Goal: Task Accomplishment & Management: Complete application form

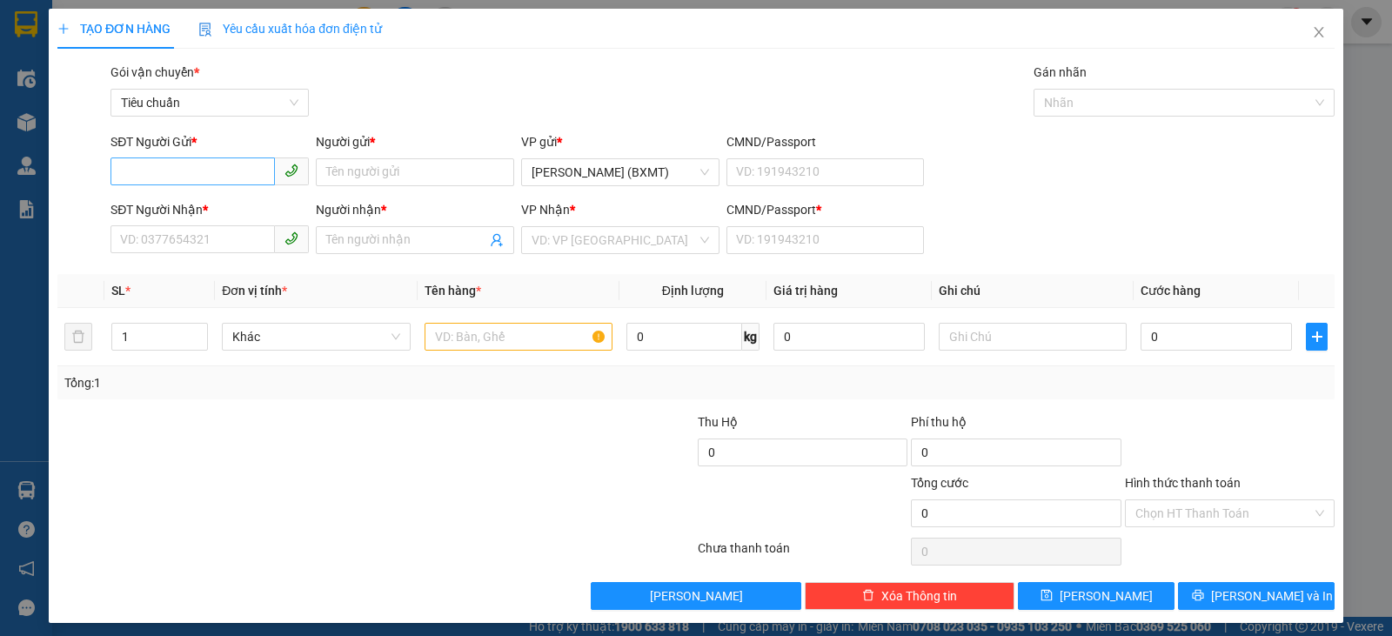
click at [171, 170] on input "SĐT Người Gửi *" at bounding box center [193, 171] width 164 height 28
type input "0899768383"
click at [412, 169] on input "Người gửi *" at bounding box center [415, 172] width 198 height 28
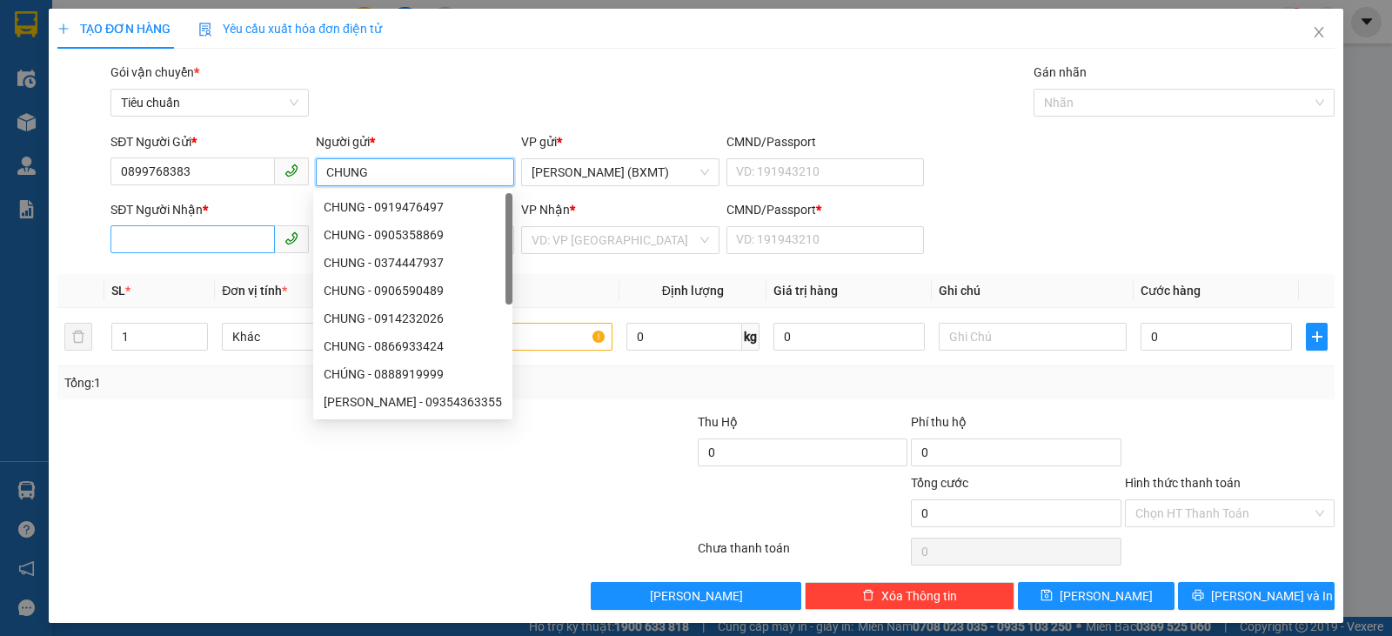
type input "CHUNG"
click at [197, 238] on input "SĐT Người Nhận *" at bounding box center [193, 239] width 164 height 28
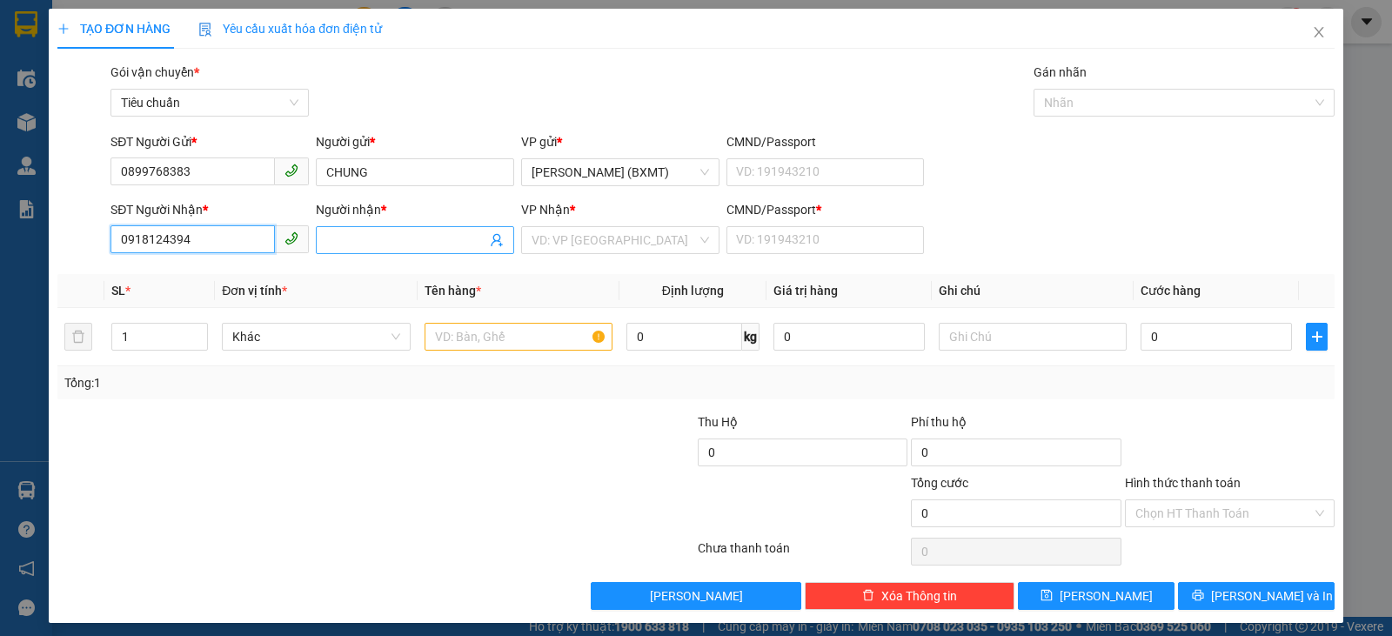
type input "0918124394"
click at [387, 238] on input "Người nhận *" at bounding box center [406, 240] width 160 height 19
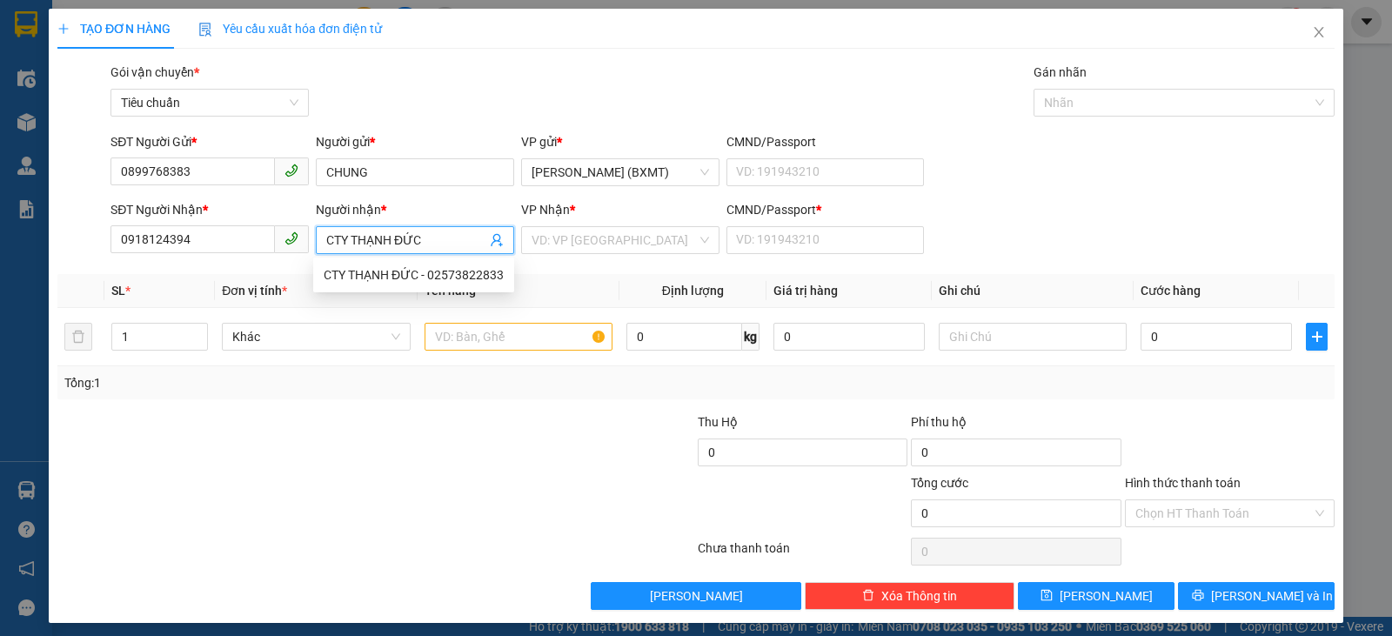
type input "CTY THẠNH ĐỨC"
click at [226, 434] on div at bounding box center [269, 442] width 427 height 61
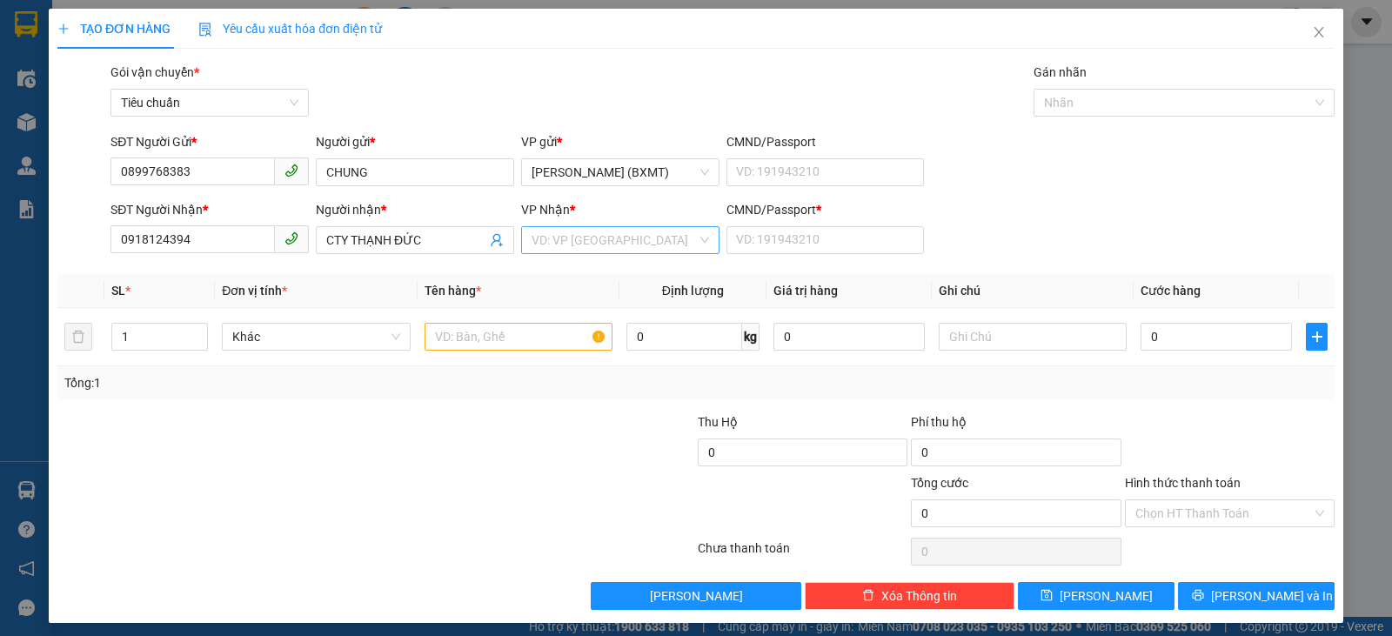
click at [613, 227] on input "search" at bounding box center [614, 240] width 165 height 26
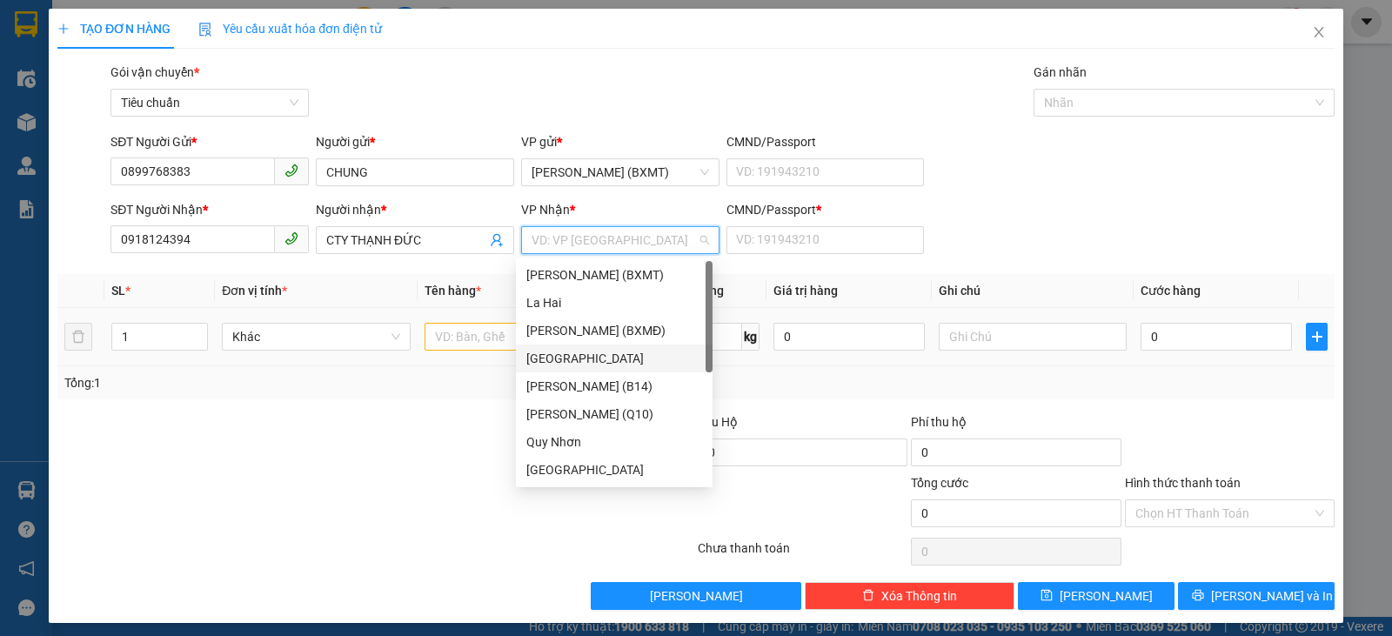
drag, startPoint x: 568, startPoint y: 359, endPoint x: 580, endPoint y: 323, distance: 38.5
click at [570, 356] on div "[GEOGRAPHIC_DATA]" at bounding box center [614, 358] width 176 height 19
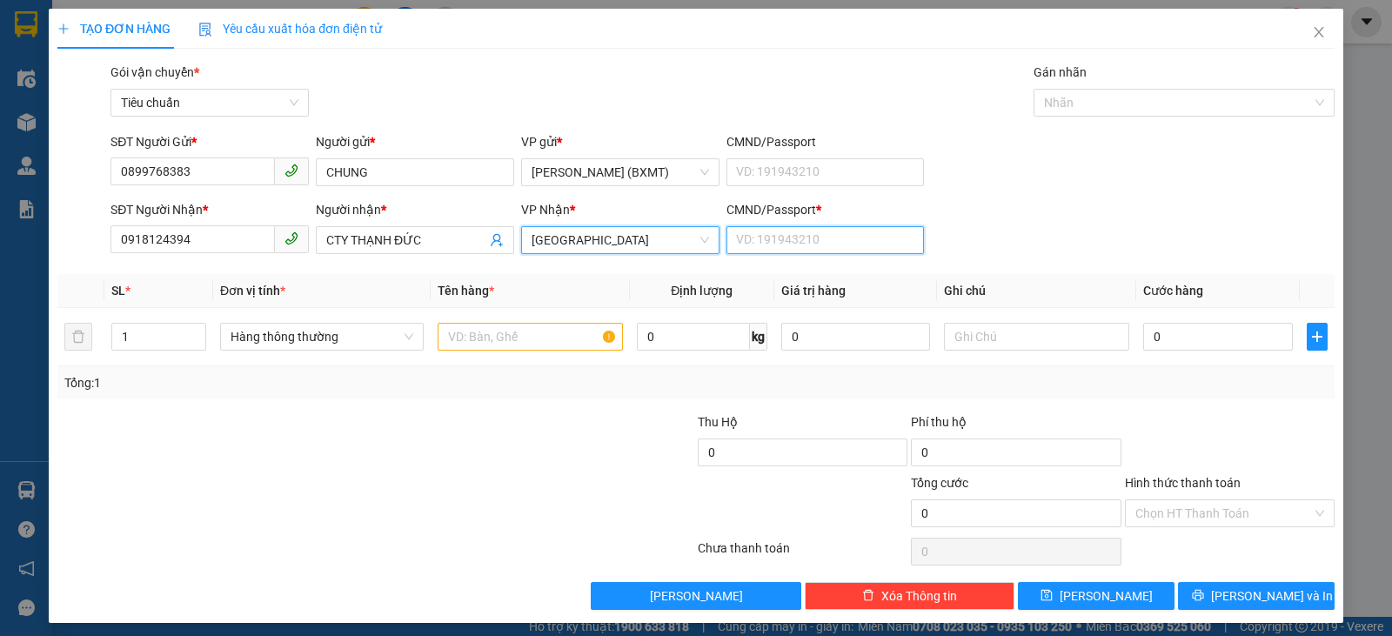
click at [801, 247] on input "CMND/Passport *" at bounding box center [826, 240] width 198 height 28
type input "0"
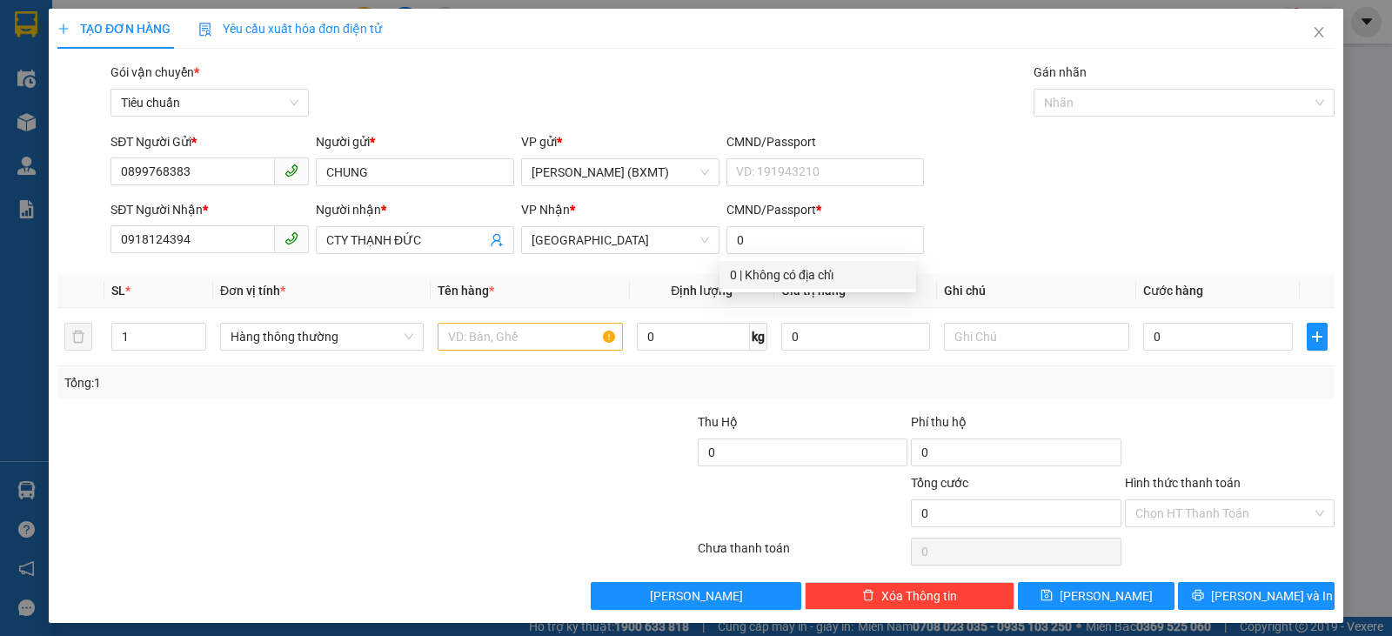
click at [77, 482] on div at bounding box center [269, 503] width 427 height 61
click at [287, 339] on span "Hàng thông thường" at bounding box center [322, 337] width 183 height 26
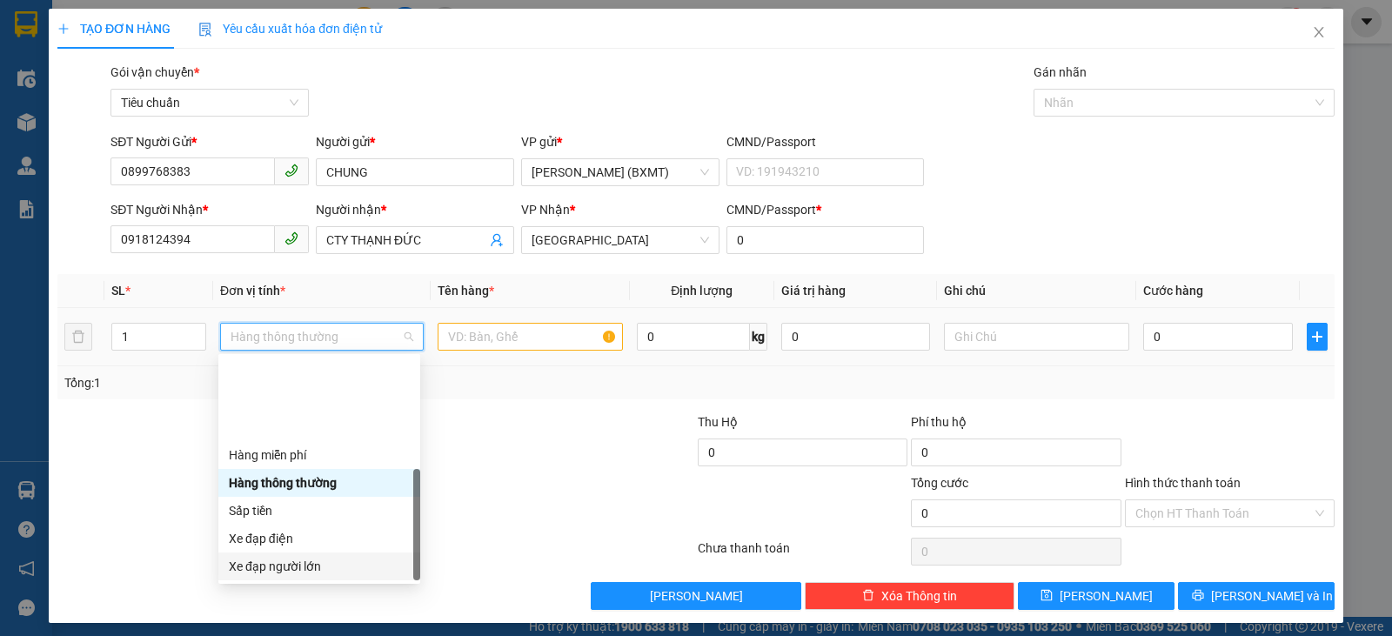
scroll to position [111, 0]
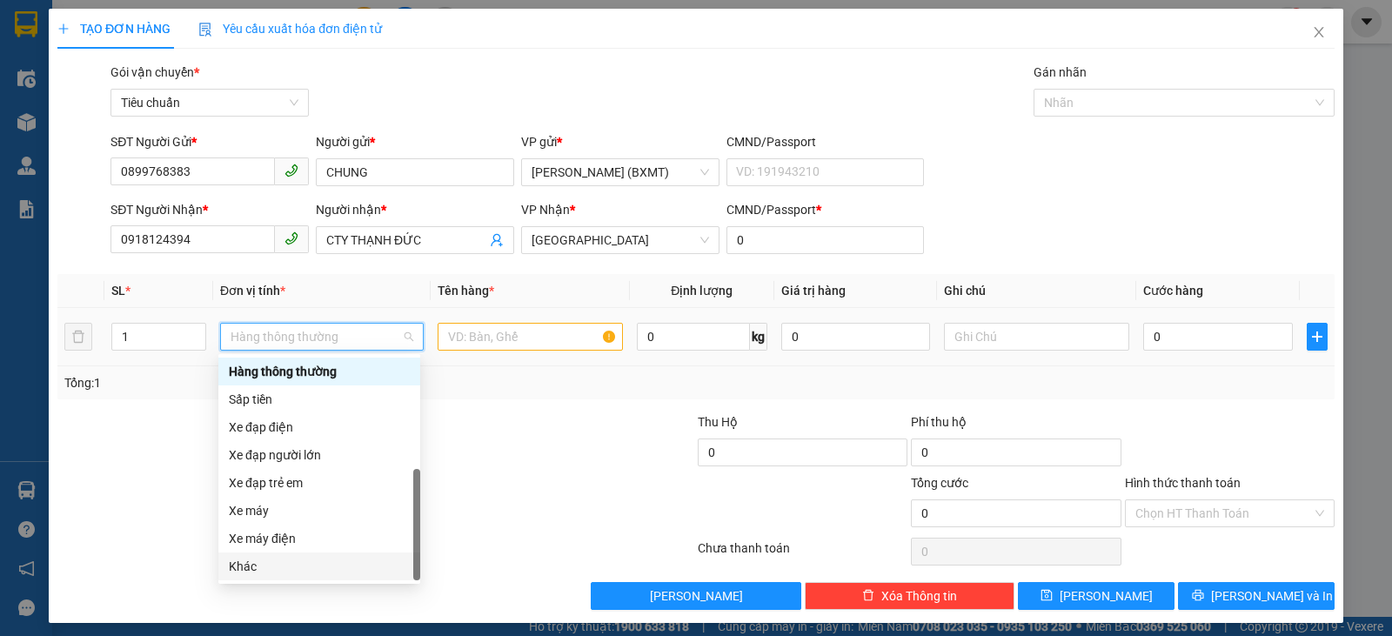
click at [253, 570] on div "Khác" at bounding box center [319, 566] width 181 height 19
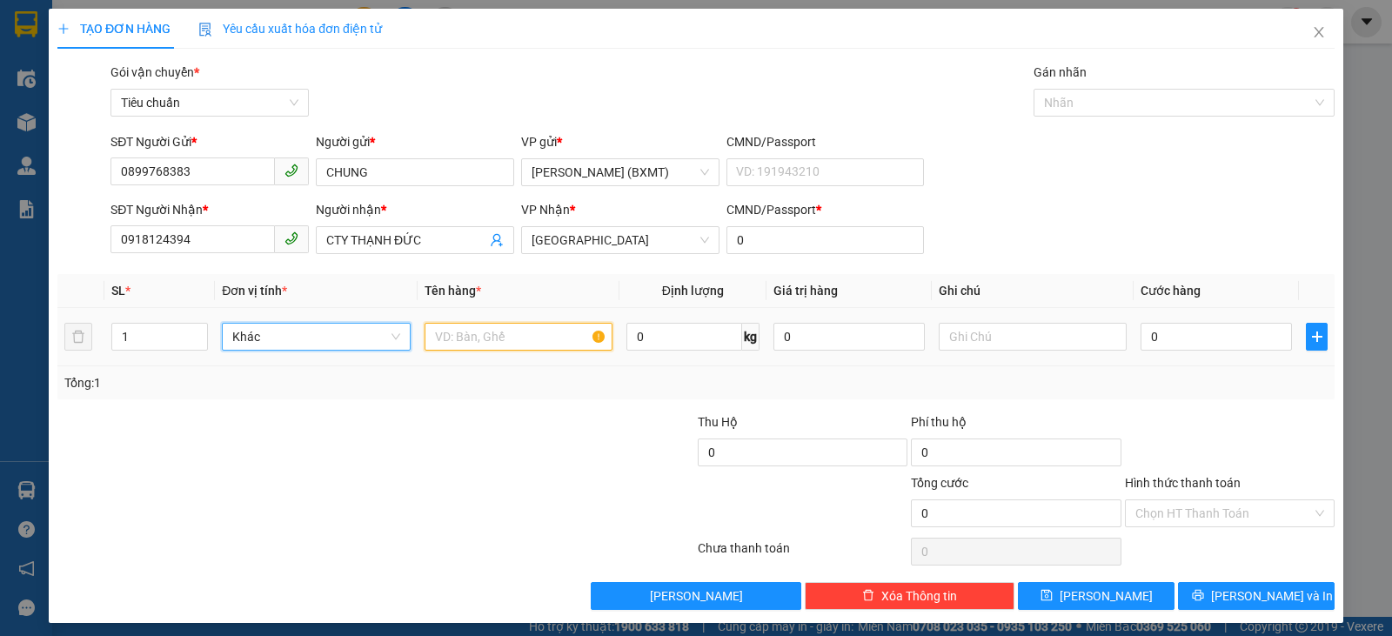
click at [499, 332] on input "text" at bounding box center [519, 337] width 188 height 28
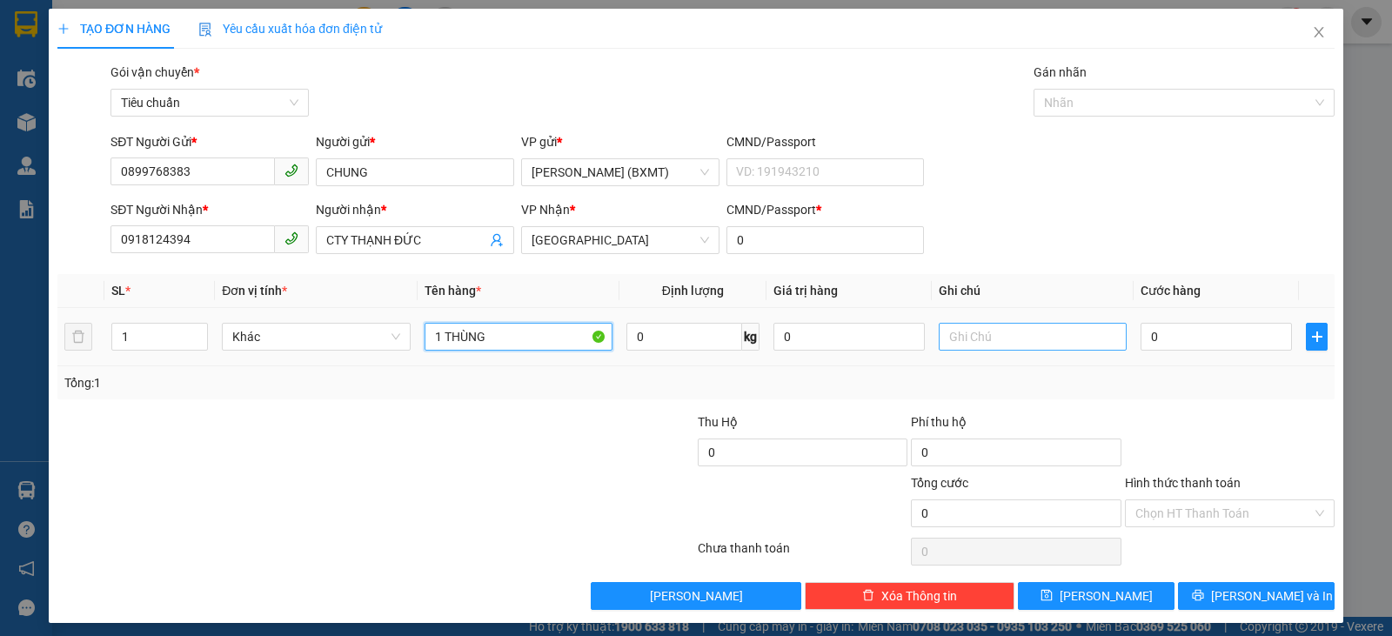
type input "1 THÙNG"
click at [978, 334] on input "text" at bounding box center [1033, 337] width 188 height 28
type input "D"
type input "ĐỒ ĐIỆN"
click at [1227, 330] on input "0" at bounding box center [1216, 337] width 151 height 28
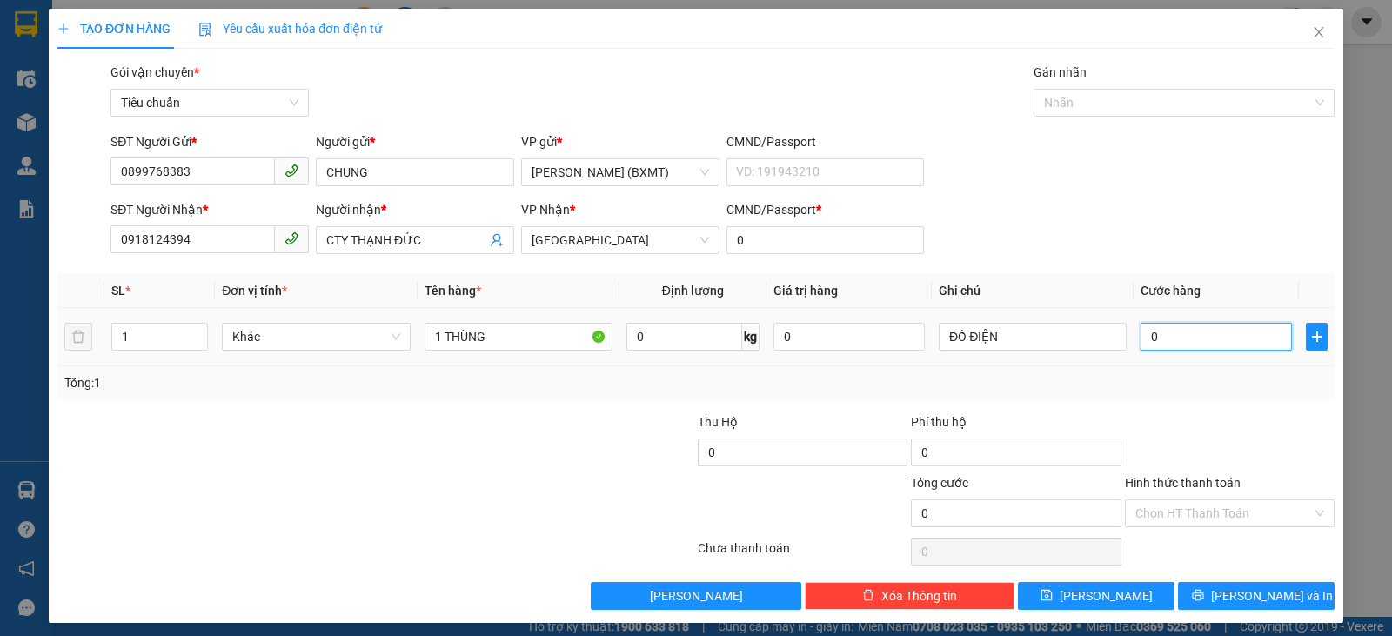
type input "3"
type input "30"
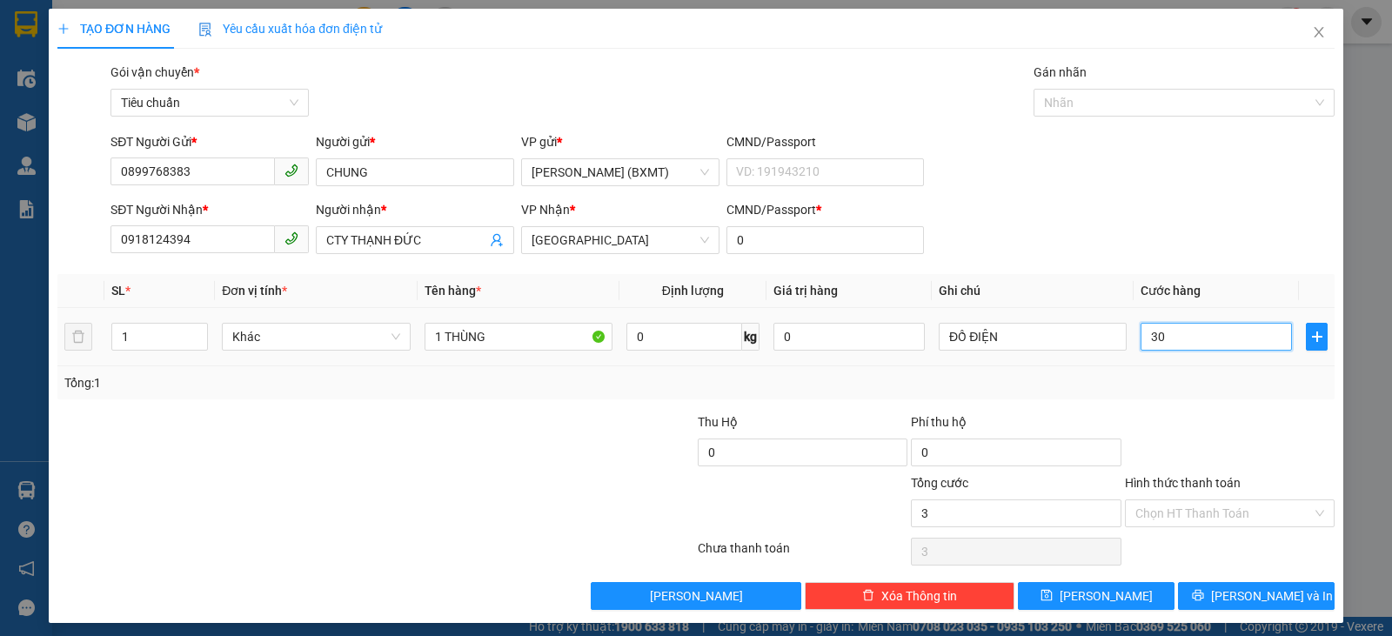
type input "30"
type input "30.000"
click at [1219, 388] on div "Tổng: 1" at bounding box center [695, 382] width 1263 height 19
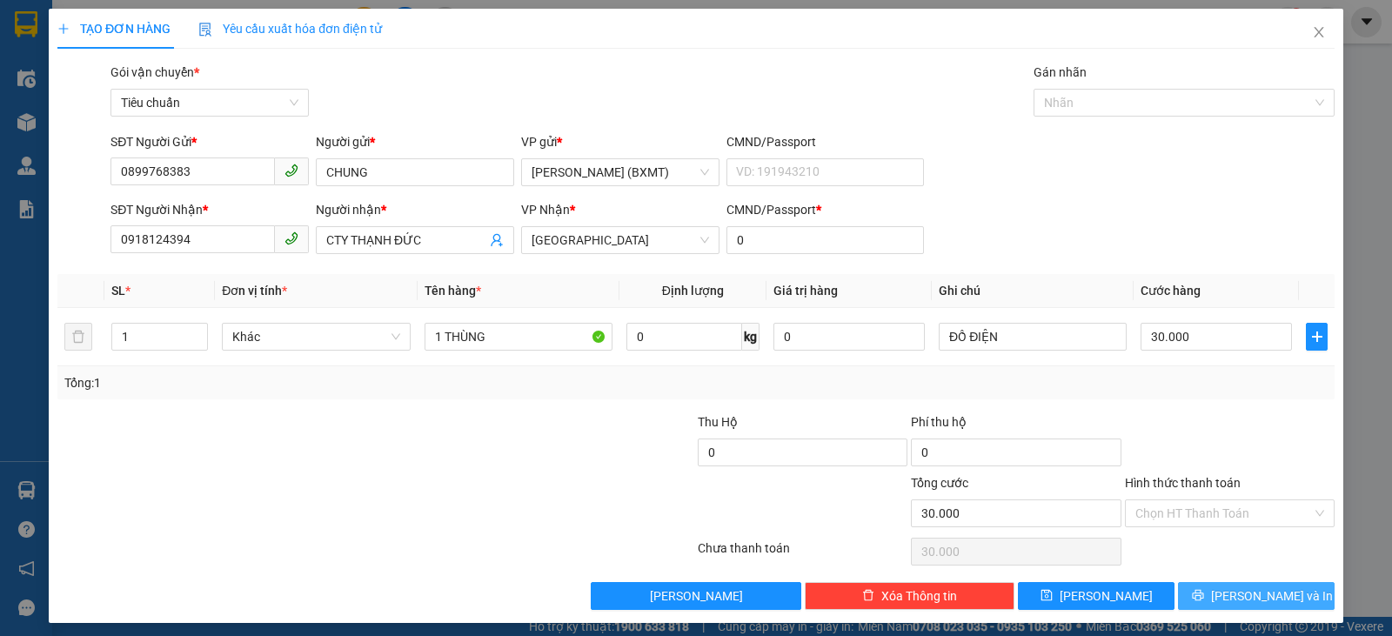
click at [1261, 600] on span "[PERSON_NAME] và In" at bounding box center [1272, 595] width 122 height 19
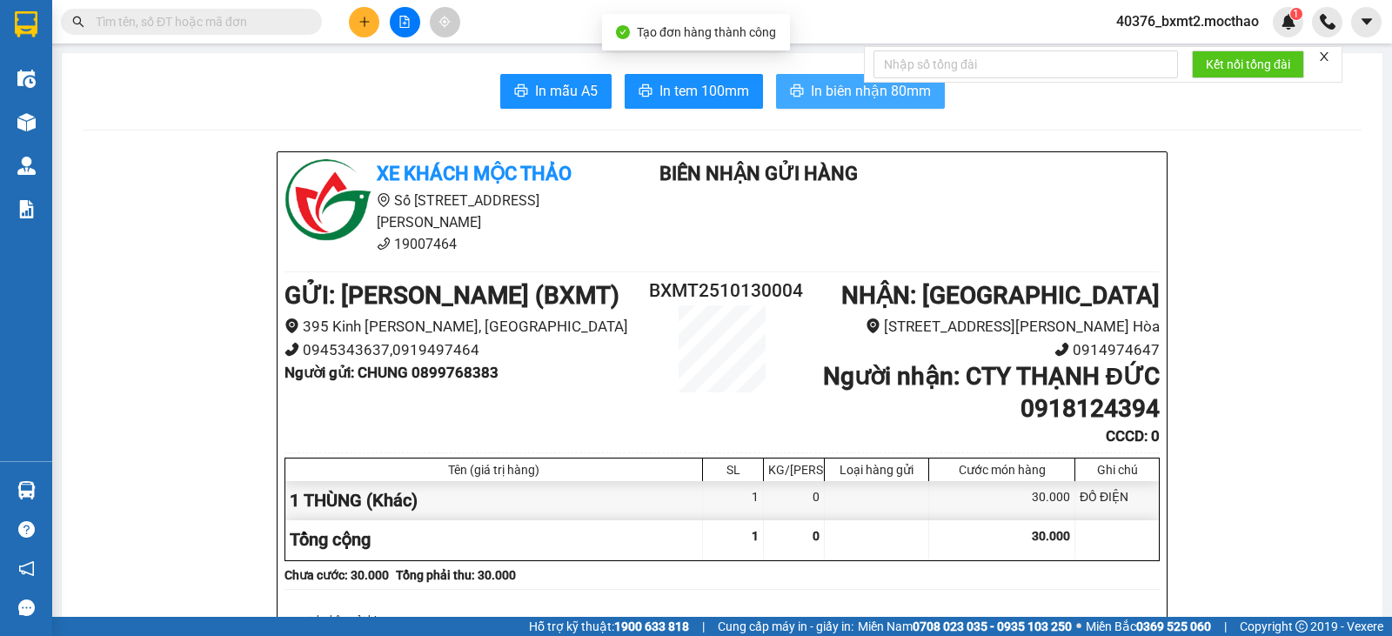
click at [824, 97] on span "In biên nhận 80mm" at bounding box center [871, 91] width 120 height 22
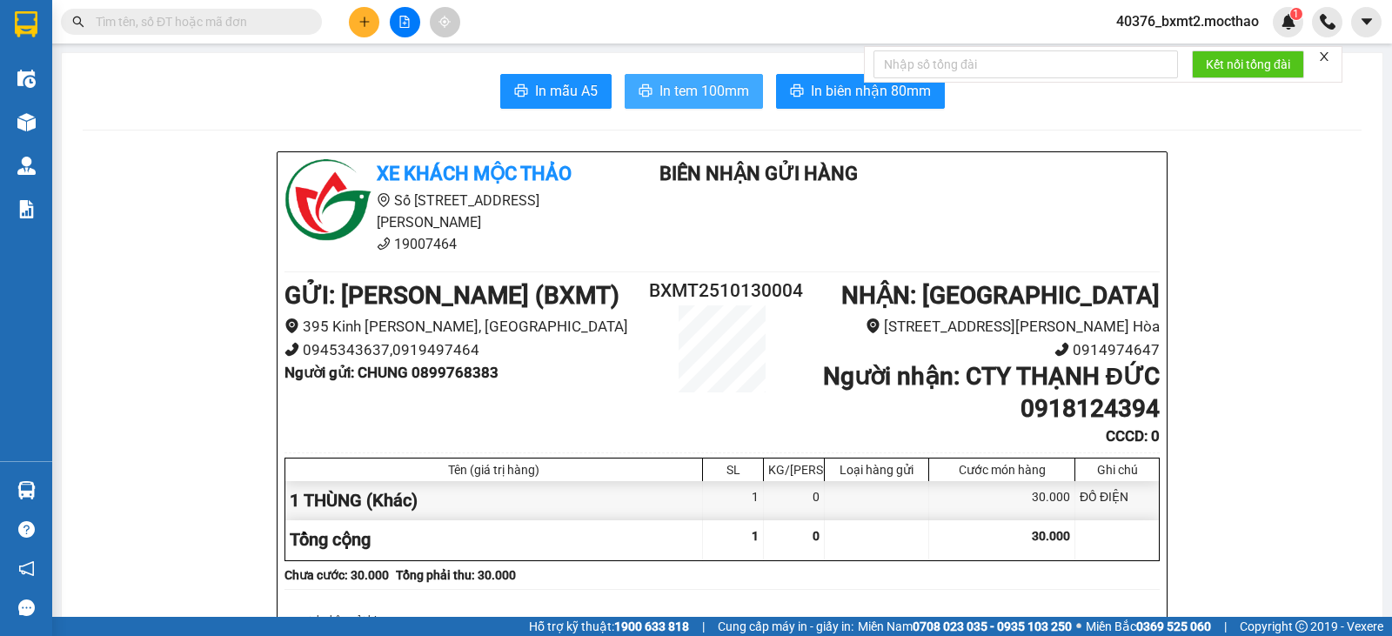
click at [734, 85] on span "In tem 100mm" at bounding box center [705, 91] width 90 height 22
click at [351, 28] on button at bounding box center [364, 22] width 30 height 30
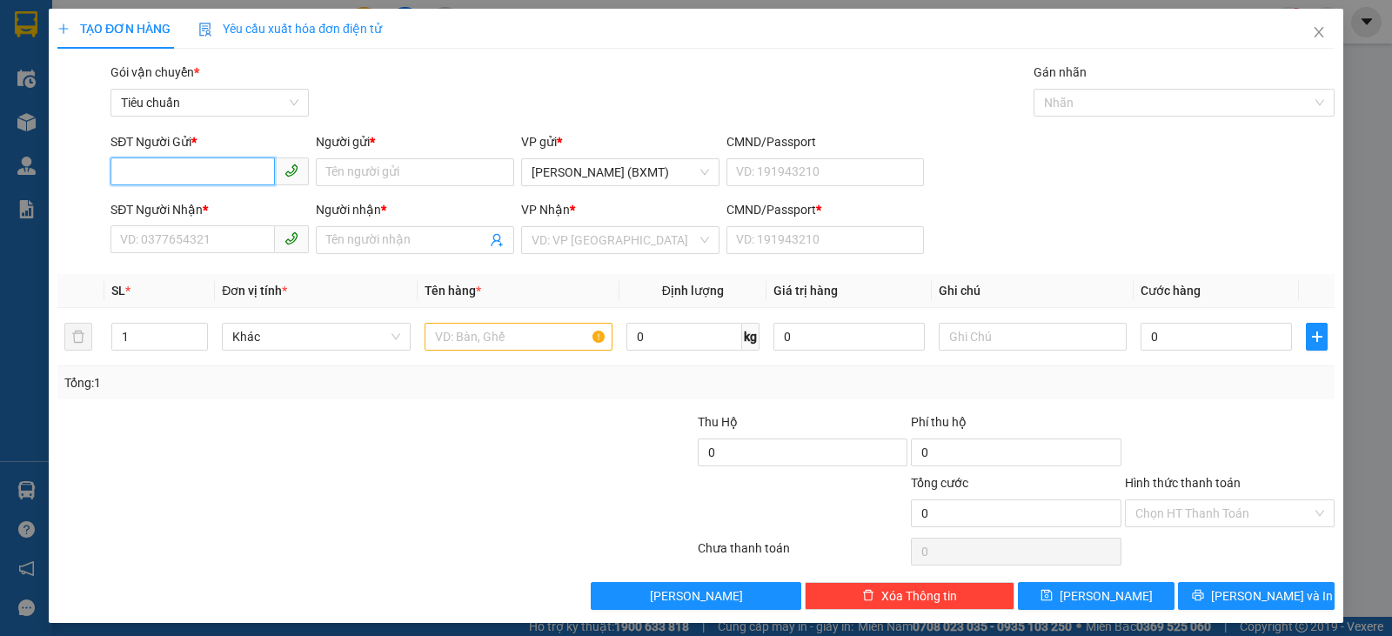
click at [202, 184] on input "SĐT Người Gửi *" at bounding box center [193, 171] width 164 height 28
type input "0909659657"
click at [213, 209] on div "0909659657 - [PERSON_NAME]" at bounding box center [208, 207] width 176 height 19
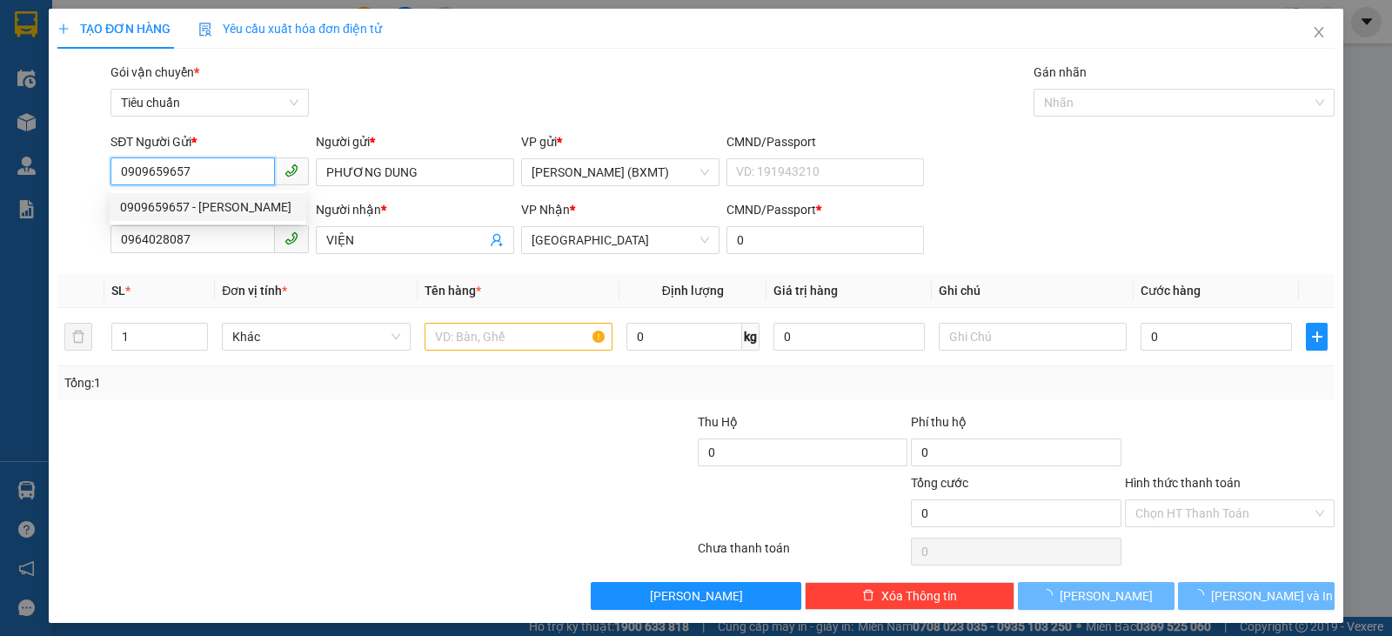
type input "PHƯƠNG DUNG"
type input "0964028087"
type input "VIỆN"
type input "0"
type input "30.000"
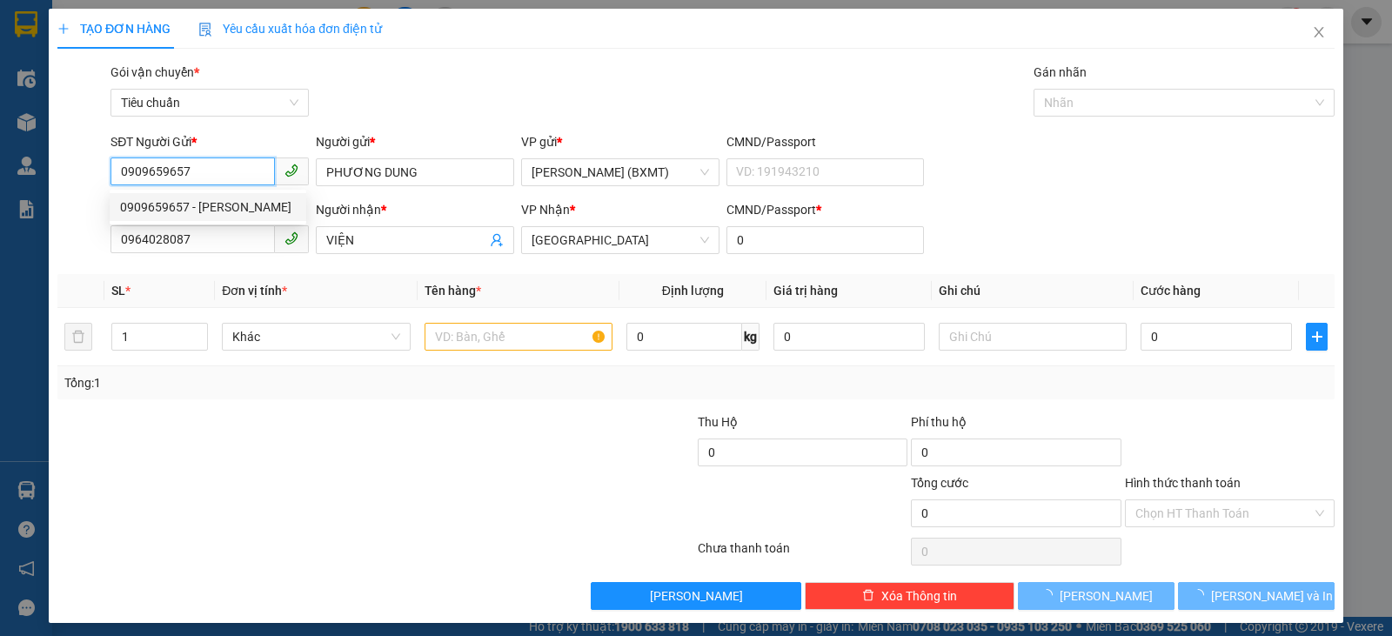
type input "30.000"
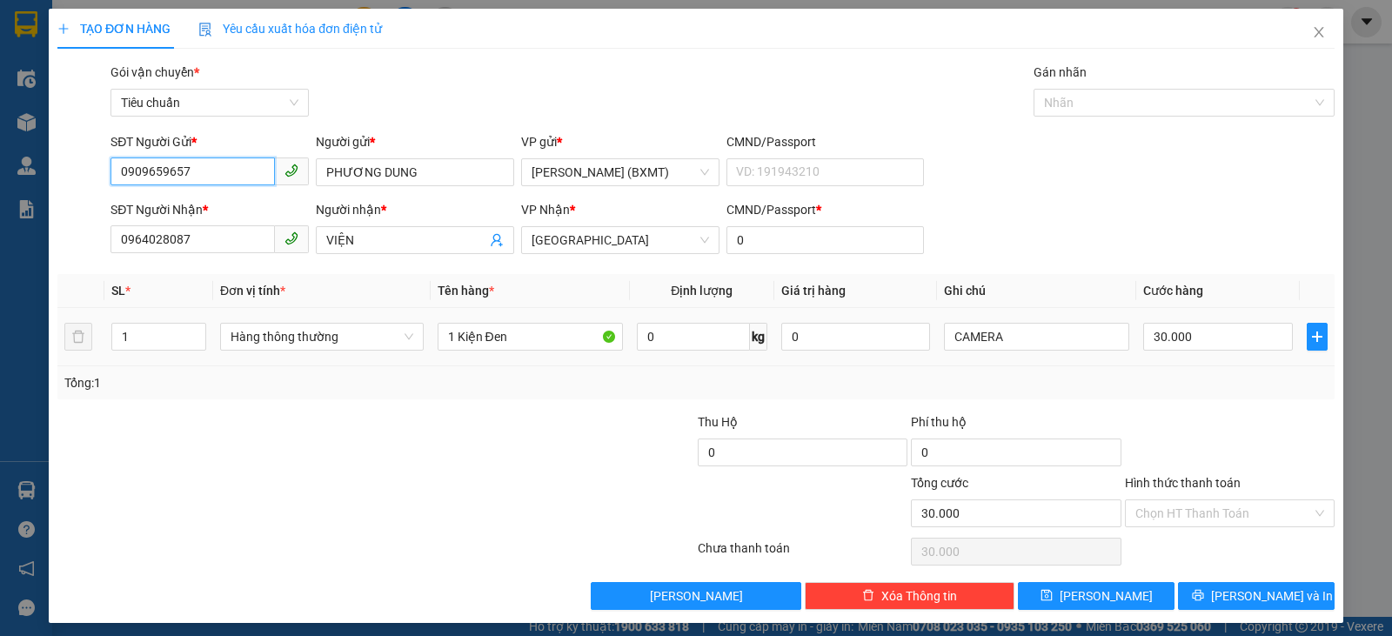
type input "0909659657"
click at [259, 353] on div "Hàng thông thường" at bounding box center [322, 336] width 204 height 35
click at [268, 338] on span "Hàng thông thường" at bounding box center [322, 337] width 183 height 26
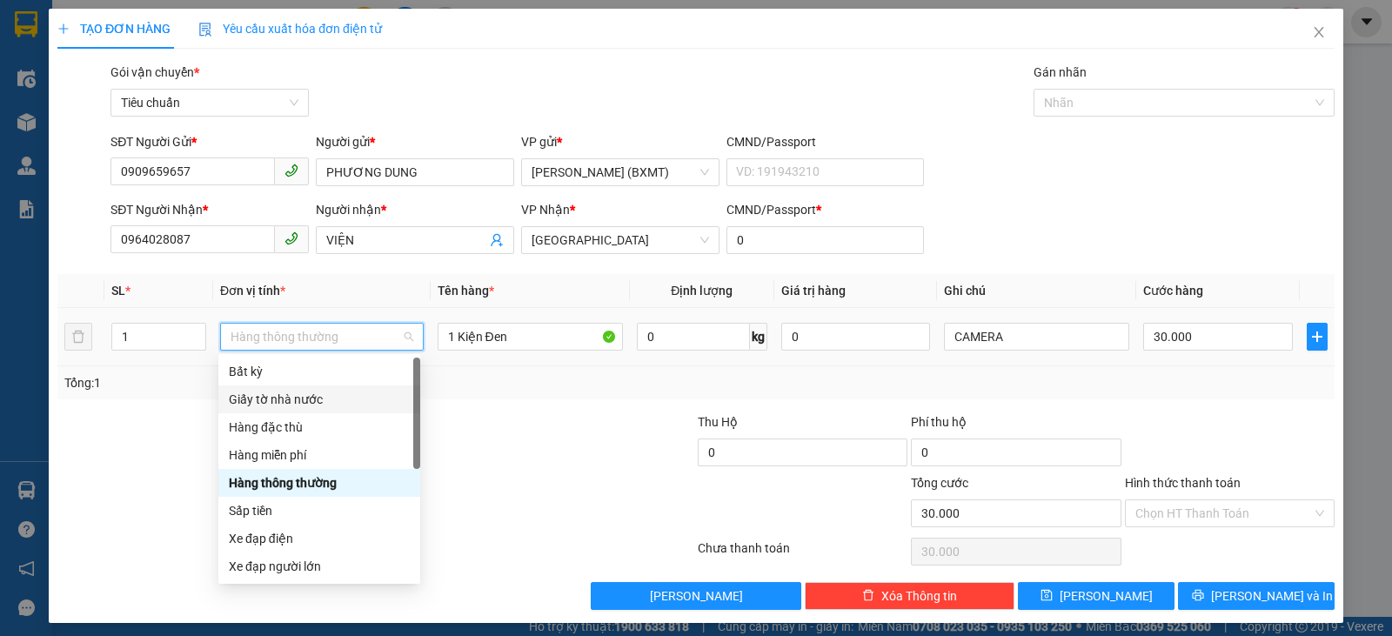
scroll to position [111, 0]
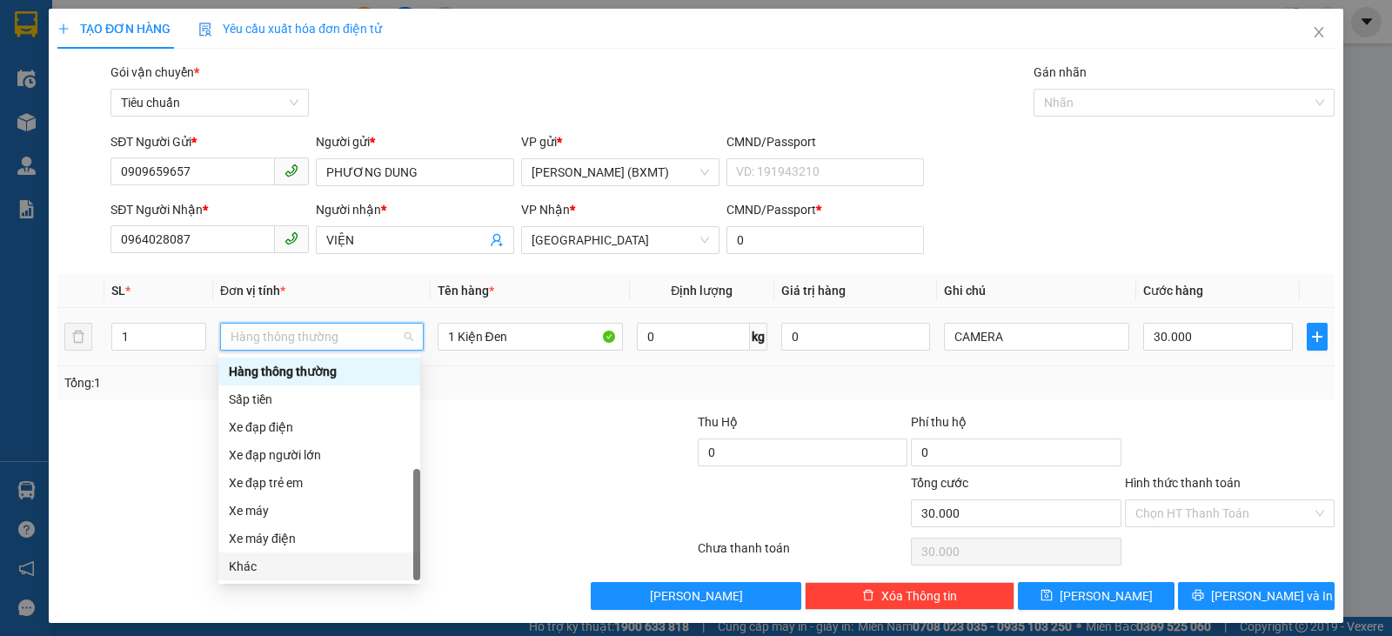
click at [307, 569] on div "Khác" at bounding box center [319, 566] width 181 height 19
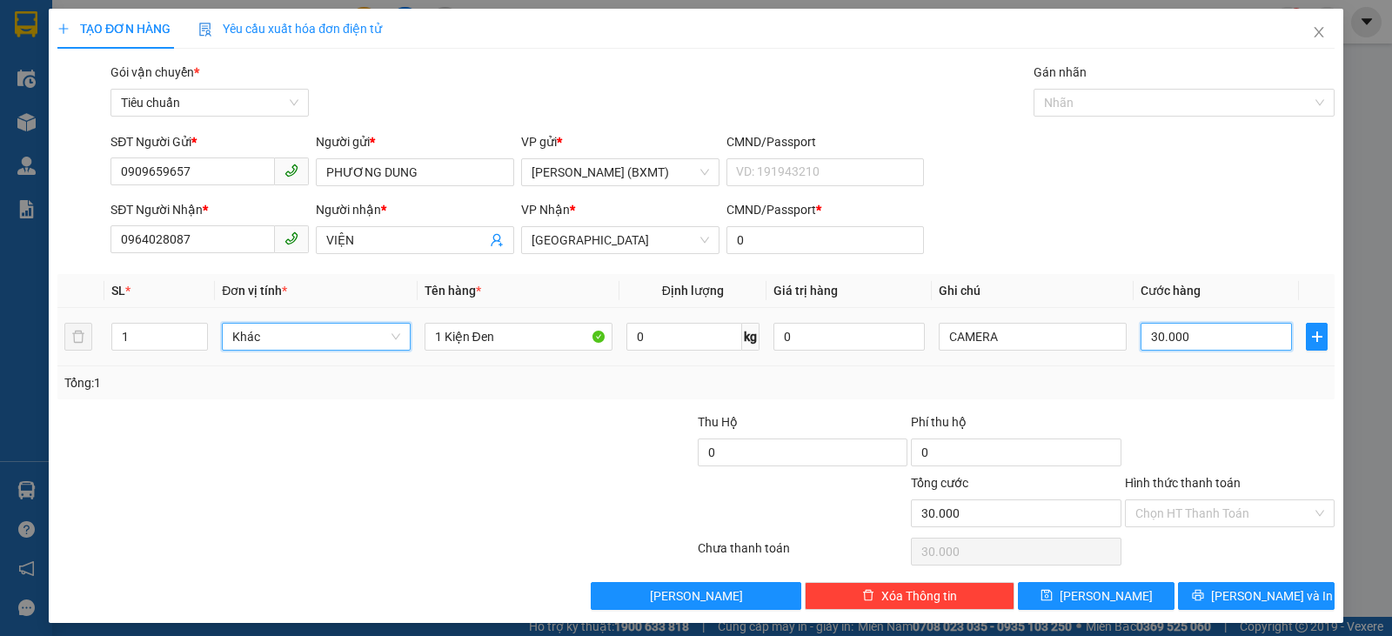
click at [1223, 339] on input "30.000" at bounding box center [1216, 337] width 151 height 28
type input "4"
type input "40"
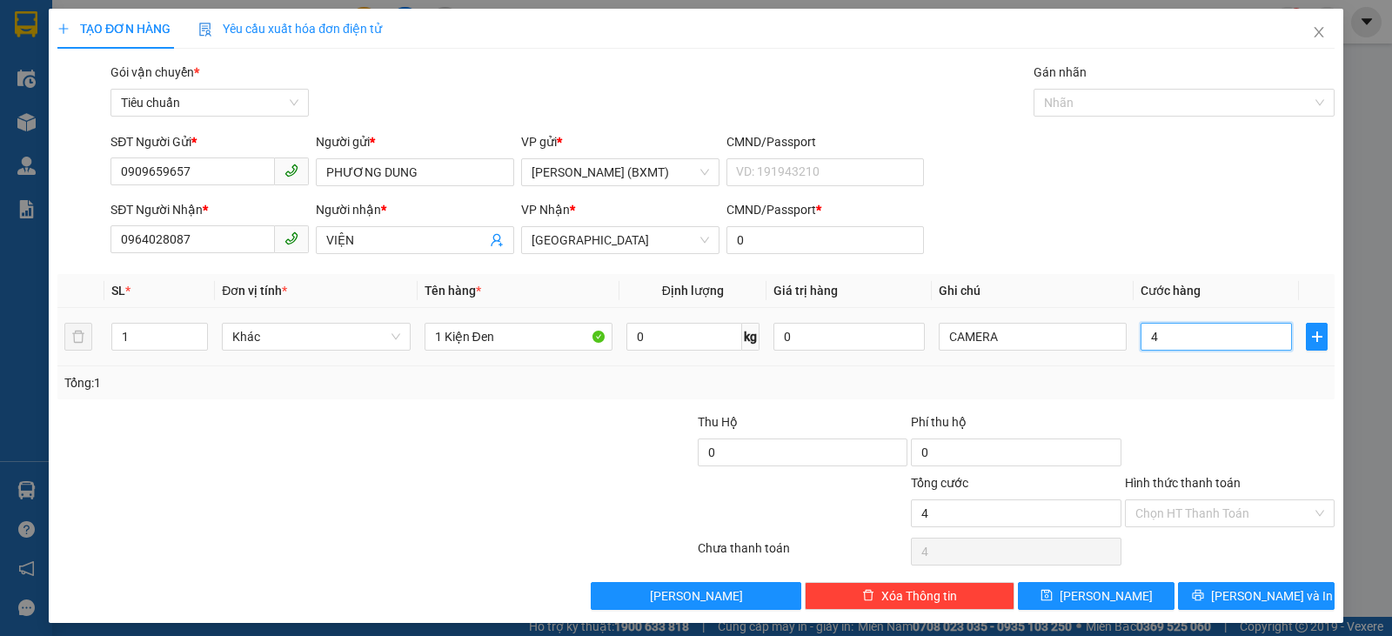
type input "40"
type input "40.000"
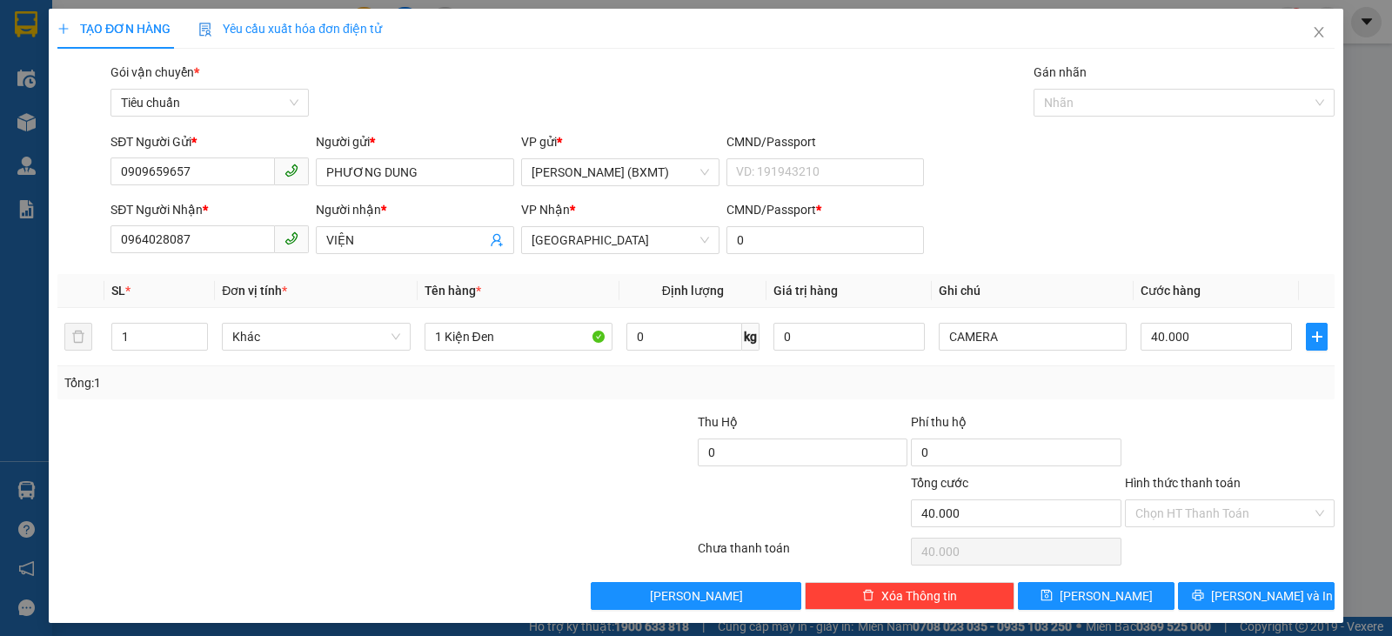
click at [1263, 412] on div at bounding box center [1229, 442] width 213 height 61
click at [1250, 593] on span "[PERSON_NAME] và In" at bounding box center [1272, 595] width 122 height 19
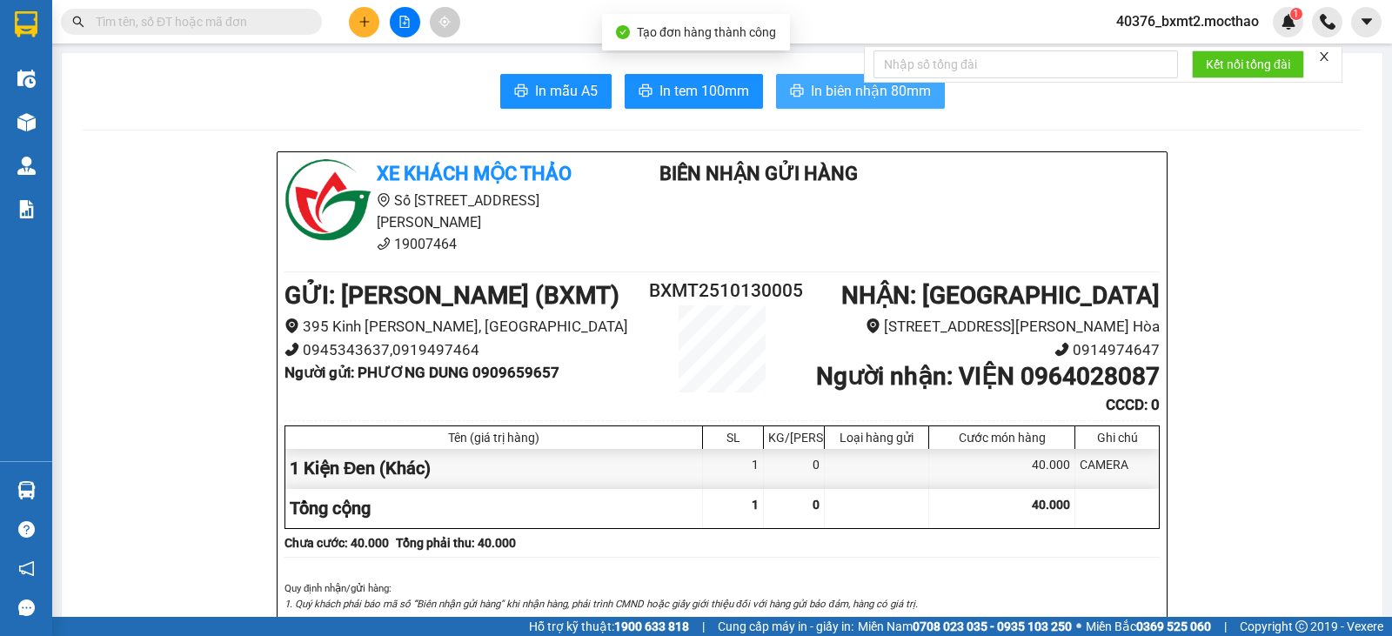
click at [791, 89] on icon "printer" at bounding box center [797, 91] width 14 height 14
click at [726, 103] on button "In tem 100mm" at bounding box center [694, 91] width 138 height 35
click at [371, 28] on button at bounding box center [364, 22] width 30 height 30
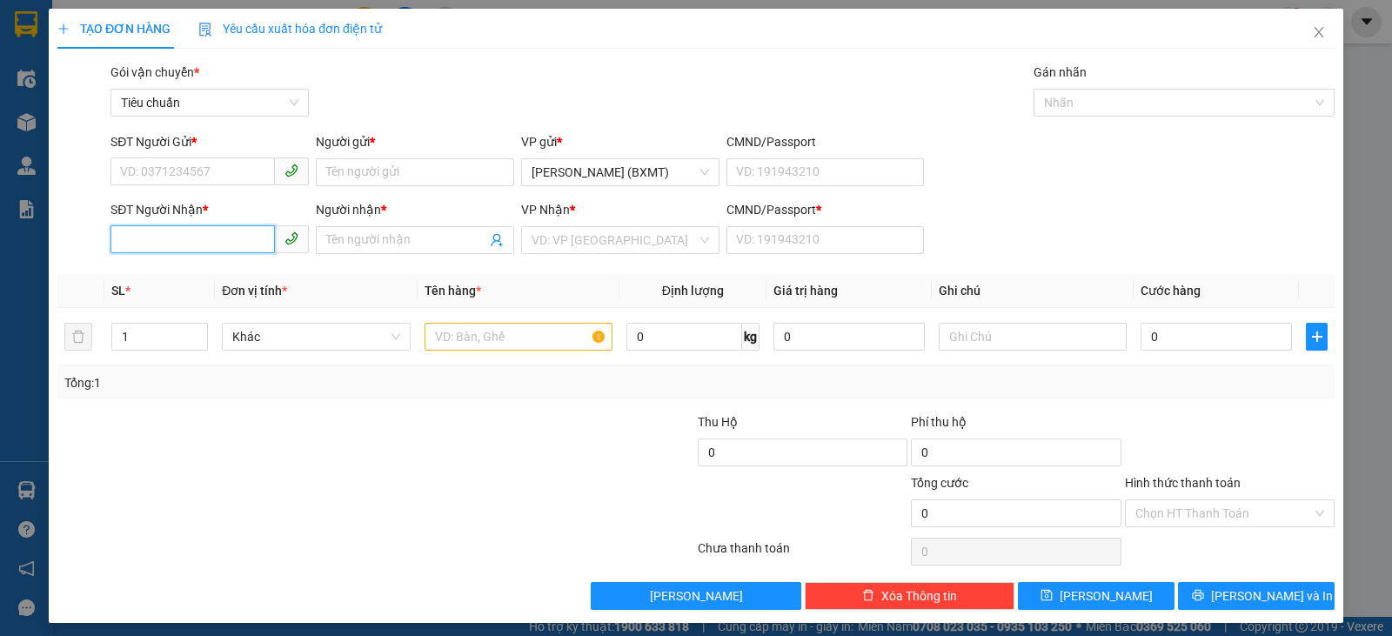
click at [198, 241] on input "SĐT Người Nhận *" at bounding box center [193, 239] width 164 height 28
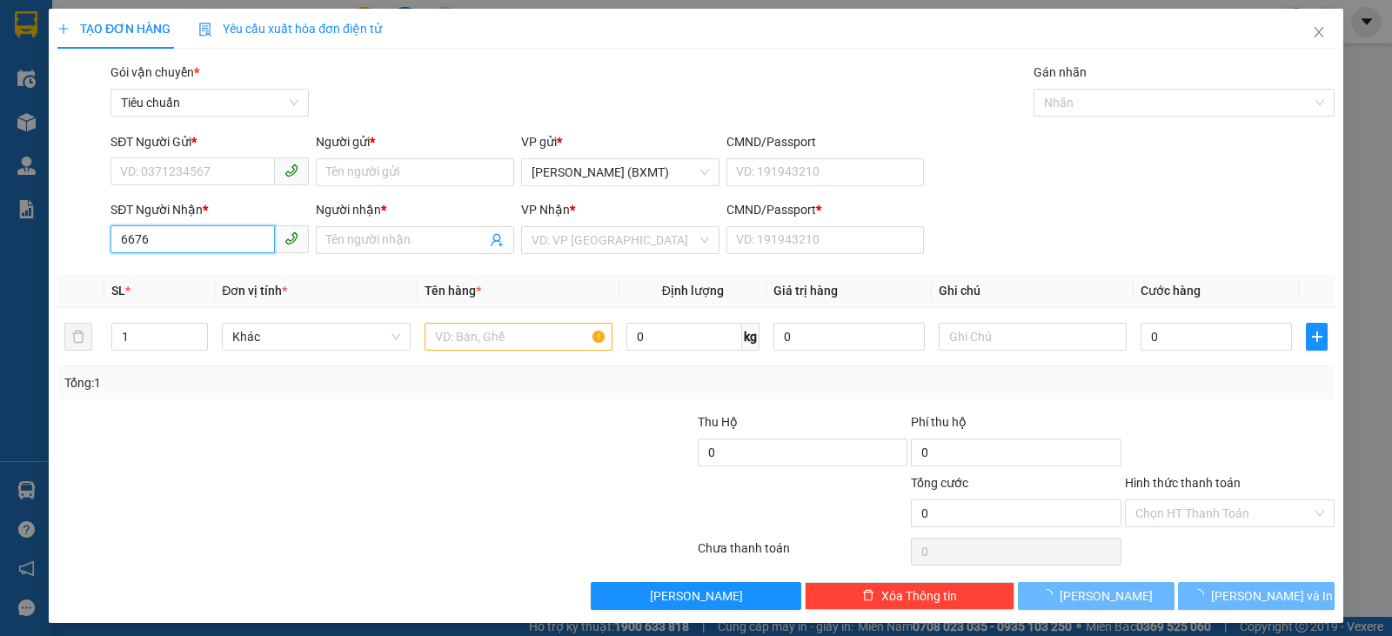
click at [184, 249] on input "6676" at bounding box center [193, 239] width 164 height 28
click at [218, 238] on input "6676" at bounding box center [193, 239] width 164 height 28
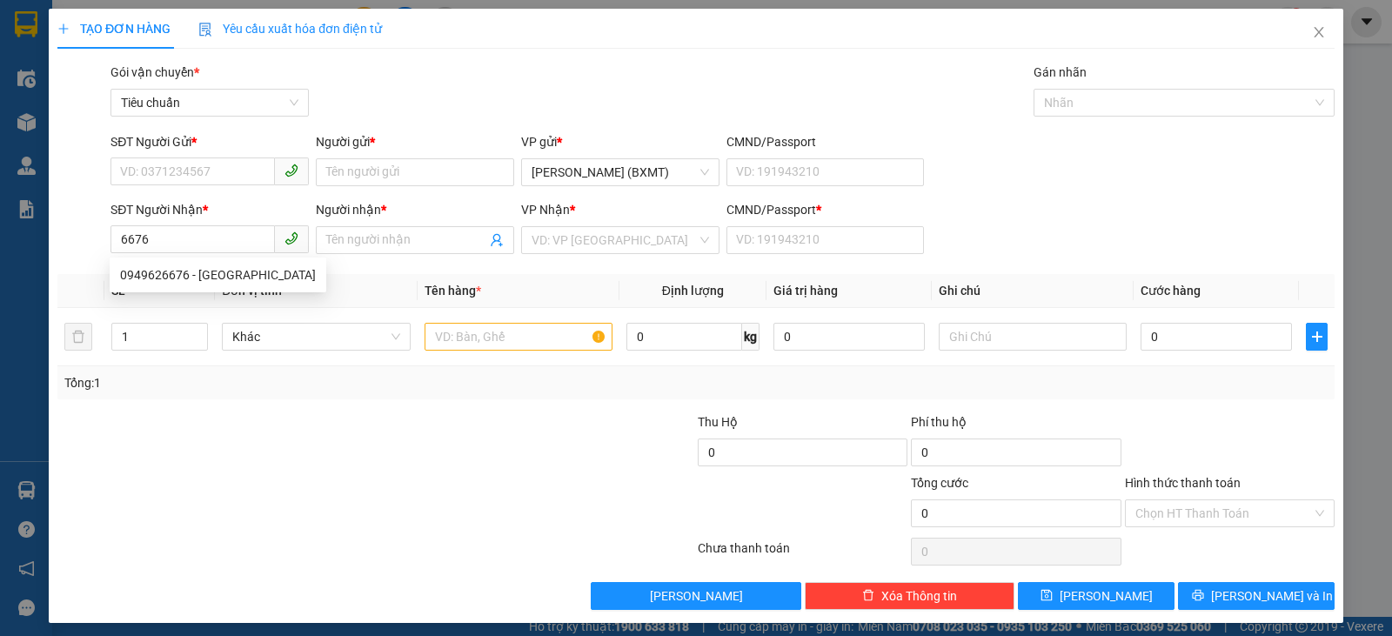
drag, startPoint x: 215, startPoint y: 260, endPoint x: 207, endPoint y: 274, distance: 16.0
click at [213, 264] on div "0949626676 0949626676 - [GEOGRAPHIC_DATA]" at bounding box center [218, 275] width 217 height 35
click at [207, 274] on th "SL *" at bounding box center [159, 291] width 111 height 34
click at [231, 178] on input "SĐT Người Gửi *" at bounding box center [193, 171] width 164 height 28
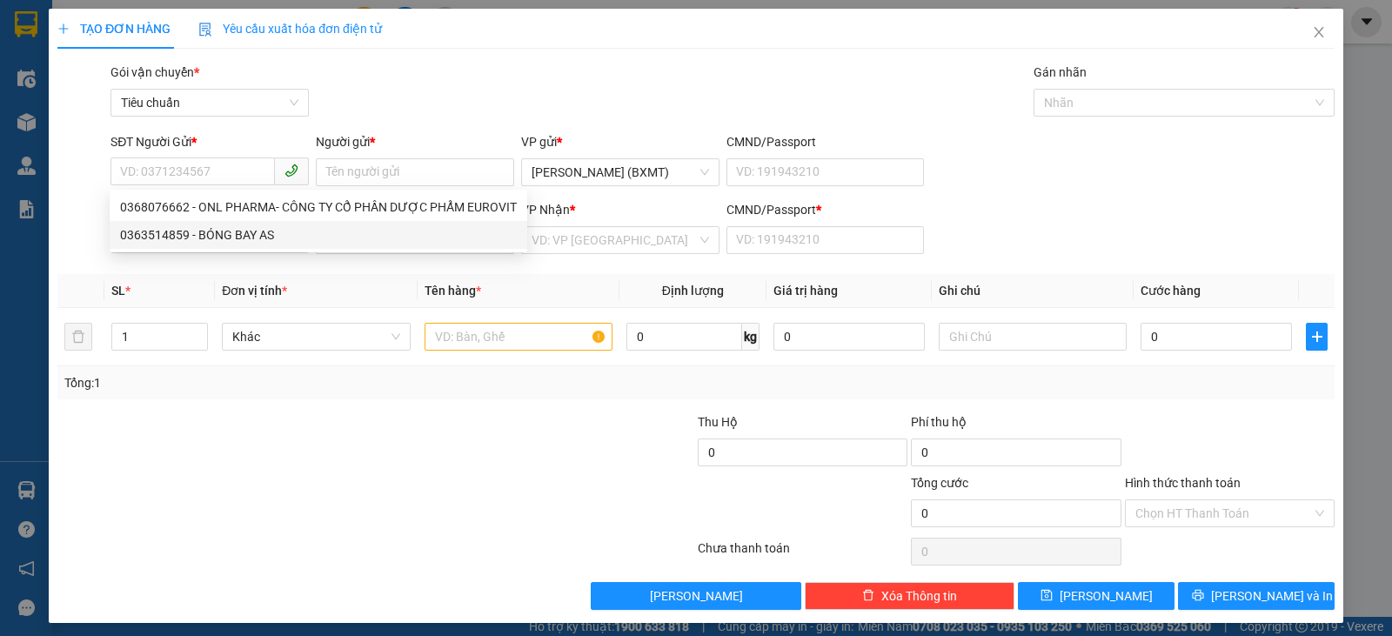
click at [154, 282] on div "SL *" at bounding box center [159, 290] width 97 height 19
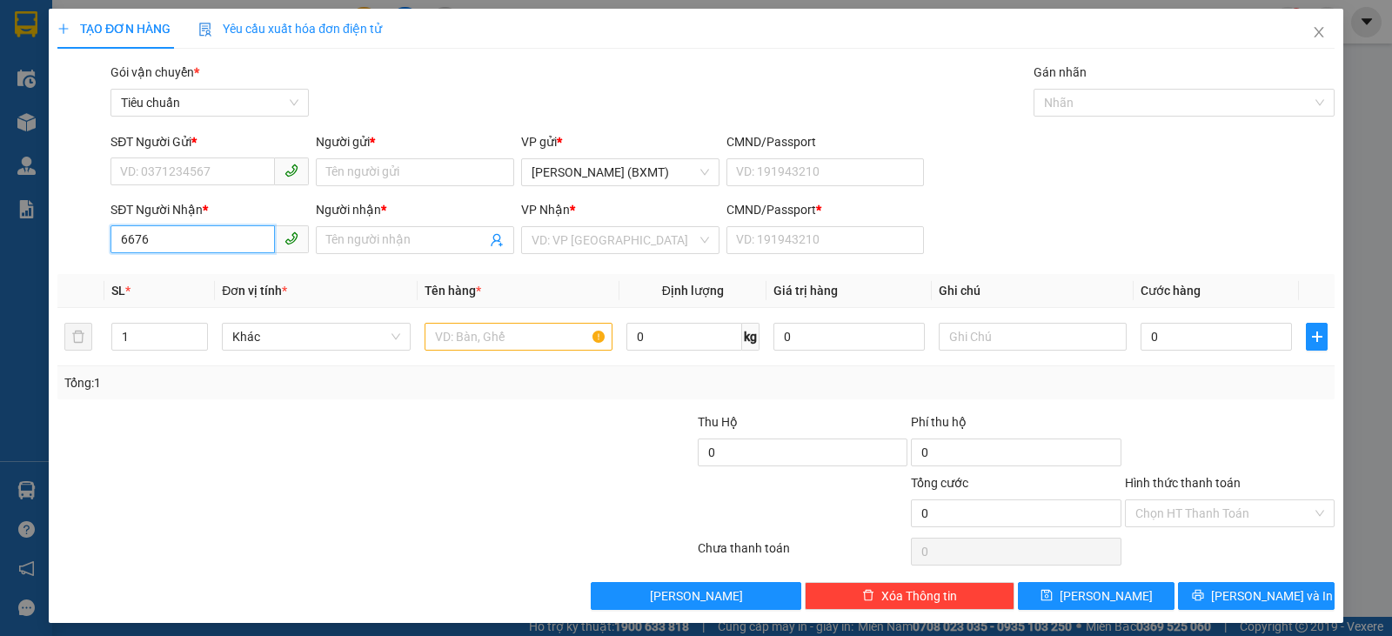
drag, startPoint x: 226, startPoint y: 238, endPoint x: 226, endPoint y: 249, distance: 11.3
click at [226, 239] on input "6676" at bounding box center [193, 239] width 164 height 28
click at [233, 284] on div "0949626676 - [GEOGRAPHIC_DATA]" at bounding box center [218, 274] width 196 height 19
type input "0949626676"
type input "[PERSON_NAME]"
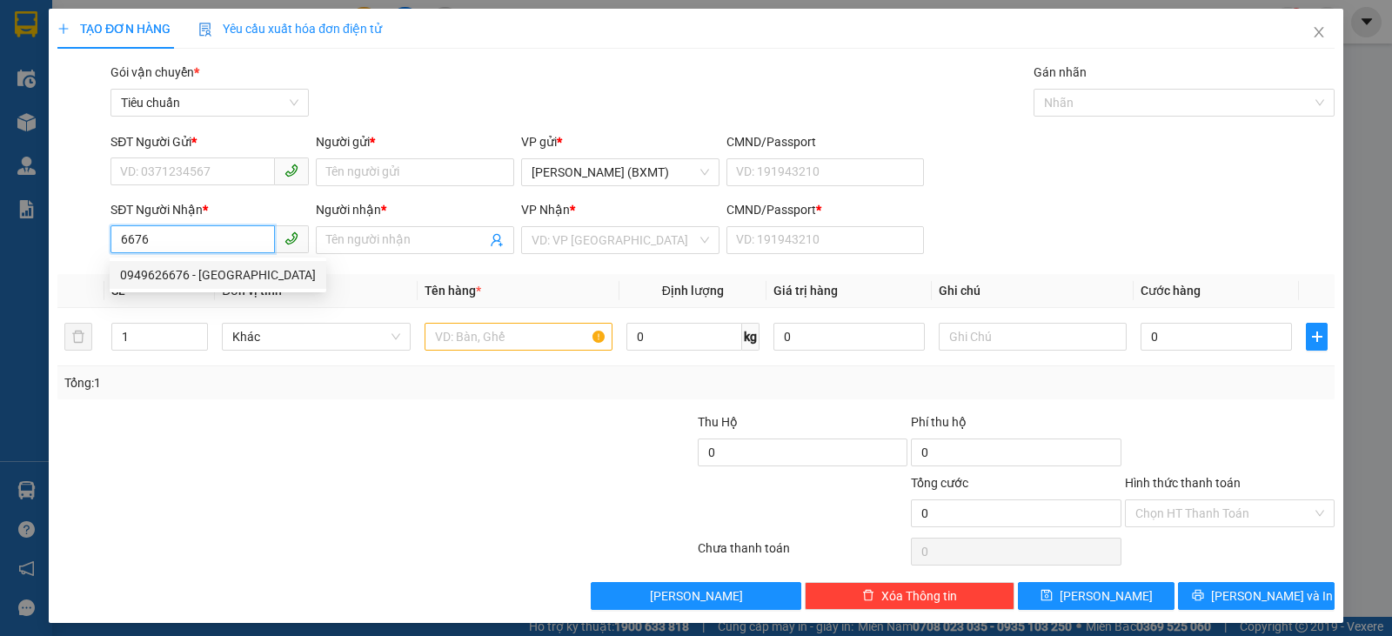
type input "0"
type input "30.000"
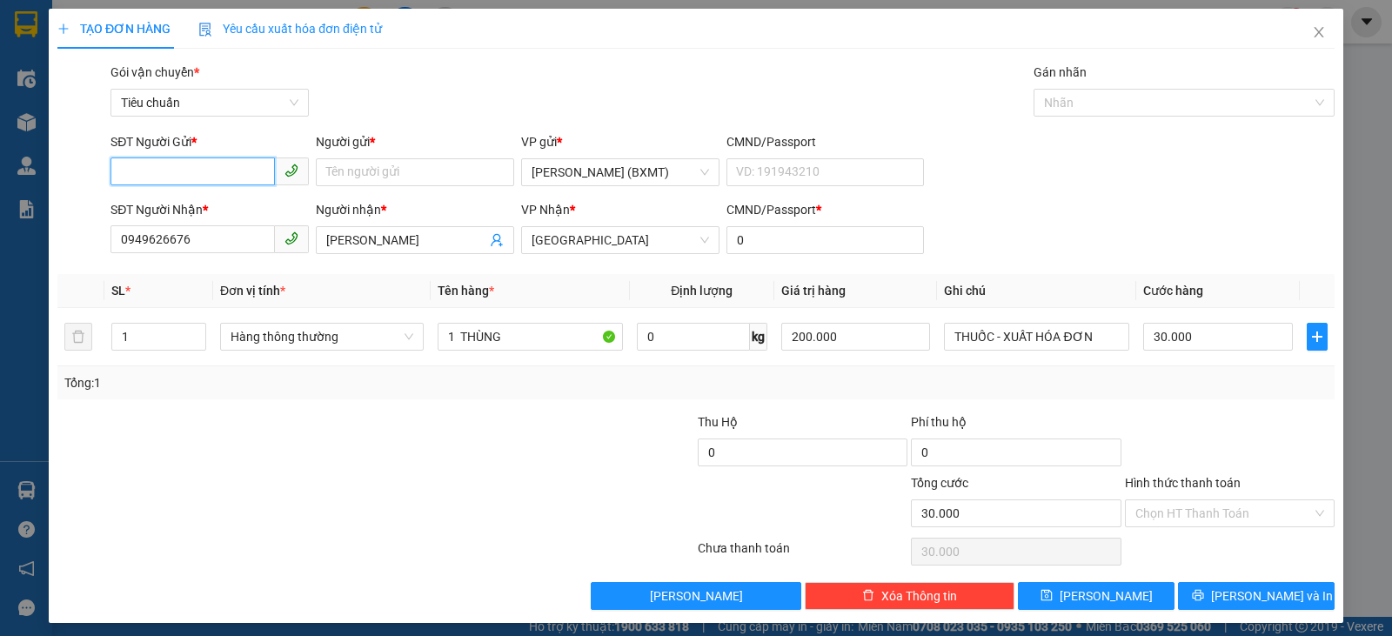
click at [207, 174] on input "SĐT Người Gửi *" at bounding box center [193, 171] width 164 height 28
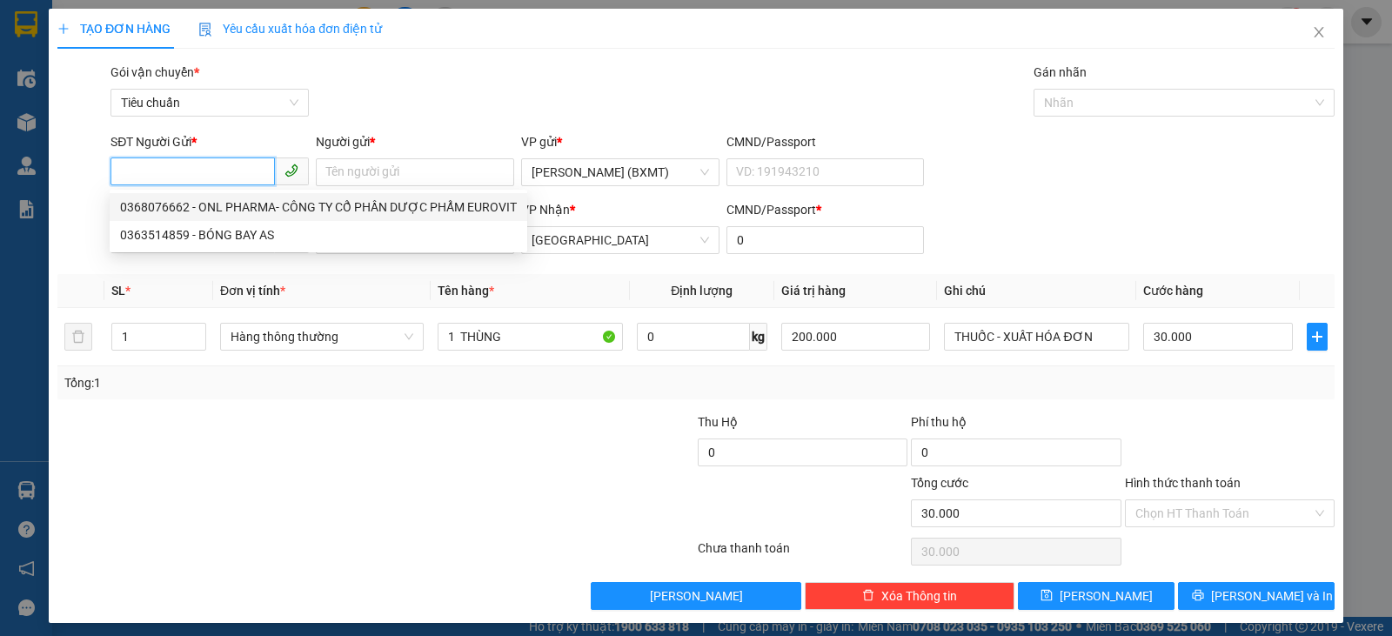
click at [222, 205] on div "0368076662 - ONL PHARMA- CÔNG TY CỔ PHẦN DƯỢC PHẨM EUROVIT" at bounding box center [318, 207] width 397 height 19
type input "0368076662"
type input "ONL PHARMA- CÔNG TY CỔ PHẦN DƯỢC PHẨM EUROVIT"
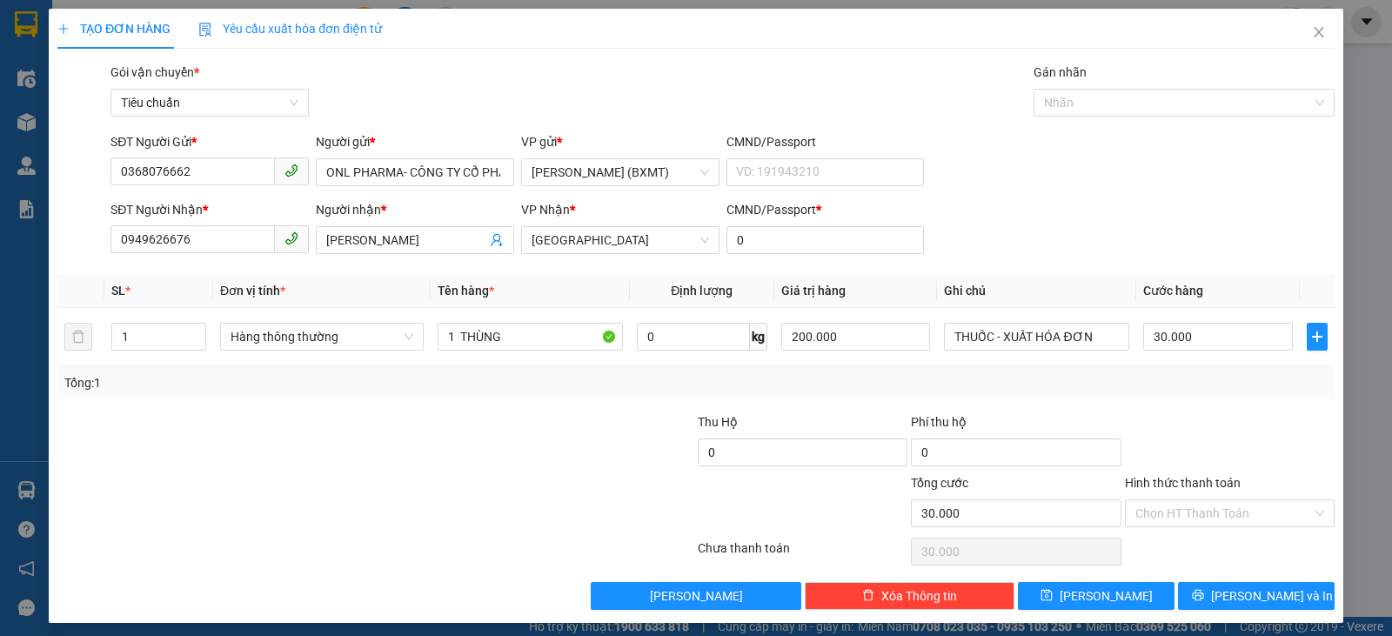
click at [332, 410] on div "Transit Pickup Surcharge Ids Transit Deliver Surcharge Ids Transit Deliver Surc…" at bounding box center [695, 336] width 1277 height 547
click at [1241, 336] on input "30.000" at bounding box center [1217, 337] width 149 height 28
type input "4"
type input "40"
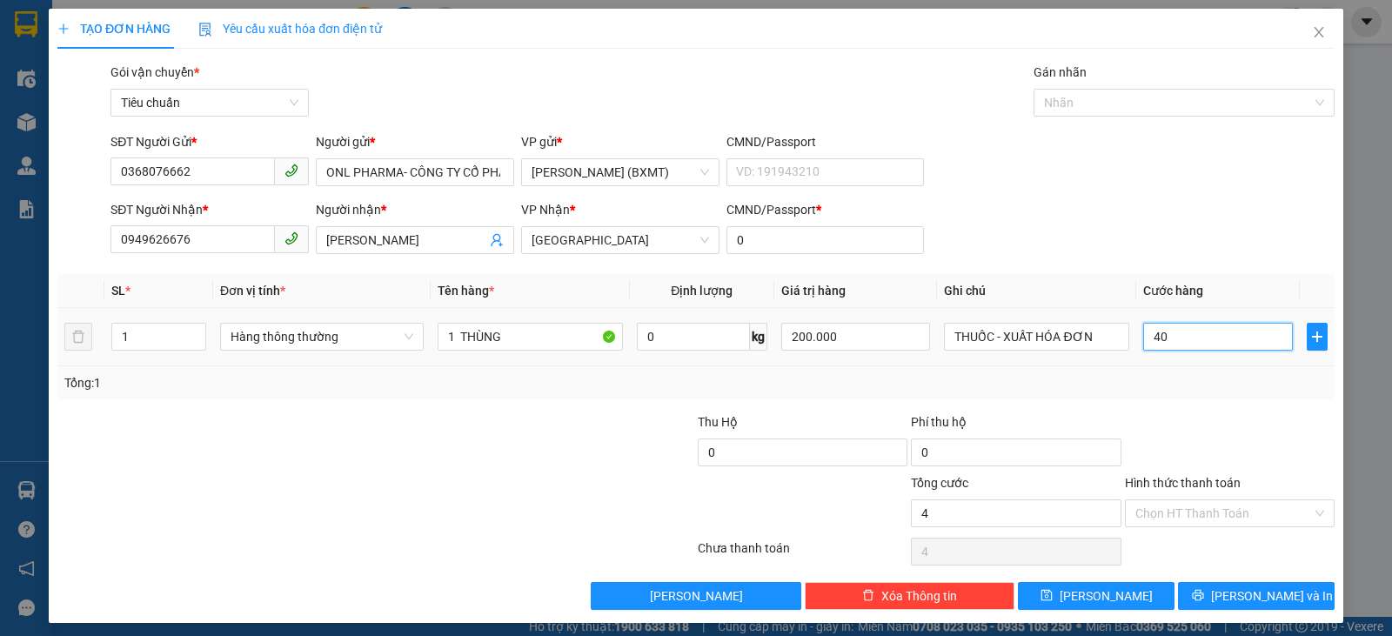
type input "40"
click at [1241, 393] on div "Tổng: 1" at bounding box center [695, 382] width 1277 height 33
type input "40.000"
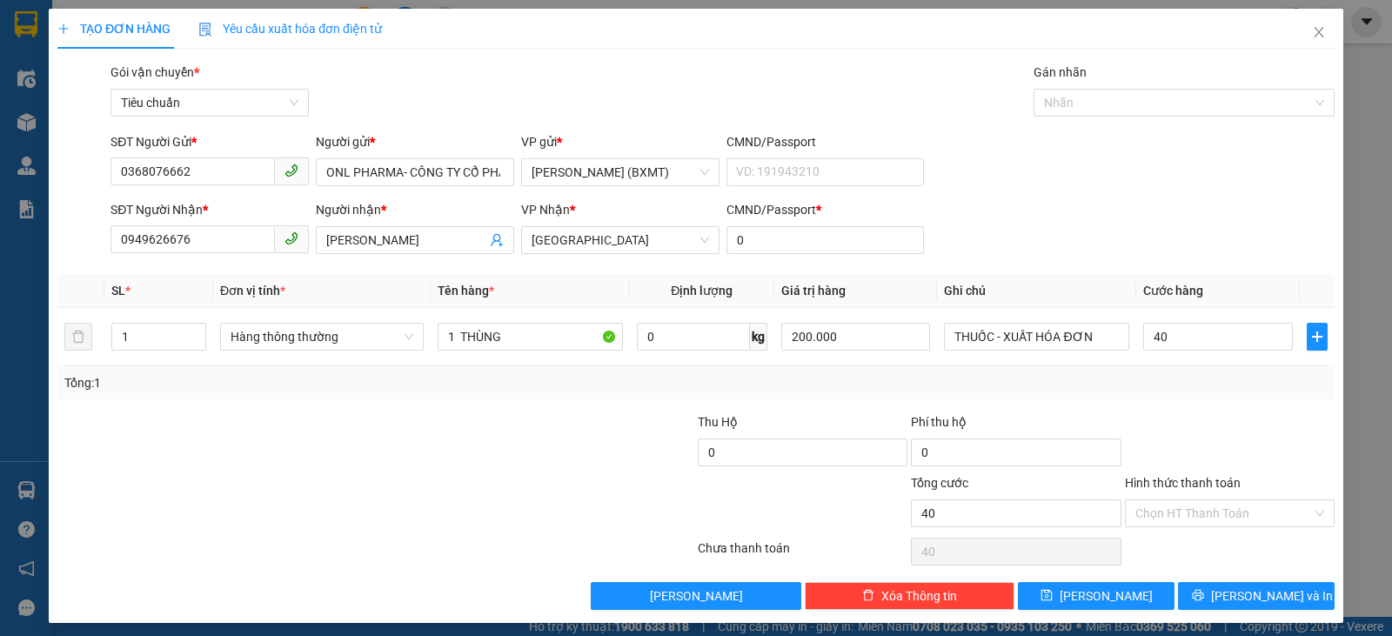
type input "40.000"
click at [1273, 492] on div "Hình thức thanh toán" at bounding box center [1230, 486] width 210 height 26
drag, startPoint x: 1226, startPoint y: 503, endPoint x: 1147, endPoint y: 456, distance: 92.1
click at [1226, 502] on input "Hình thức thanh toán" at bounding box center [1224, 513] width 177 height 26
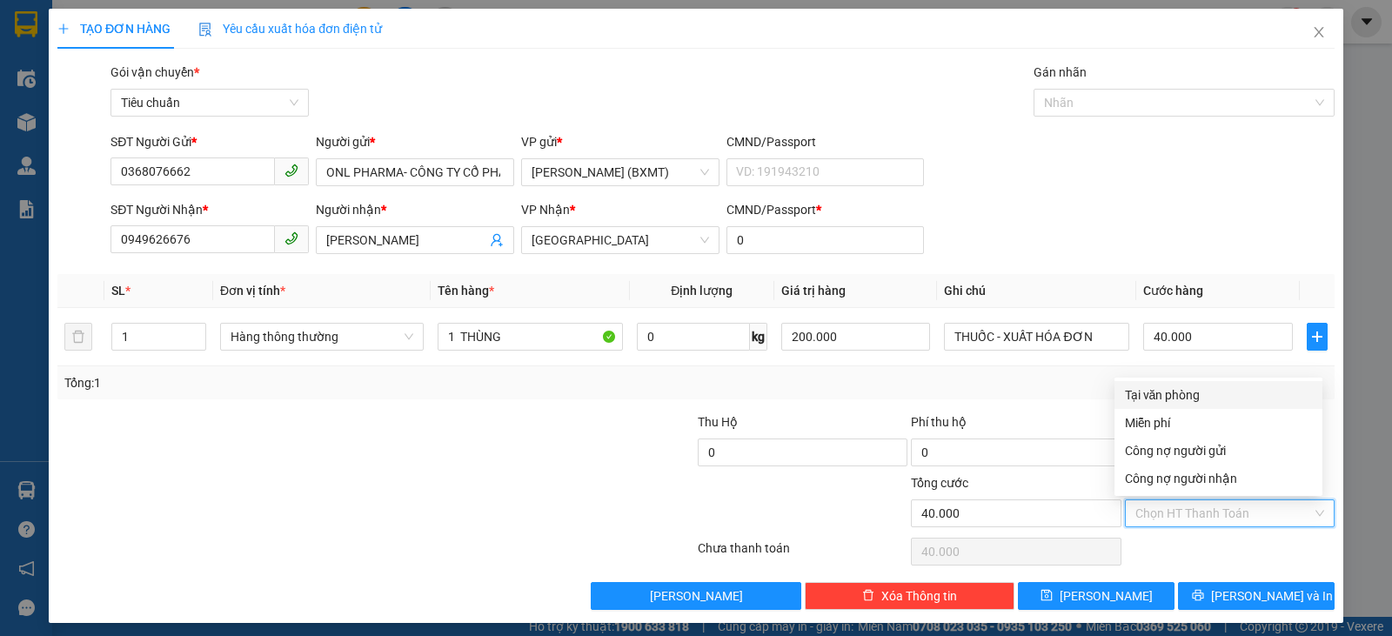
click at [1155, 401] on div "Tại văn phòng" at bounding box center [1218, 394] width 187 height 19
type input "0"
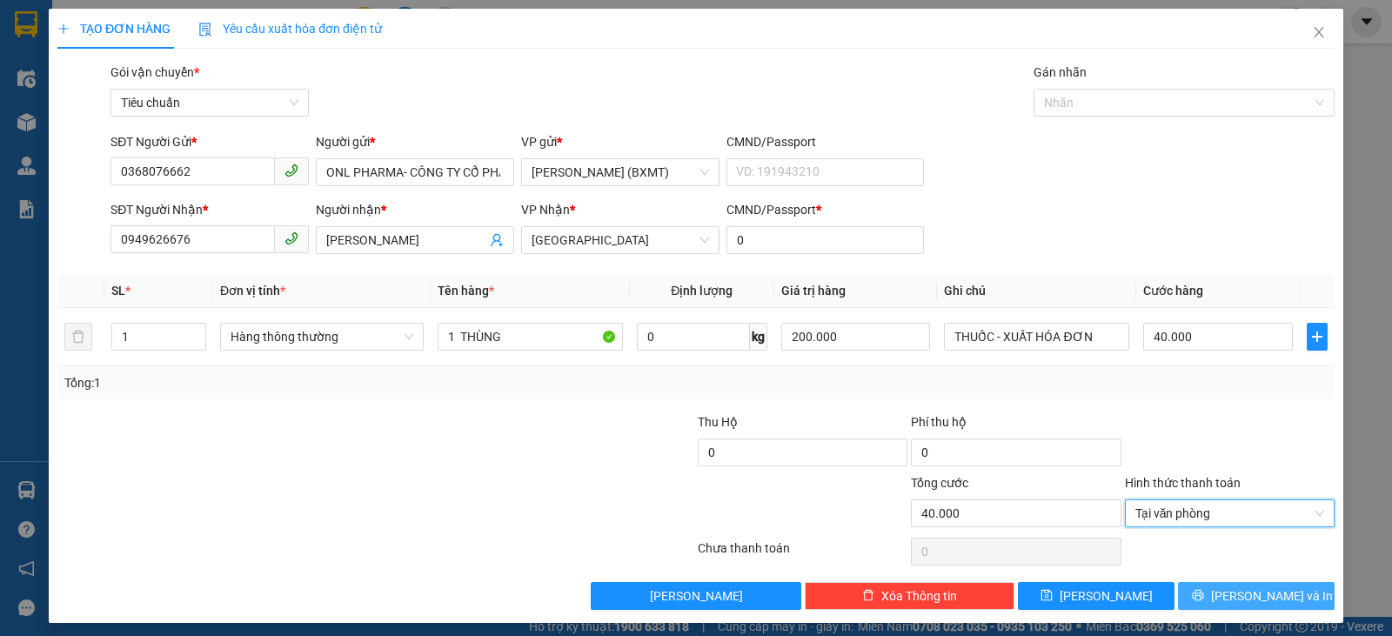
click at [1252, 591] on span "[PERSON_NAME] và In" at bounding box center [1272, 595] width 122 height 19
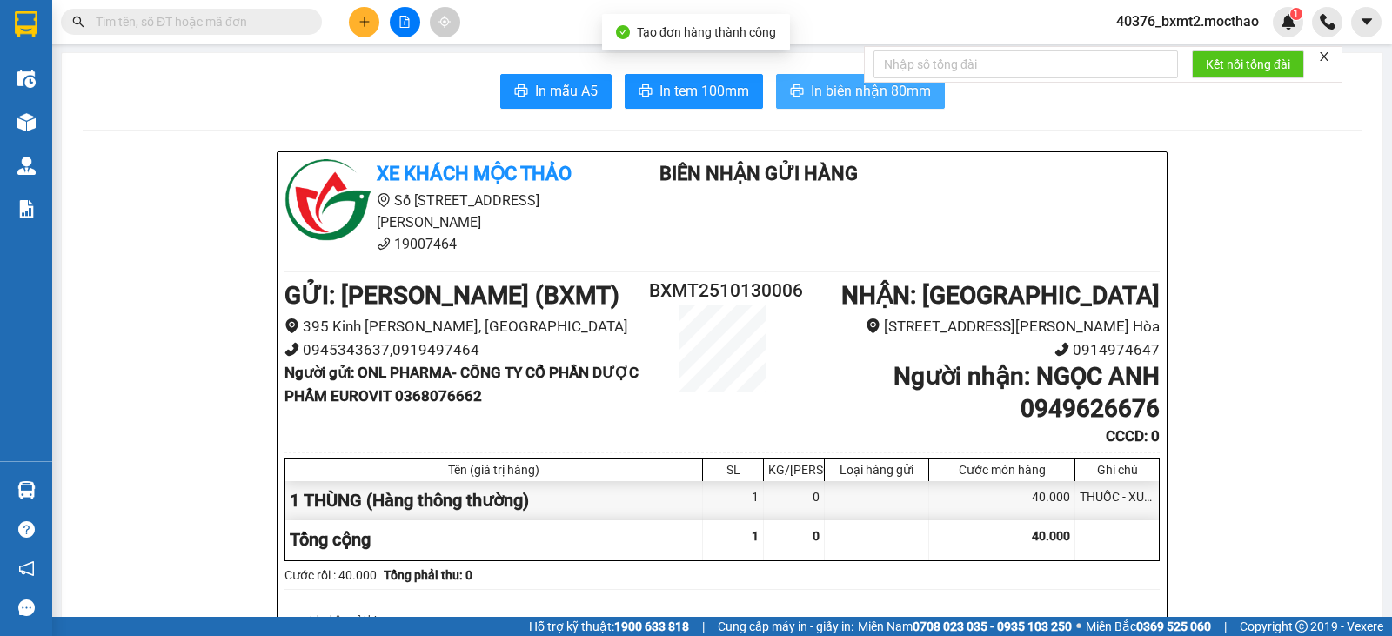
click at [818, 85] on span "In biên nhận 80mm" at bounding box center [871, 91] width 120 height 22
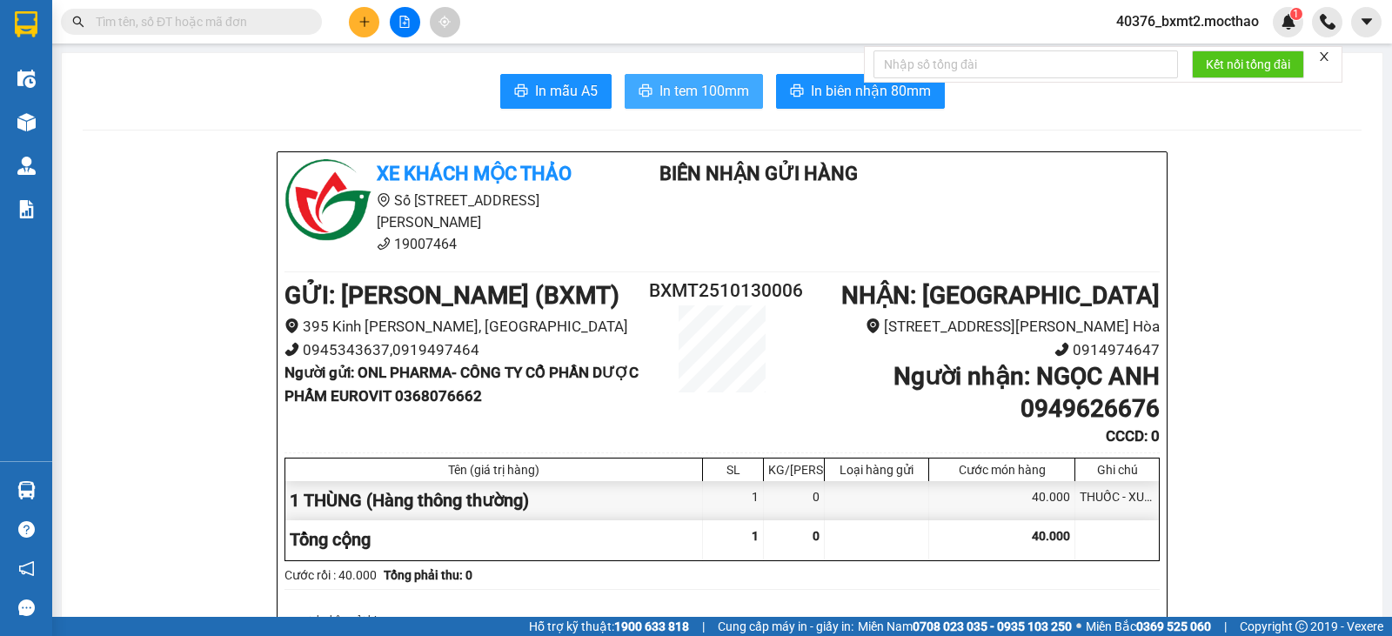
click at [703, 102] on span "In tem 100mm" at bounding box center [705, 91] width 90 height 22
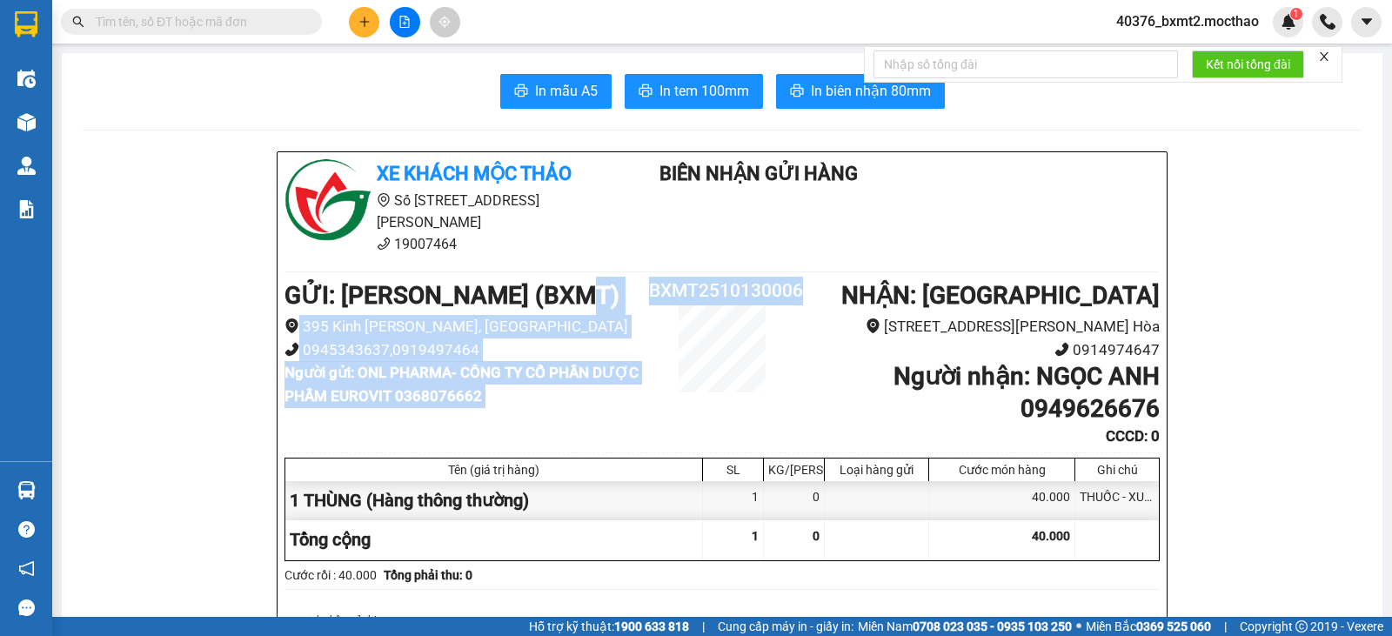
drag, startPoint x: 647, startPoint y: 275, endPoint x: 796, endPoint y: 278, distance: 148.8
click at [797, 278] on div "GỬI : [PERSON_NAME] (BXMT) 395 [PERSON_NAME][GEOGRAPHIC_DATA] 0945343637,091949…" at bounding box center [722, 362] width 875 height 171
click at [797, 277] on h1 "NHẬN : [GEOGRAPHIC_DATA]" at bounding box center [977, 296] width 365 height 38
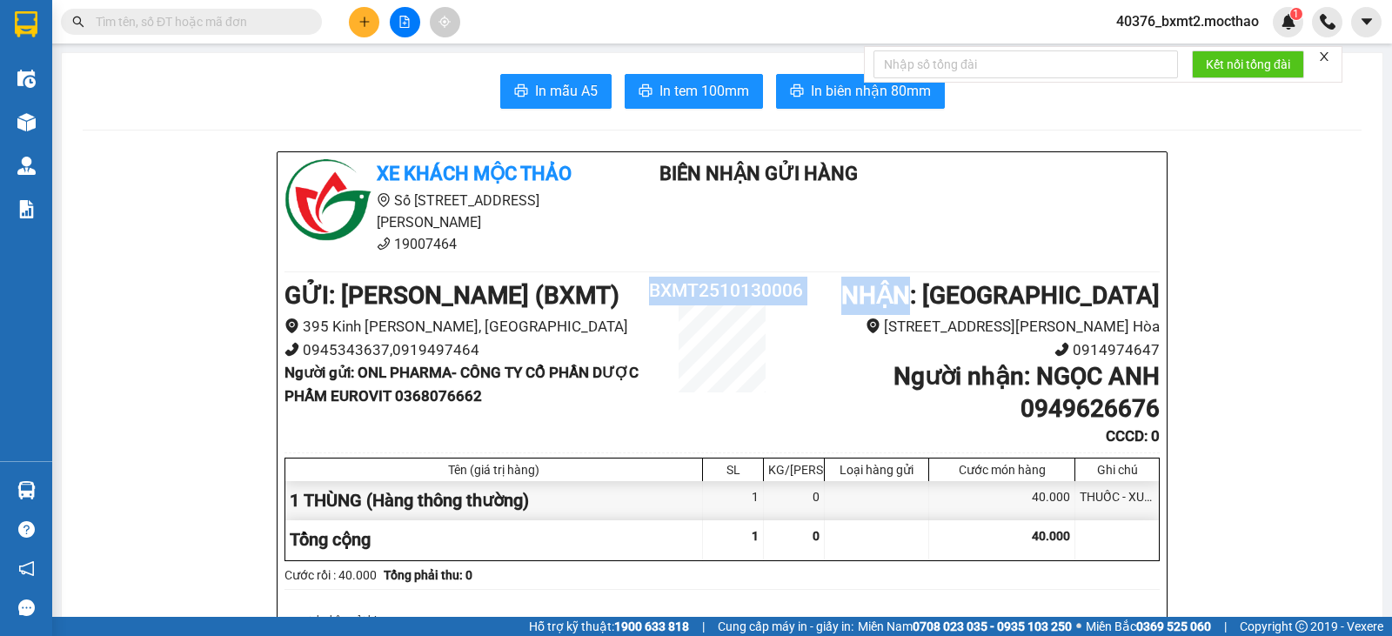
drag, startPoint x: 797, startPoint y: 270, endPoint x: 690, endPoint y: 265, distance: 107.2
click at [690, 277] on div "GỬI : [PERSON_NAME] (BXMT) 395 [PERSON_NAME][GEOGRAPHIC_DATA] 0945343637,091949…" at bounding box center [722, 362] width 875 height 171
click at [774, 277] on h2 "BXMT2510130006" at bounding box center [722, 291] width 146 height 29
drag, startPoint x: 797, startPoint y: 269, endPoint x: 647, endPoint y: 271, distance: 150.5
click at [647, 277] on div "GỬI : [PERSON_NAME] (BXMT) 395 [PERSON_NAME][GEOGRAPHIC_DATA] 0945343637,091949…" at bounding box center [722, 362] width 875 height 171
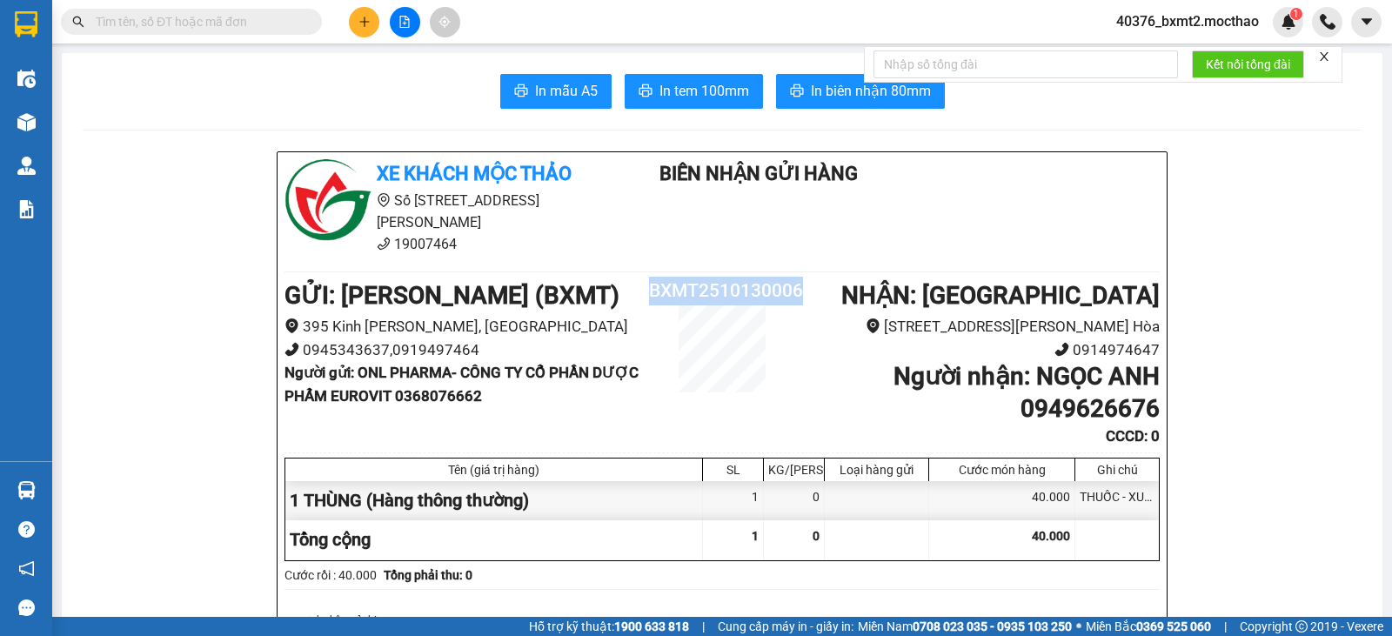
copy div "BXMT2510130006"
click at [369, 14] on button at bounding box center [364, 22] width 30 height 30
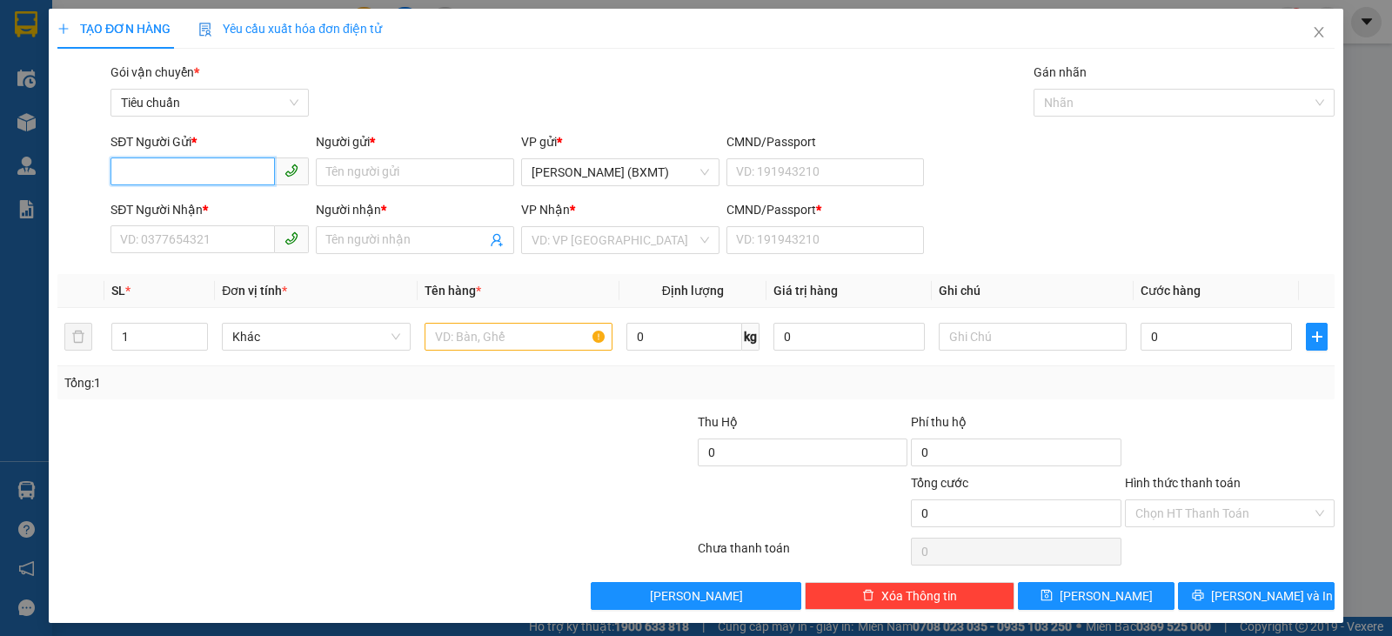
click at [246, 165] on input "SĐT Người Gửi *" at bounding box center [193, 171] width 164 height 28
type input "0917376821"
click at [235, 209] on div "0917376821 - [PERSON_NAME]" at bounding box center [208, 207] width 176 height 19
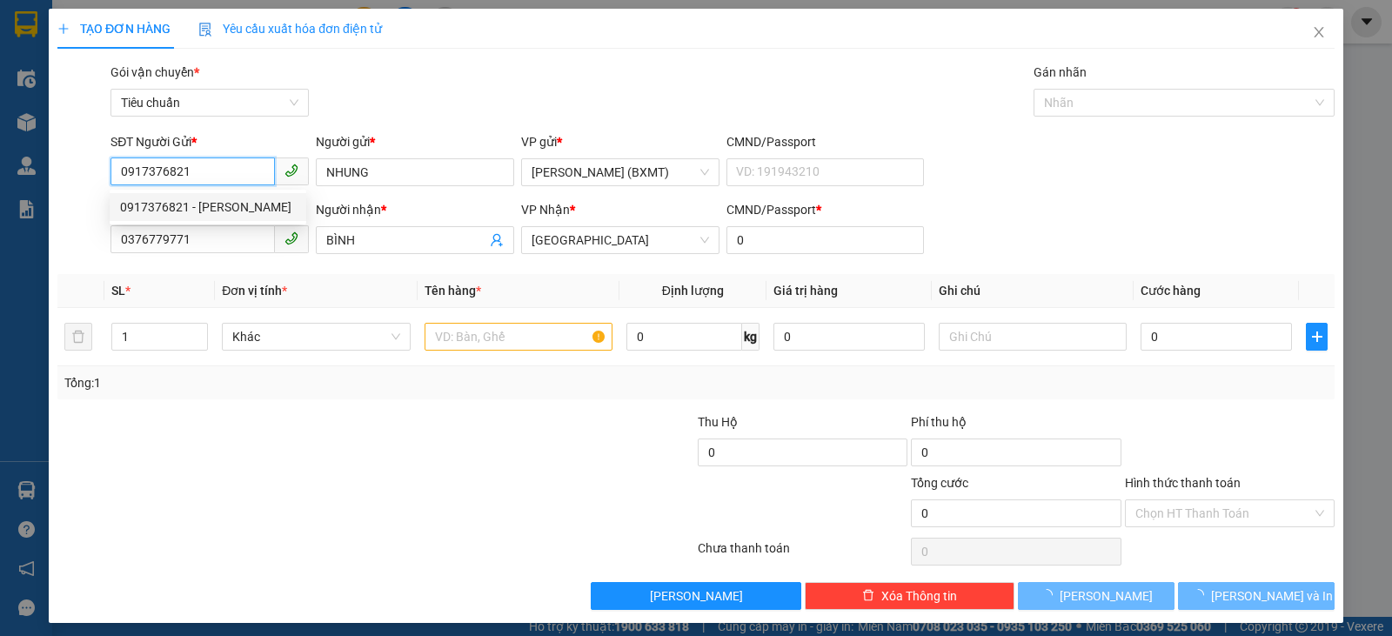
type input "NHUNG"
type input "0376779771"
type input "BÌNH"
type input "0"
type input "40.000"
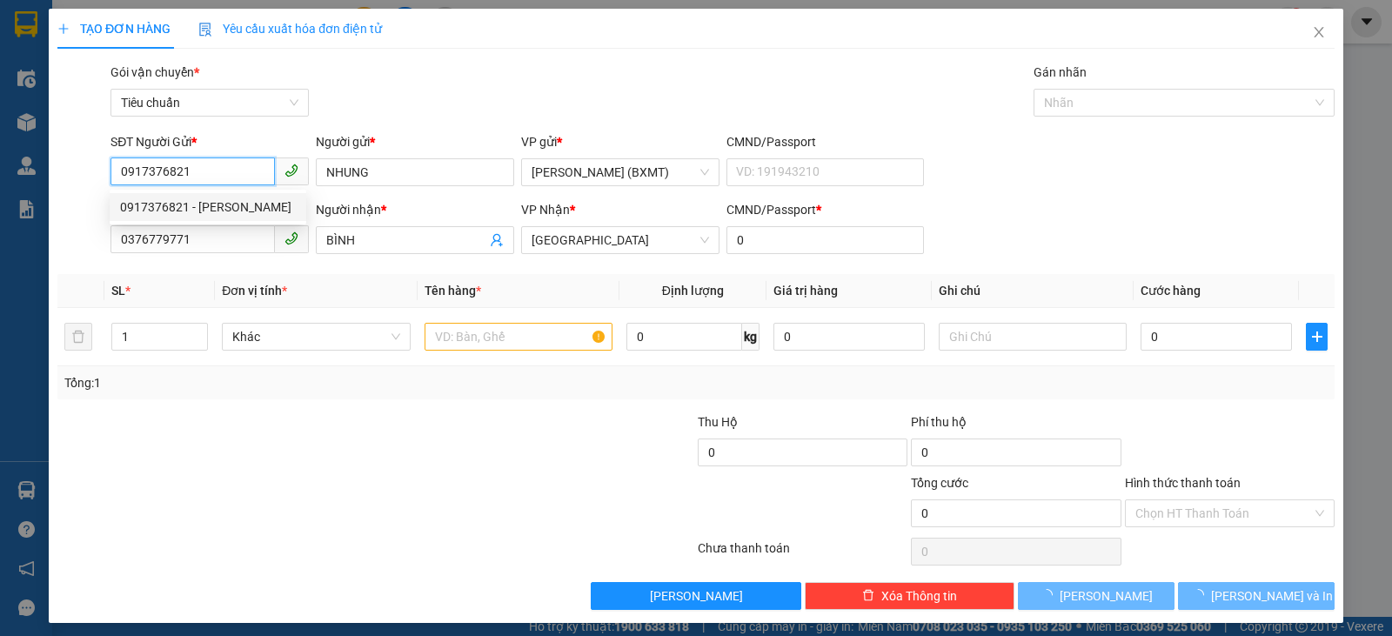
type input "40.000"
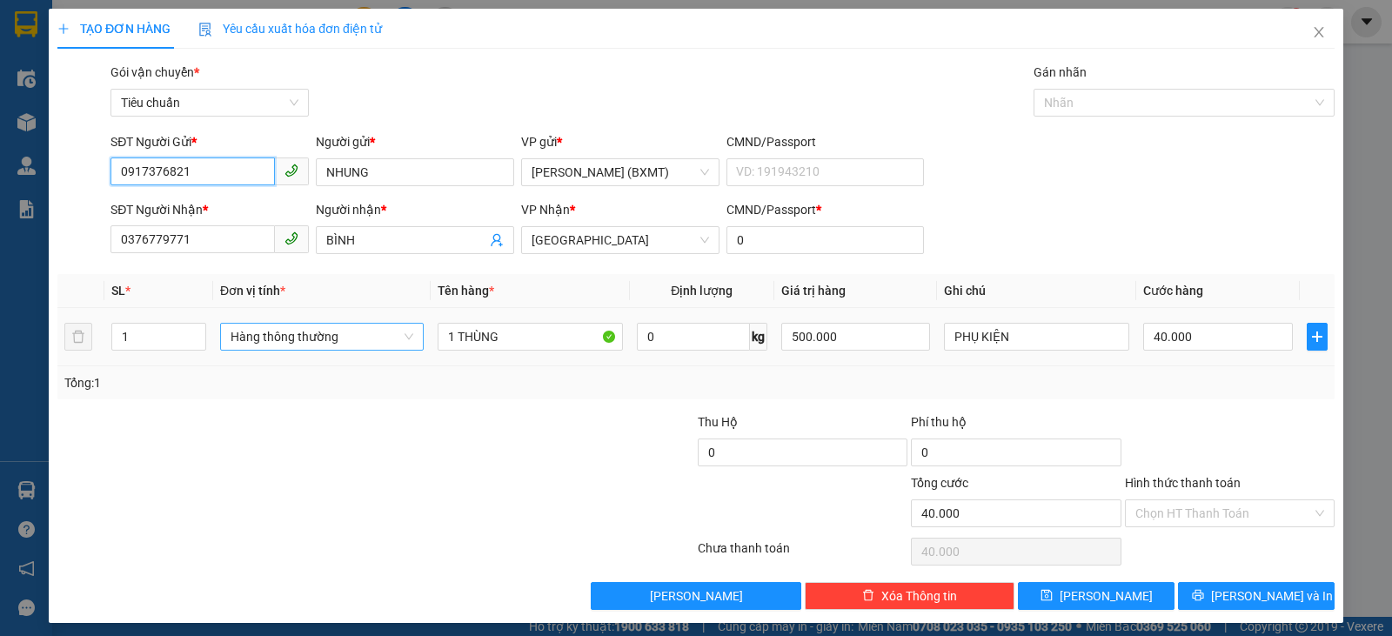
click at [311, 337] on span "Hàng thông thường" at bounding box center [322, 337] width 183 height 26
type input "0917376821"
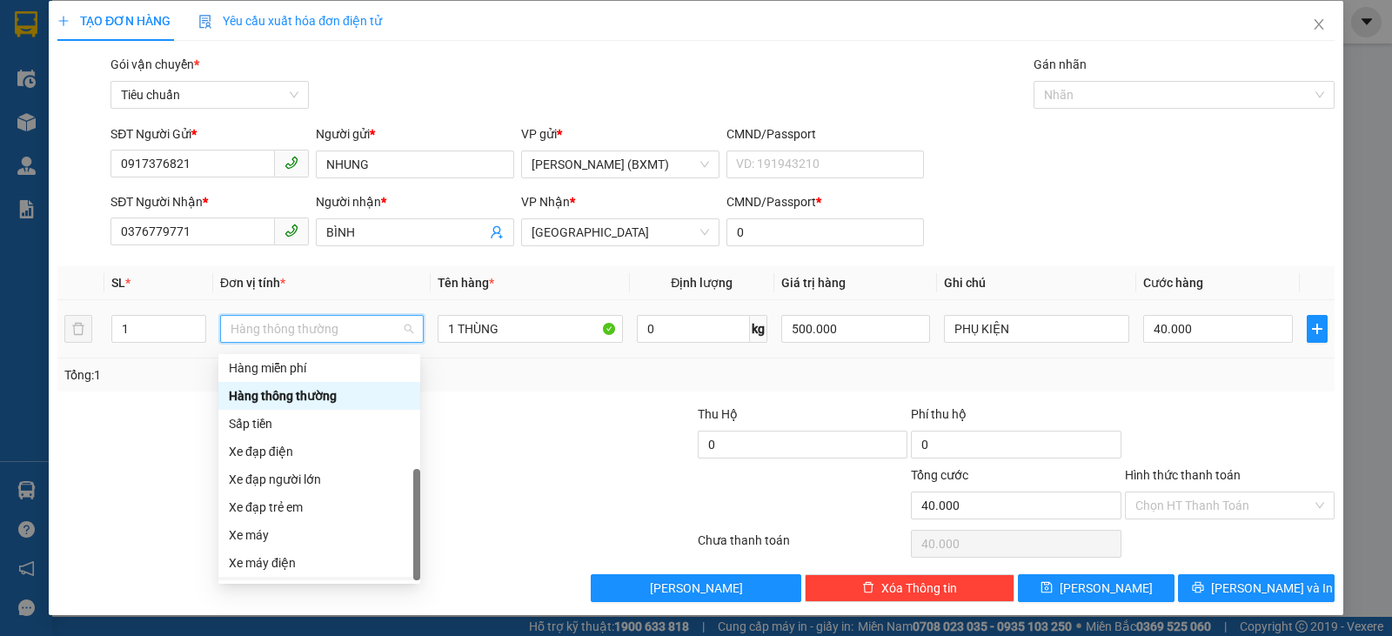
scroll to position [111, 0]
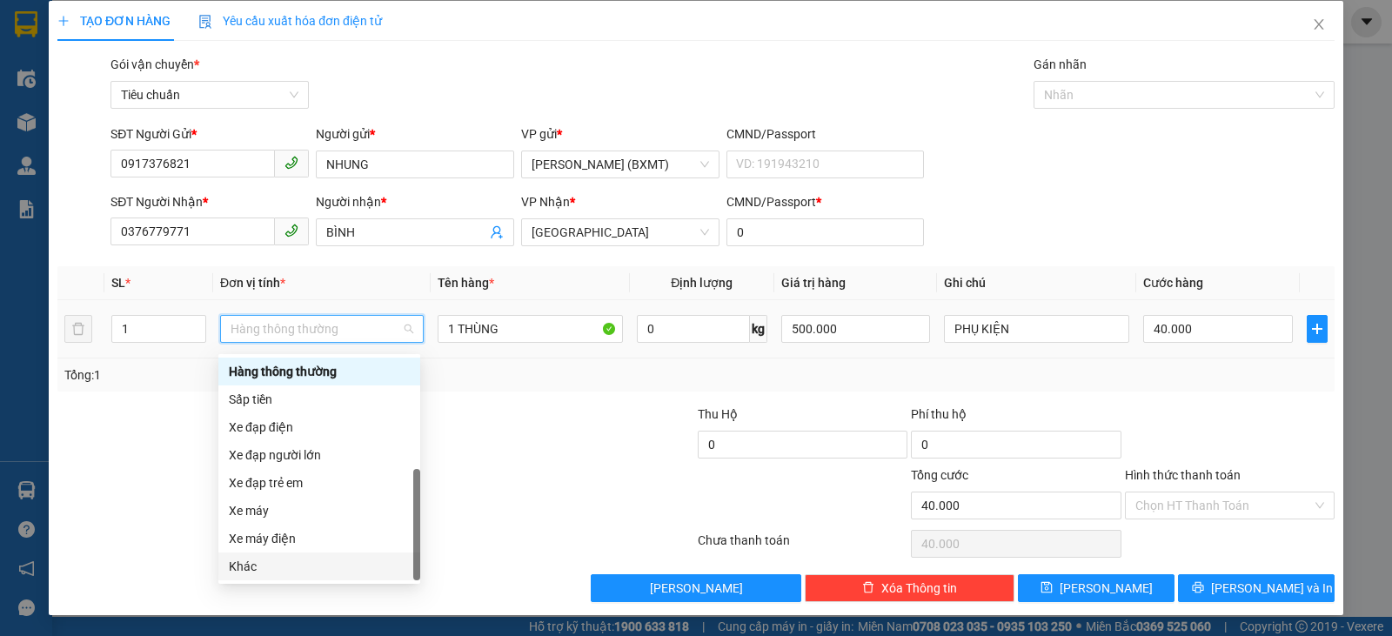
click at [271, 571] on div "Khác" at bounding box center [319, 566] width 181 height 19
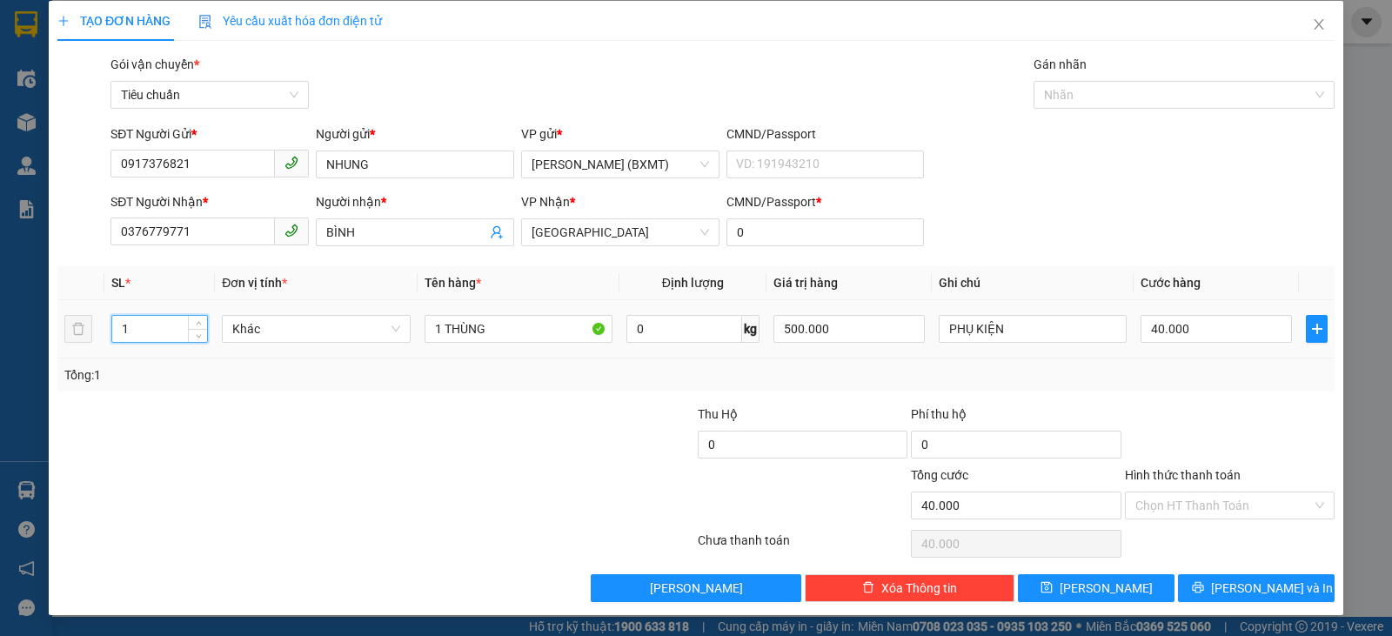
drag, startPoint x: 105, startPoint y: 325, endPoint x: 46, endPoint y: 319, distance: 59.4
click at [46, 319] on div "TẠO ĐƠN HÀNG Yêu cầu xuất hóa đơn điện tử Transit Pickup Surcharge Ids Transit …" at bounding box center [696, 318] width 1392 height 636
type input "2"
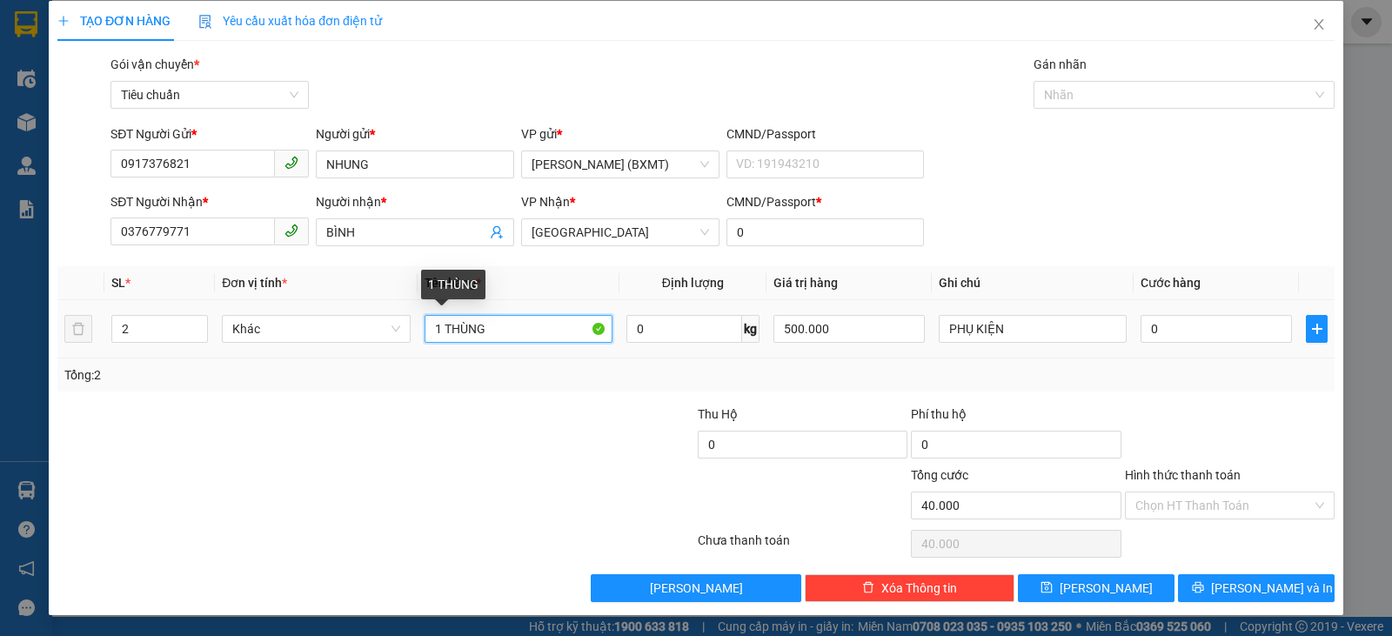
type input "0"
drag, startPoint x: 436, startPoint y: 335, endPoint x: 408, endPoint y: 337, distance: 27.9
click at [408, 337] on tr "2 Khác 1 THÙNG 0 kg 500.000 PHỤ KIỆN 0" at bounding box center [695, 329] width 1277 height 58
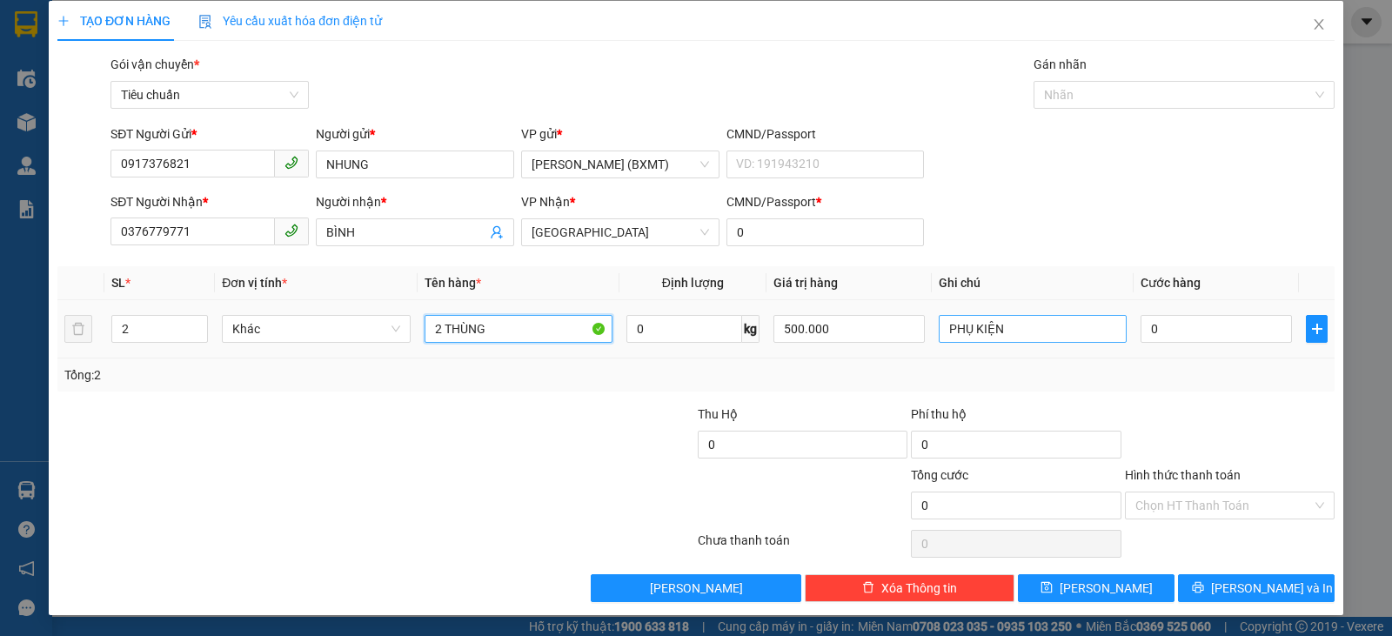
type input "2 THÙNG"
click at [1025, 331] on input "PHỤ KIỆN" at bounding box center [1033, 329] width 188 height 28
click at [1185, 330] on input "0" at bounding box center [1216, 329] width 151 height 28
type input "8"
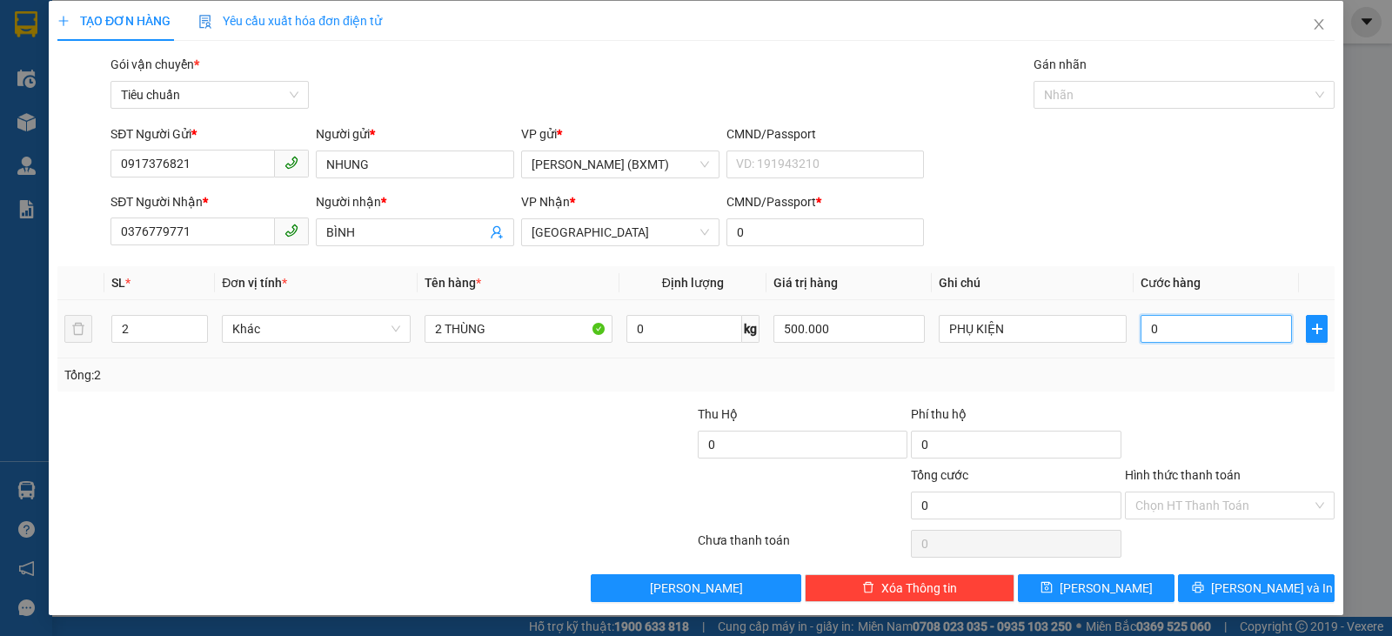
type input "8"
type input "80"
type input "80.000"
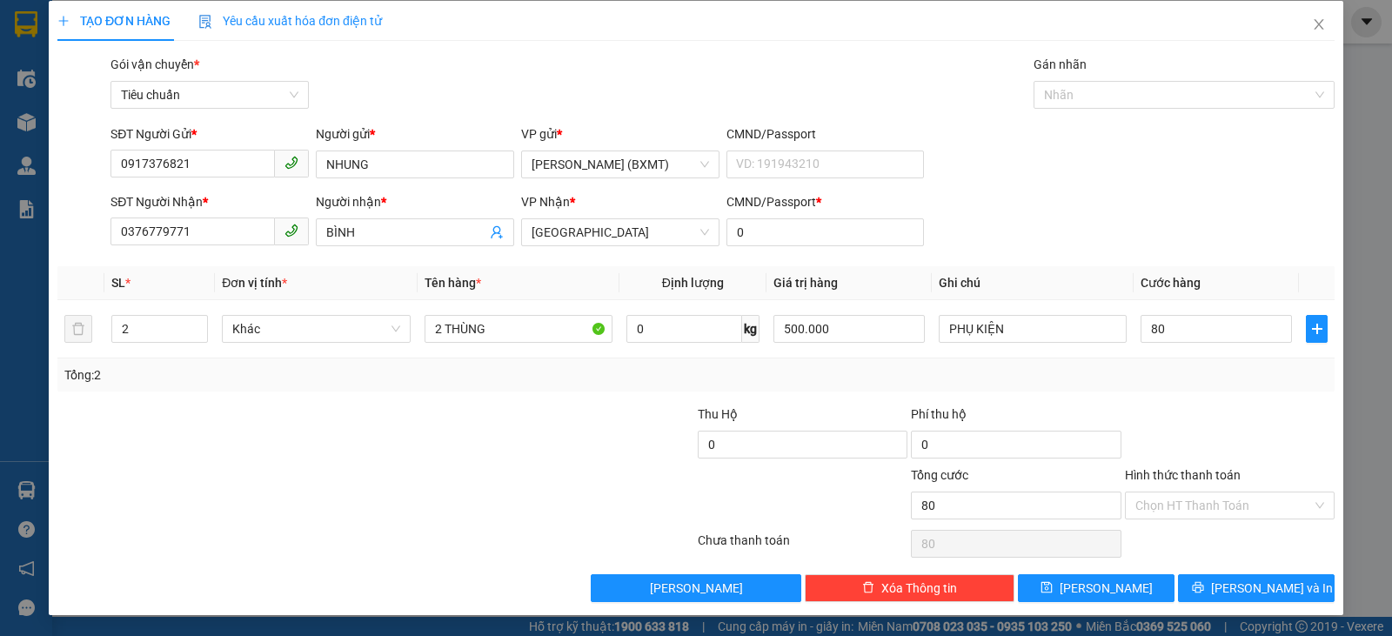
type input "80.000"
click at [1247, 407] on div at bounding box center [1229, 435] width 213 height 61
click at [1203, 586] on icon "printer" at bounding box center [1197, 587] width 11 height 11
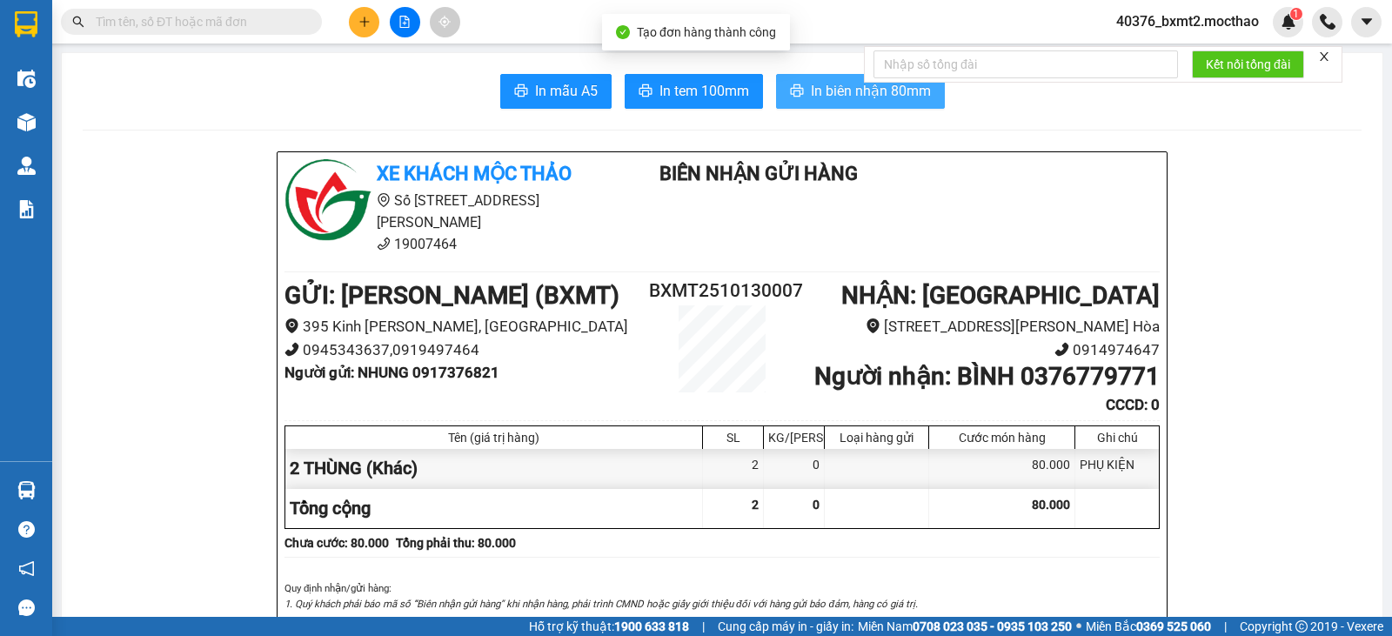
click at [834, 92] on span "In biên nhận 80mm" at bounding box center [871, 91] width 120 height 22
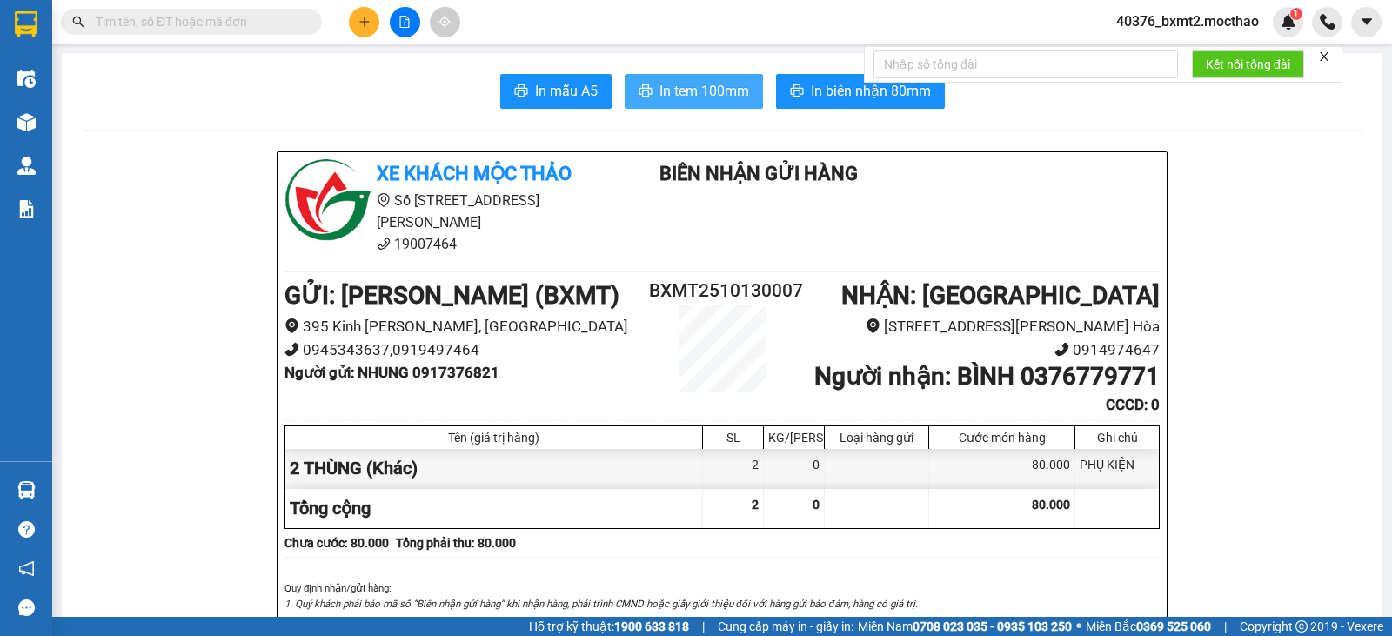
click at [680, 95] on span "In tem 100mm" at bounding box center [705, 91] width 90 height 22
click at [361, 28] on button at bounding box center [364, 22] width 30 height 30
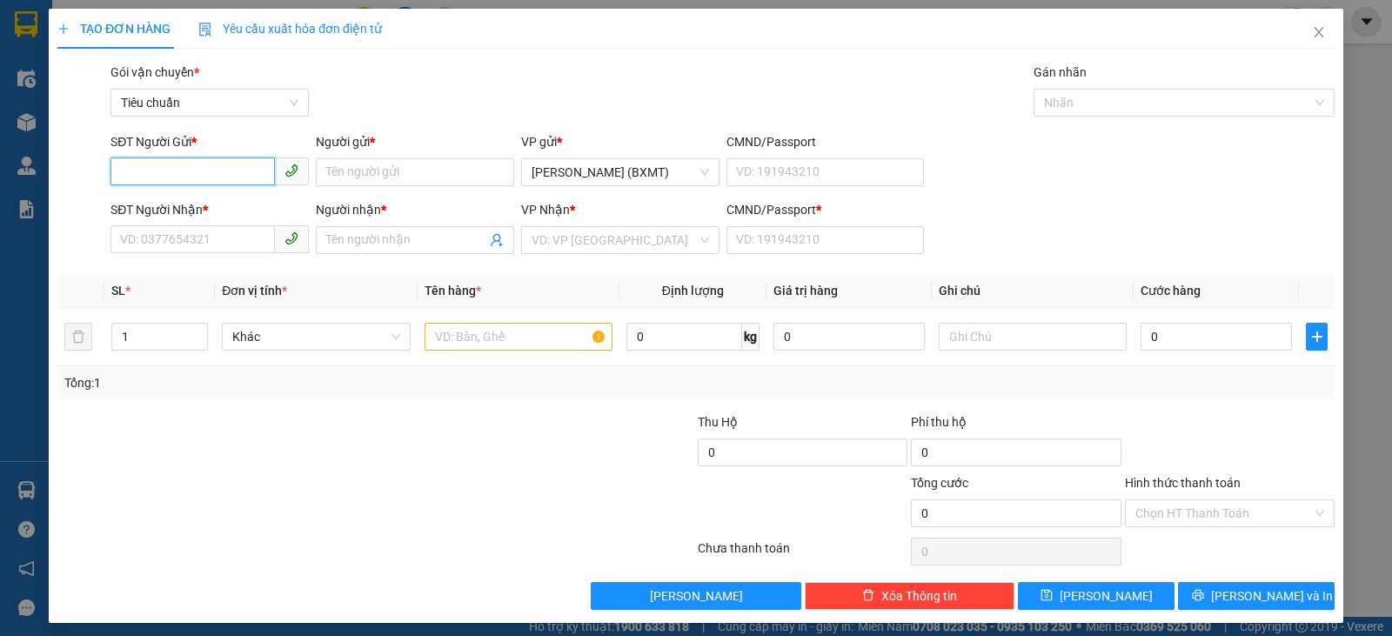
click at [158, 171] on input "SĐT Người Gửi *" at bounding box center [193, 171] width 164 height 28
click at [179, 232] on input "SĐT Người Nhận *" at bounding box center [193, 239] width 164 height 28
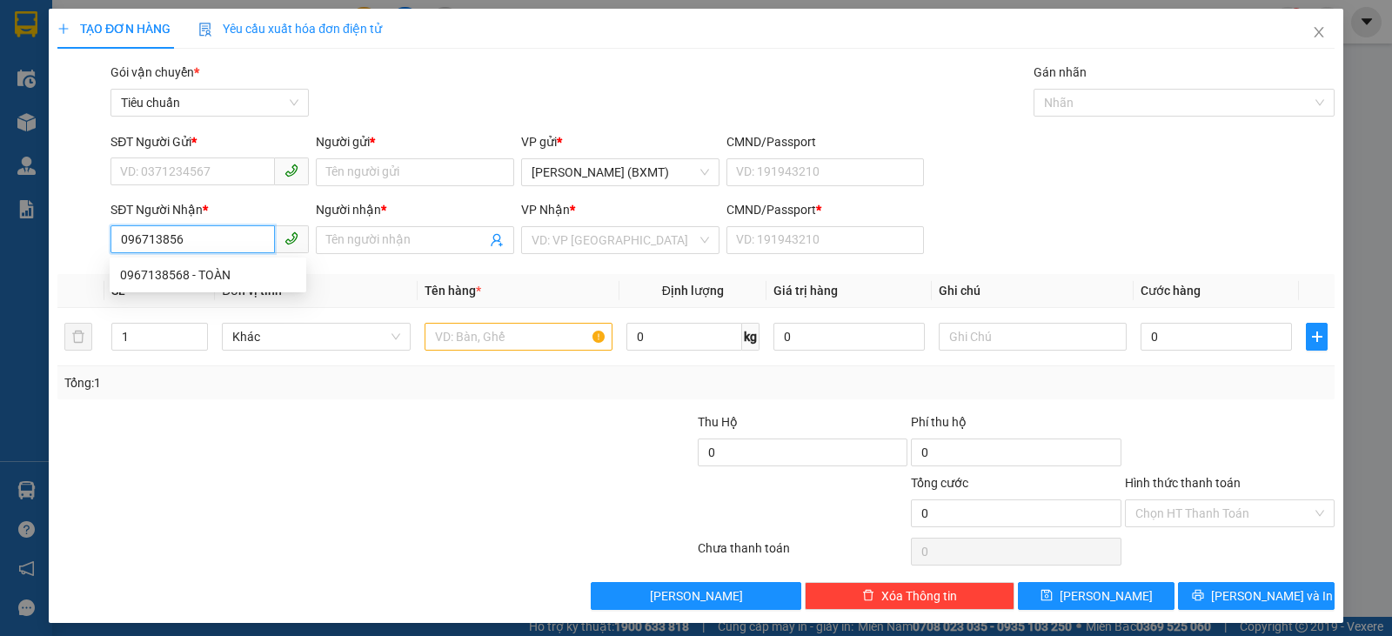
type input "0967138568"
click at [159, 277] on div "0967138568 - TOÀN" at bounding box center [208, 274] width 176 height 19
type input "TOÀN"
type input "0"
type input "30.000"
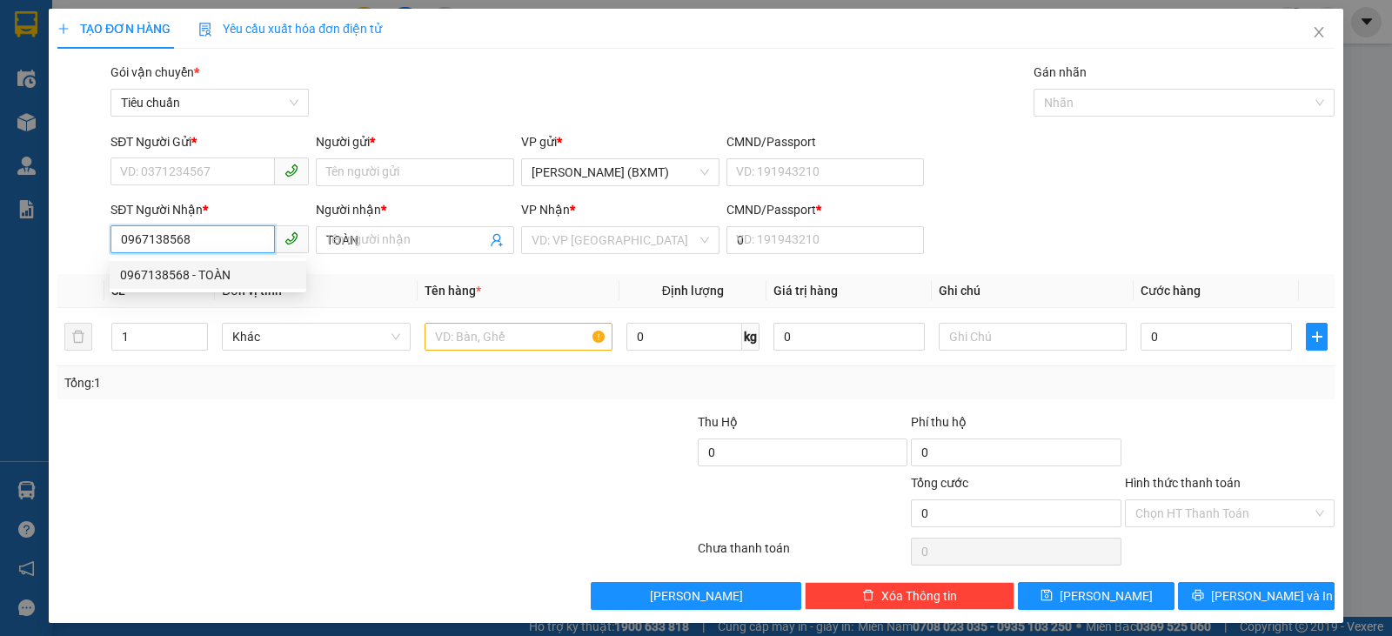
type input "30.000"
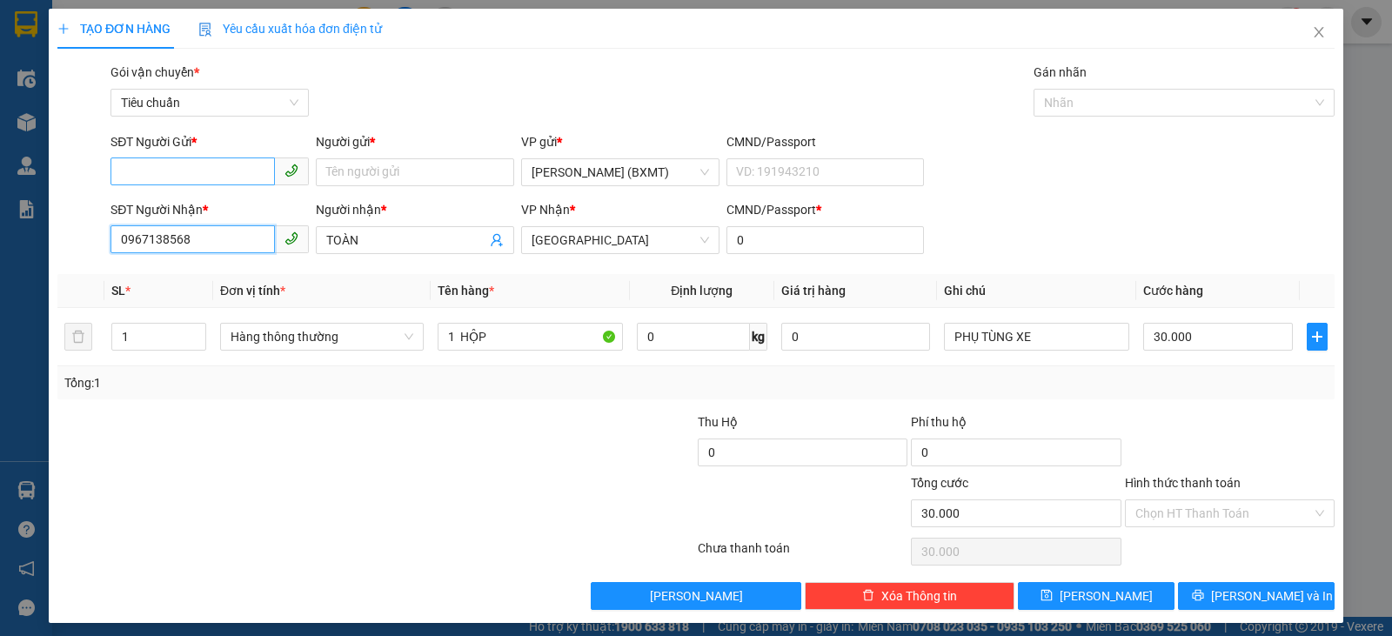
type input "0967138568"
click at [138, 178] on input "SĐT Người Gửi *" at bounding box center [193, 171] width 164 height 28
click at [171, 198] on div "0916471571 - MƯỜI" at bounding box center [208, 207] width 176 height 19
type input "0916471571"
type input "MƯỜI"
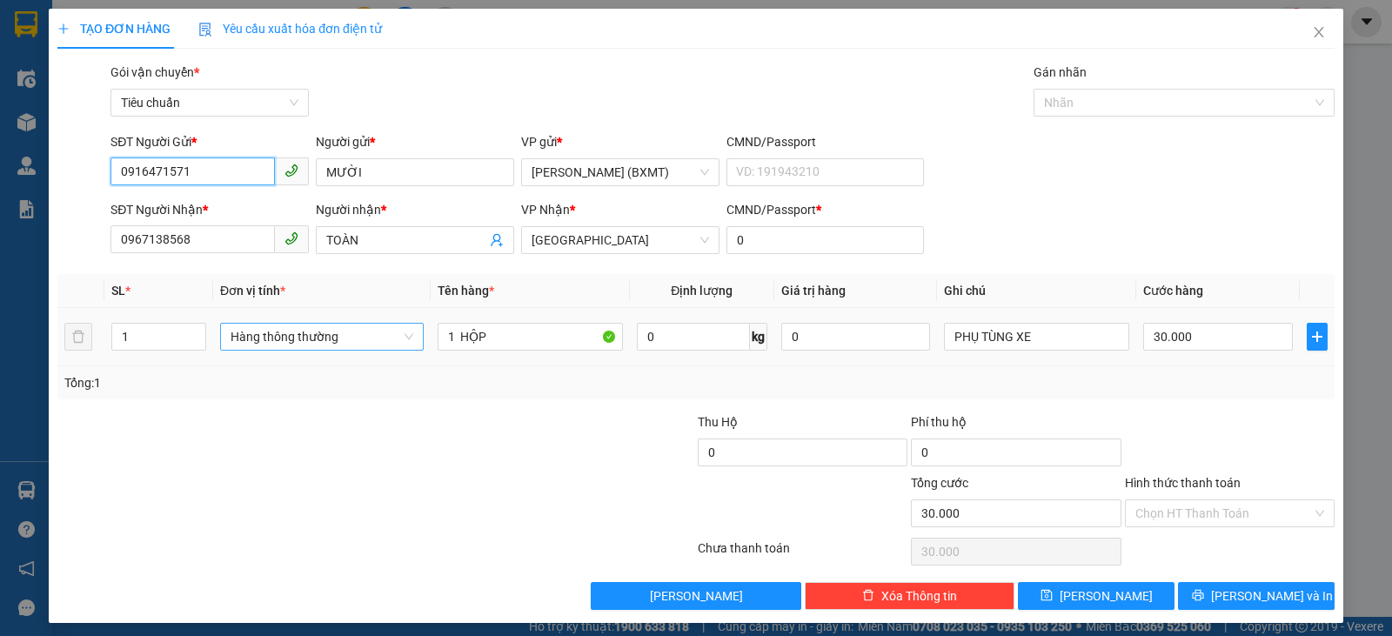
click at [316, 339] on span "Hàng thông thường" at bounding box center [322, 337] width 183 height 26
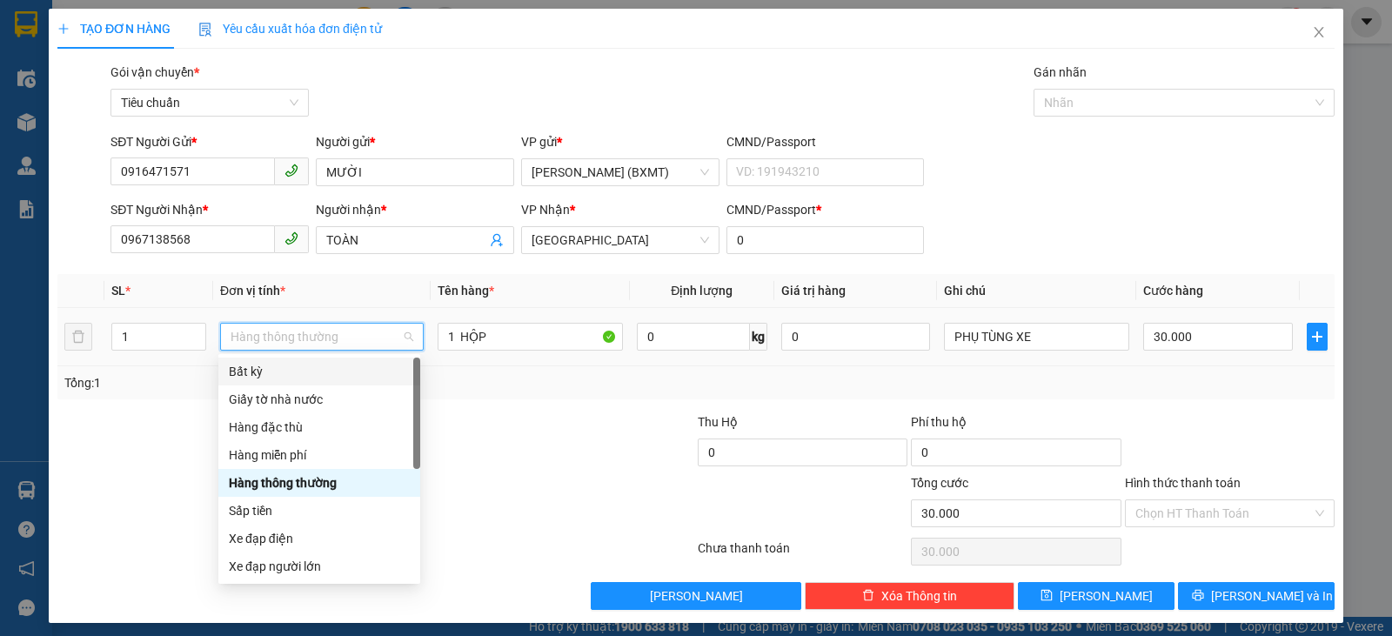
scroll to position [111, 0]
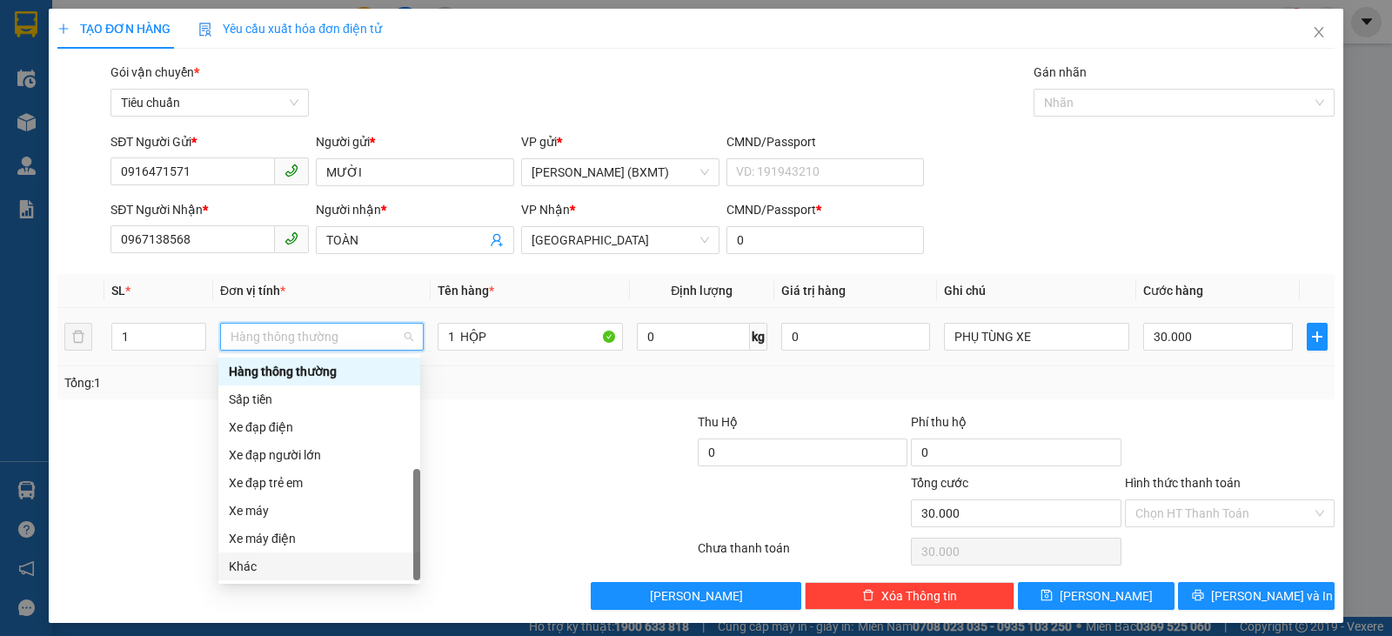
click at [239, 569] on div "Khác" at bounding box center [319, 566] width 181 height 19
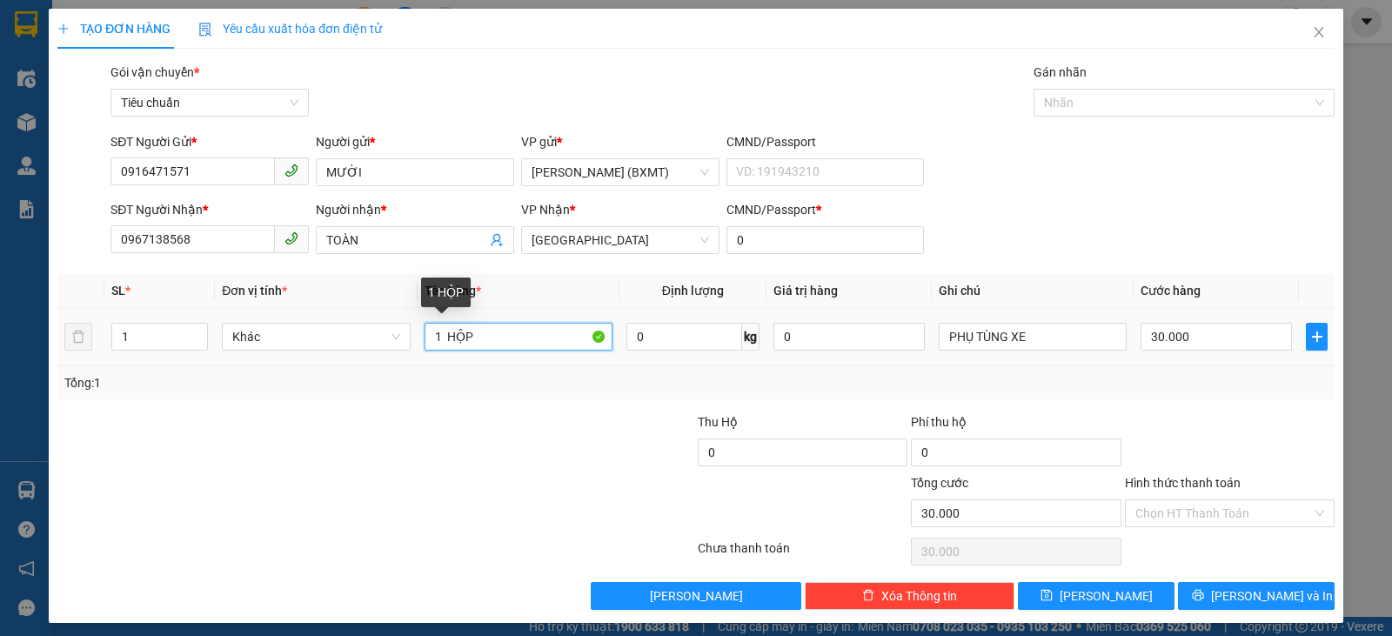
drag, startPoint x: 469, startPoint y: 341, endPoint x: 444, endPoint y: 337, distance: 25.6
click at [444, 337] on input "1 HỘP" at bounding box center [519, 337] width 188 height 28
type input "1 KIỆN"
click at [1254, 365] on td "30.000" at bounding box center [1216, 337] width 165 height 58
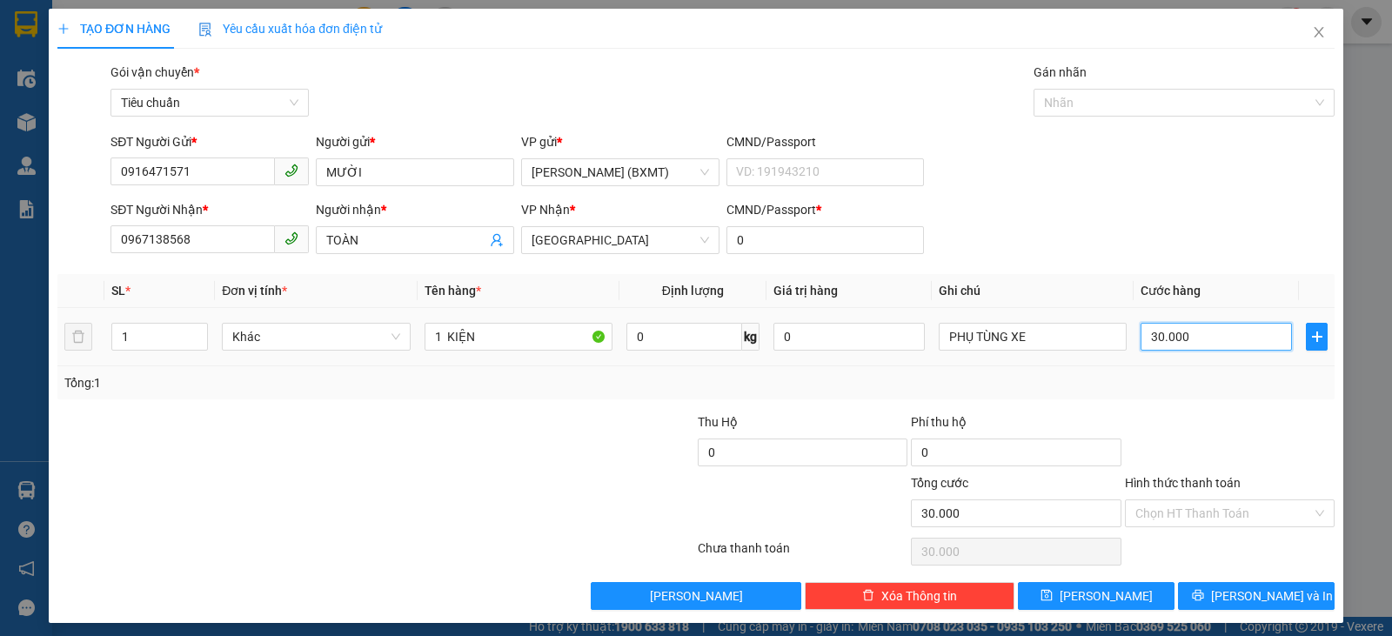
click at [1201, 334] on input "30.000" at bounding box center [1216, 337] width 151 height 28
type input "2"
type input "20"
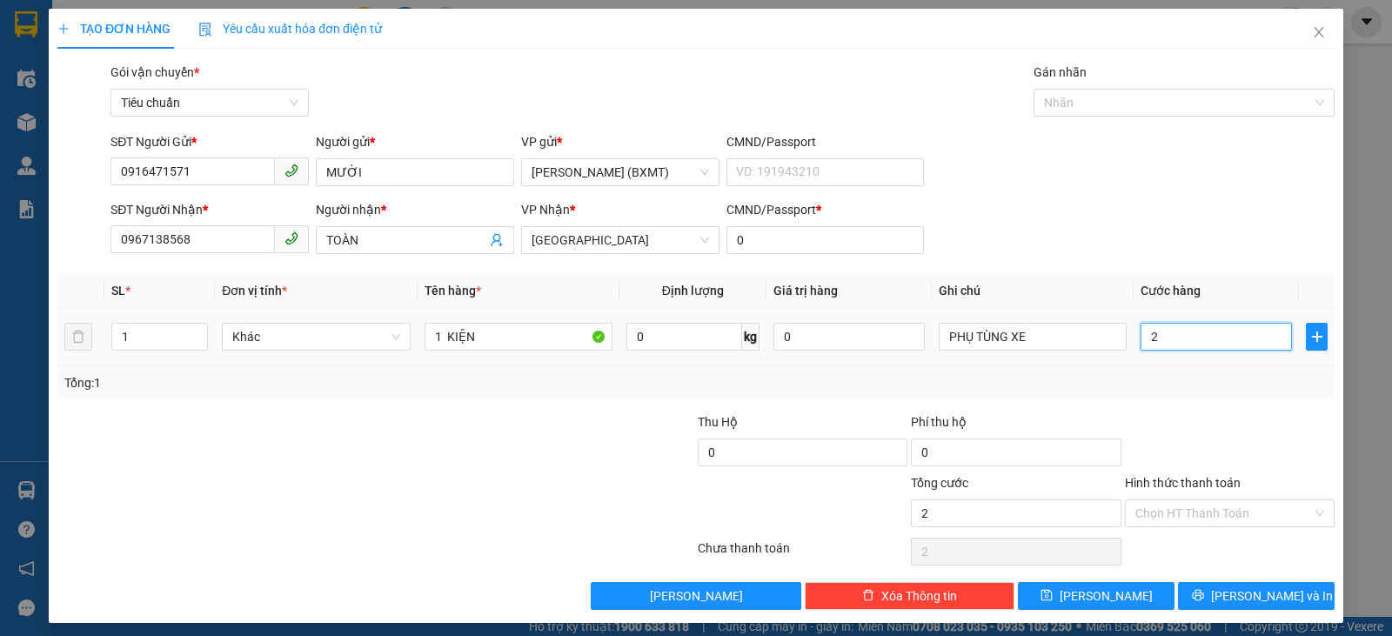
type input "20"
click at [1169, 399] on div "Tổng: 1" at bounding box center [695, 382] width 1277 height 33
type input "20.000"
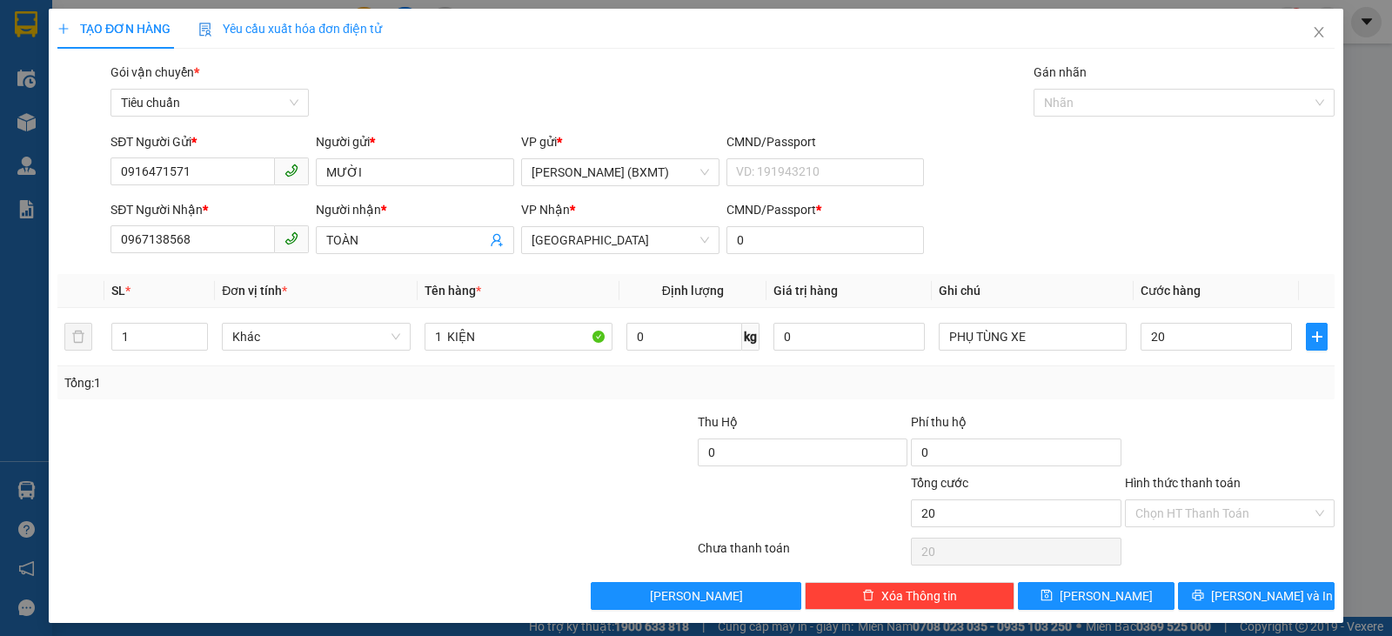
type input "20.000"
click at [1230, 598] on span "[PERSON_NAME] và In" at bounding box center [1272, 595] width 122 height 19
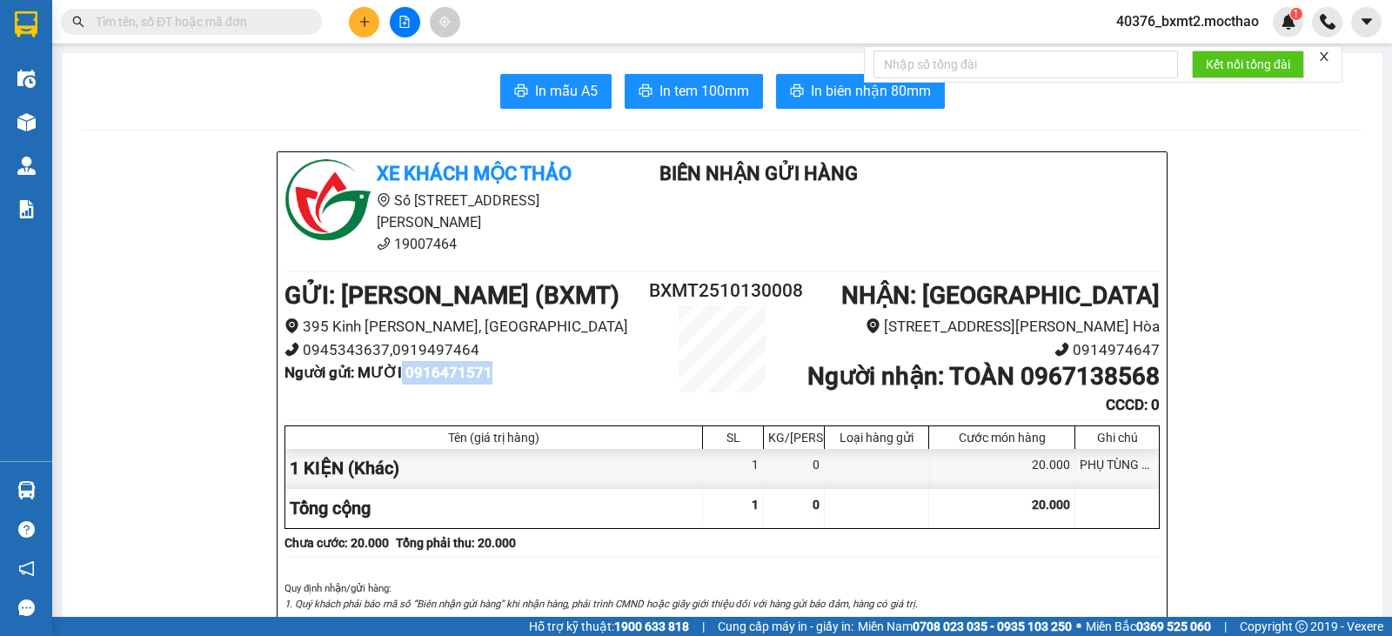
drag, startPoint x: 400, startPoint y: 354, endPoint x: 534, endPoint y: 370, distance: 134.9
click at [534, 370] on div "GỬI : [PERSON_NAME] (BXMT) [GEOGRAPHIC_DATA][PERSON_NAME] 0945343637,0919497464…" at bounding box center [722, 347] width 875 height 140
copy b "0916471571"
click at [816, 89] on span "In biên nhận 80mm" at bounding box center [871, 91] width 120 height 22
click at [699, 82] on span "In tem 100mm" at bounding box center [705, 91] width 90 height 22
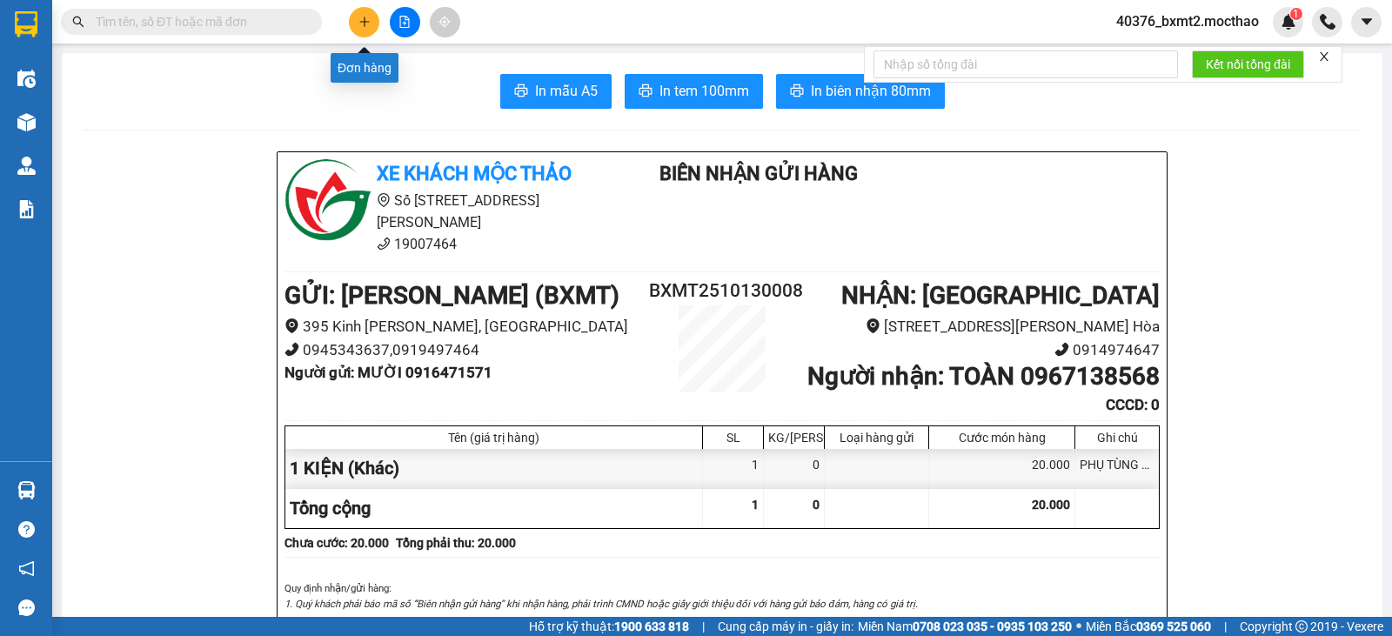
click at [378, 30] on div at bounding box center [404, 22] width 131 height 30
click at [365, 22] on icon "plus" at bounding box center [364, 21] width 10 height 1
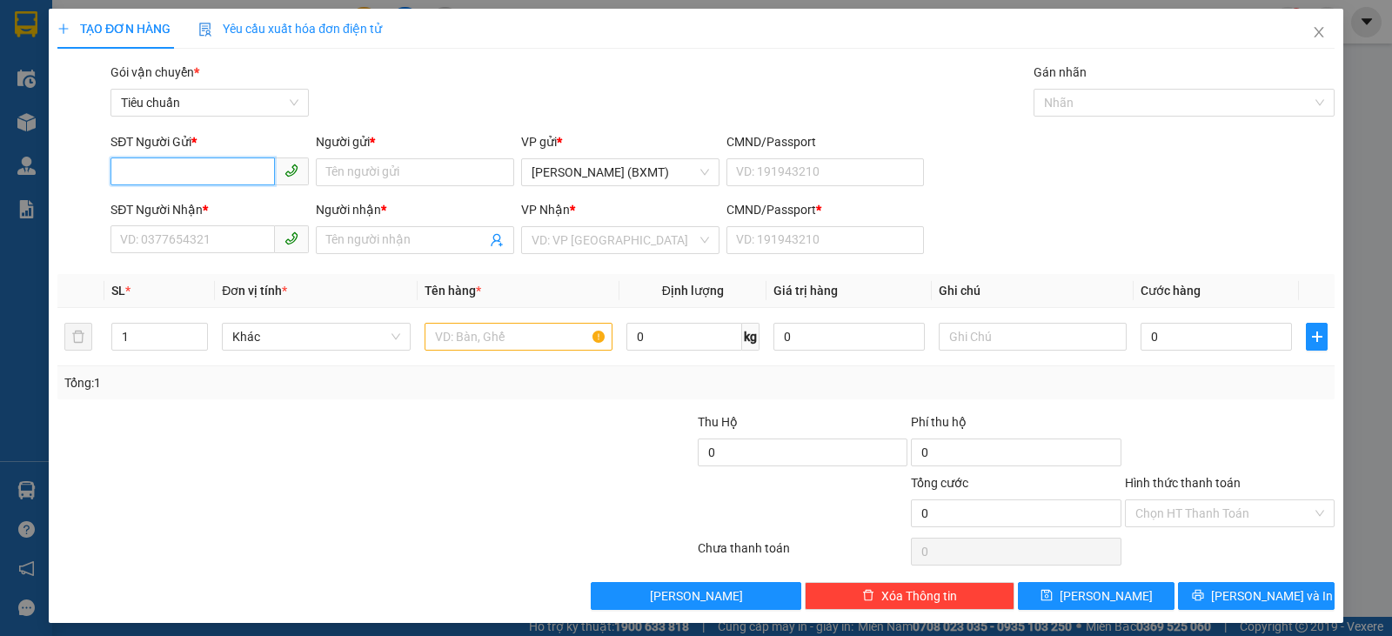
paste input "0916471571"
type input "0916471571"
click at [218, 170] on input "0916471571" at bounding box center [193, 171] width 164 height 28
click at [221, 171] on input "0916471571" at bounding box center [193, 171] width 164 height 28
drag, startPoint x: 222, startPoint y: 171, endPoint x: 0, endPoint y: 189, distance: 222.6
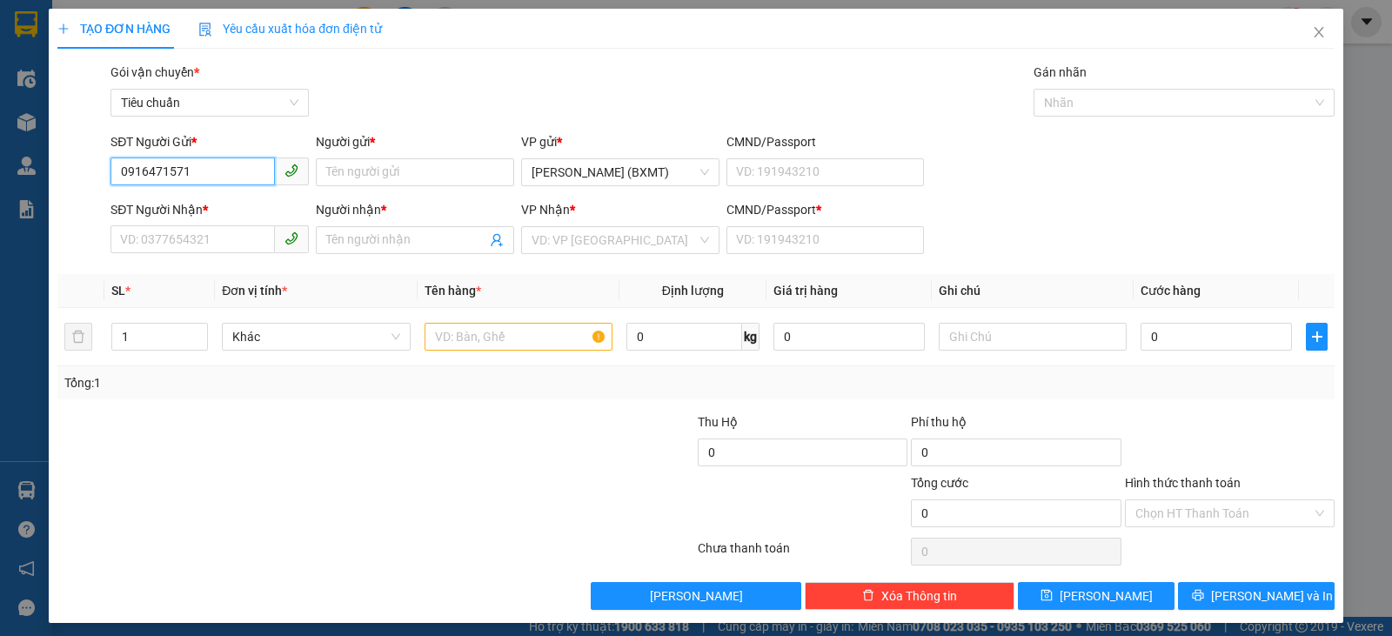
click at [0, 189] on div "TẠO ĐƠN HÀNG Yêu cầu xuất hóa đơn điện tử Transit Pickup Surcharge Ids Transit …" at bounding box center [696, 318] width 1392 height 636
click at [147, 211] on div "0916471571 - MƯỜI" at bounding box center [208, 207] width 176 height 19
type input "0916471571"
type input "MƯỜI"
type input "0967138568"
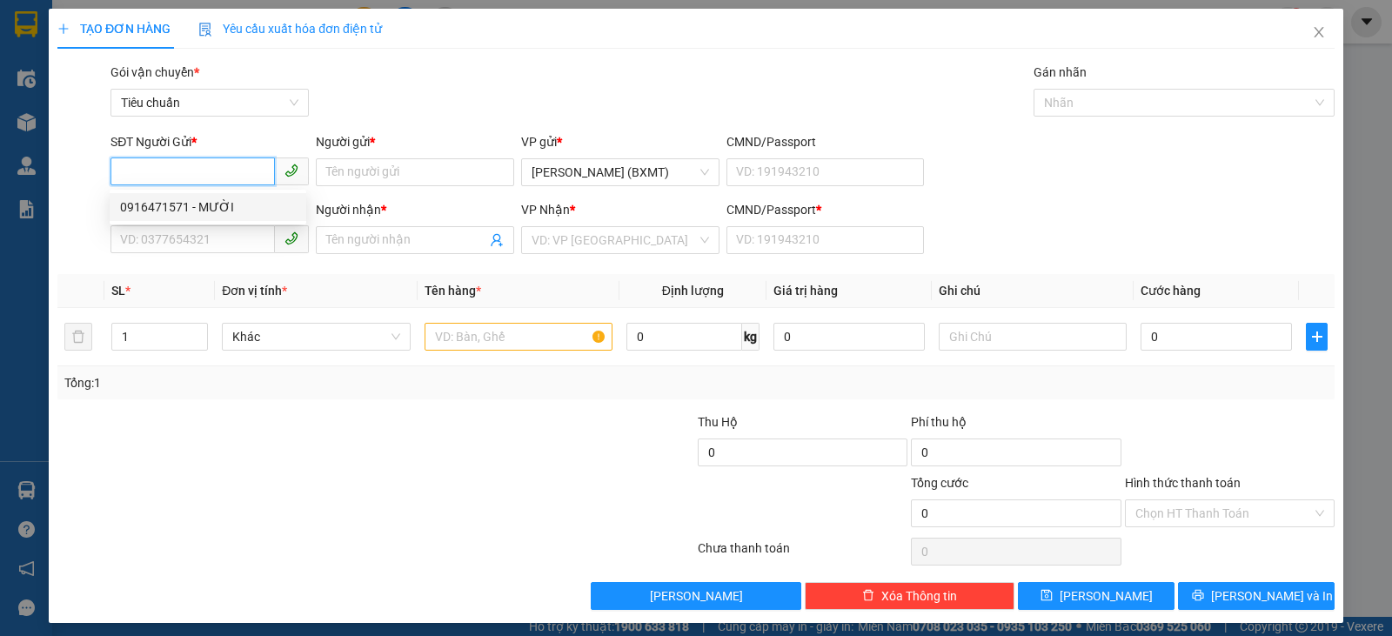
type input "TOÀN"
type input "0"
type input "20.000"
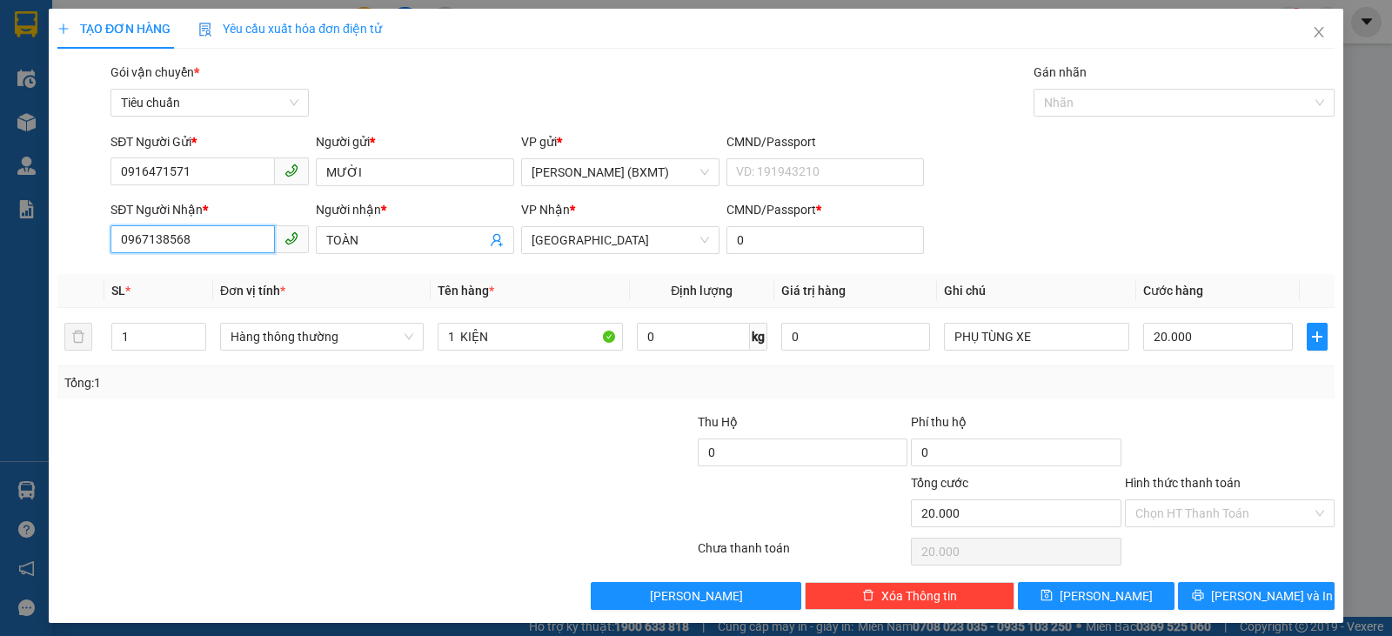
drag, startPoint x: 231, startPoint y: 251, endPoint x: 0, endPoint y: 238, distance: 230.9
click at [0, 246] on div "TẠO ĐƠN HÀNG Yêu cầu xuất hóa đơn điện tử Transit Pickup Surcharge Ids Transit …" at bounding box center [696, 318] width 1392 height 636
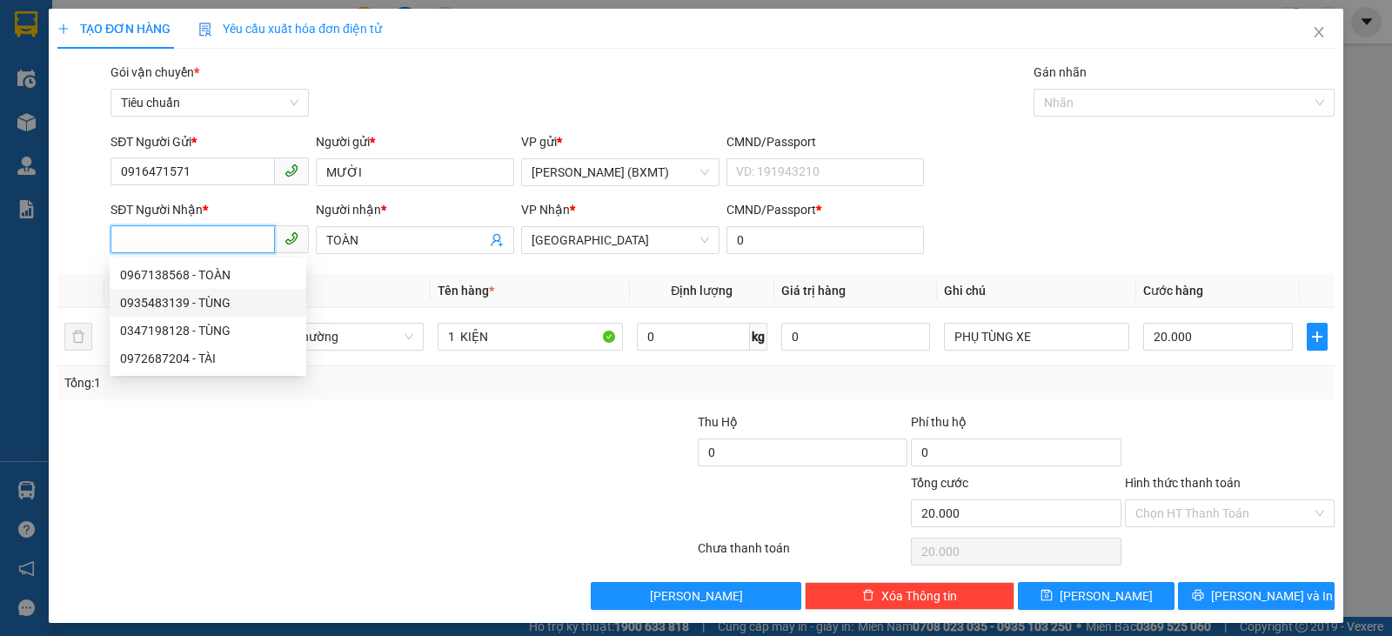
click at [206, 304] on div "0935483139 - TÙNG" at bounding box center [208, 302] width 176 height 19
type input "0935483139"
type input "TÙNG"
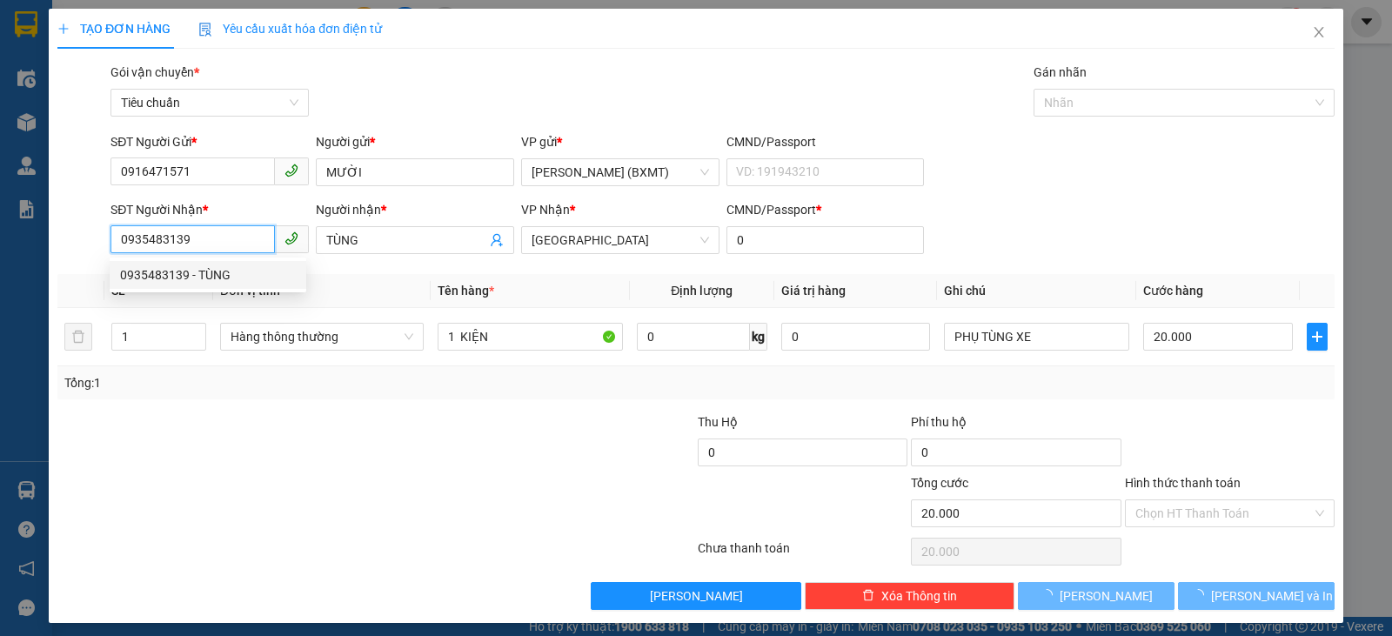
type input "30.000"
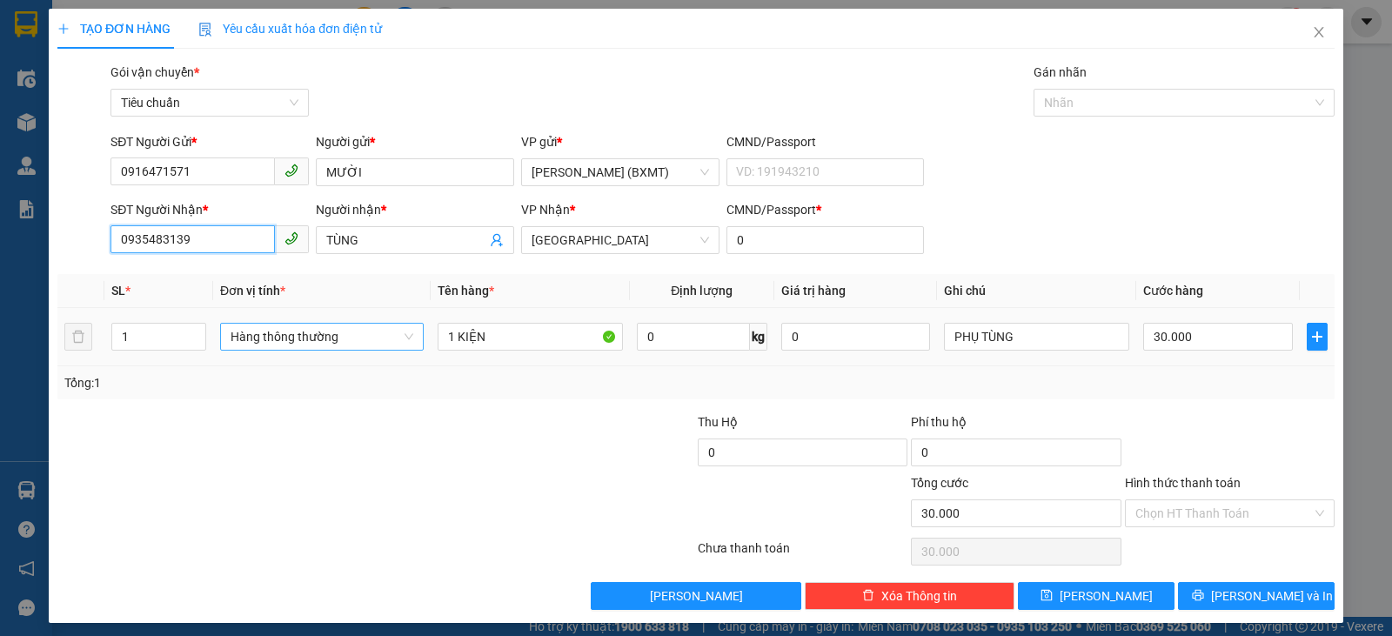
click at [279, 339] on span "Hàng thông thường" at bounding box center [322, 337] width 183 height 26
type input "0935483139"
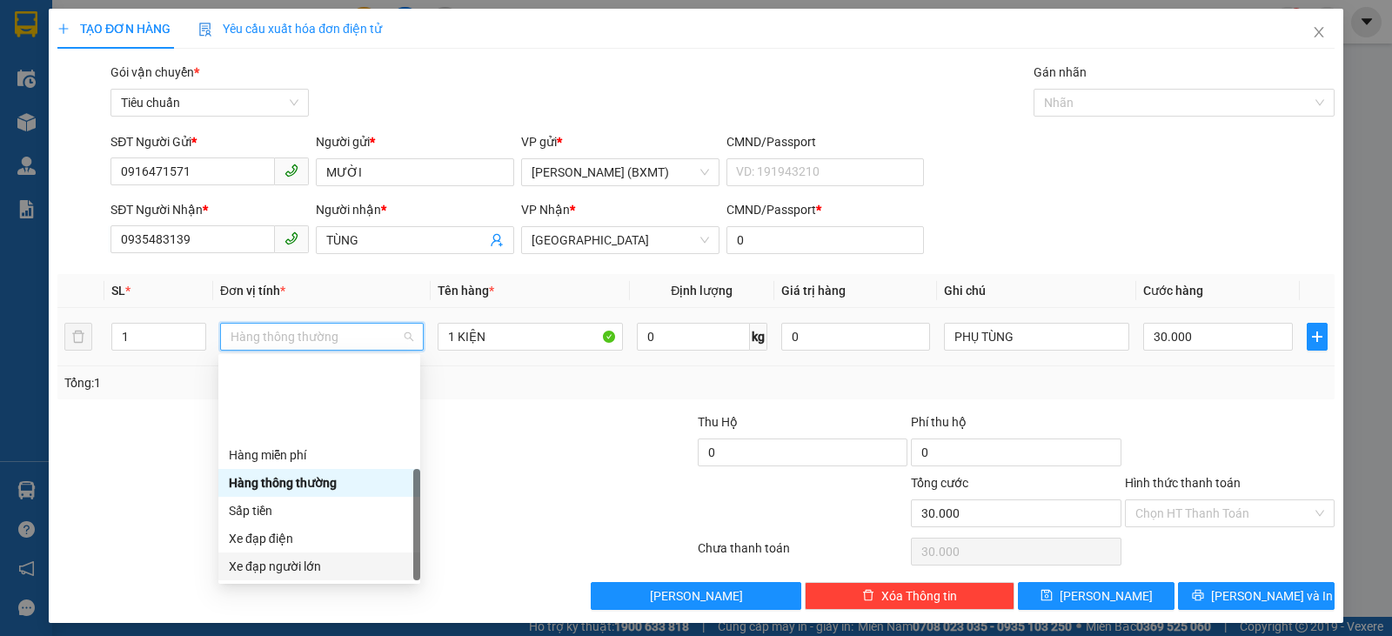
scroll to position [111, 0]
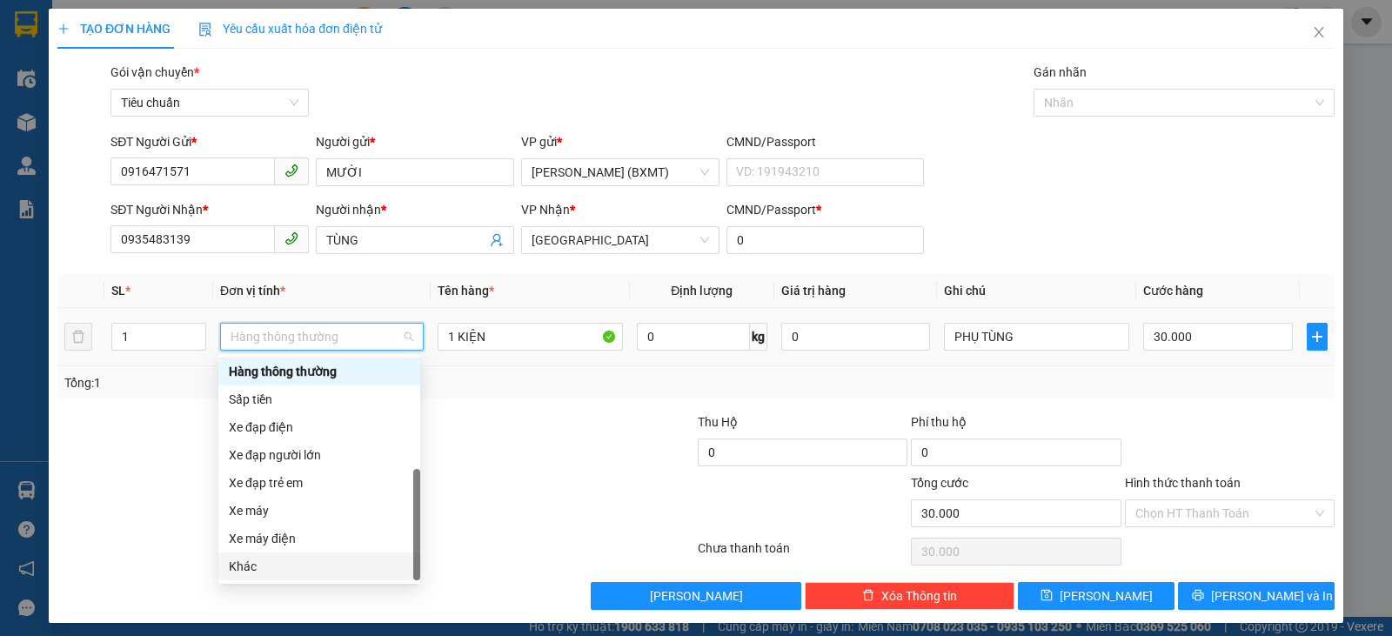
click at [271, 562] on div "Khác" at bounding box center [319, 566] width 181 height 19
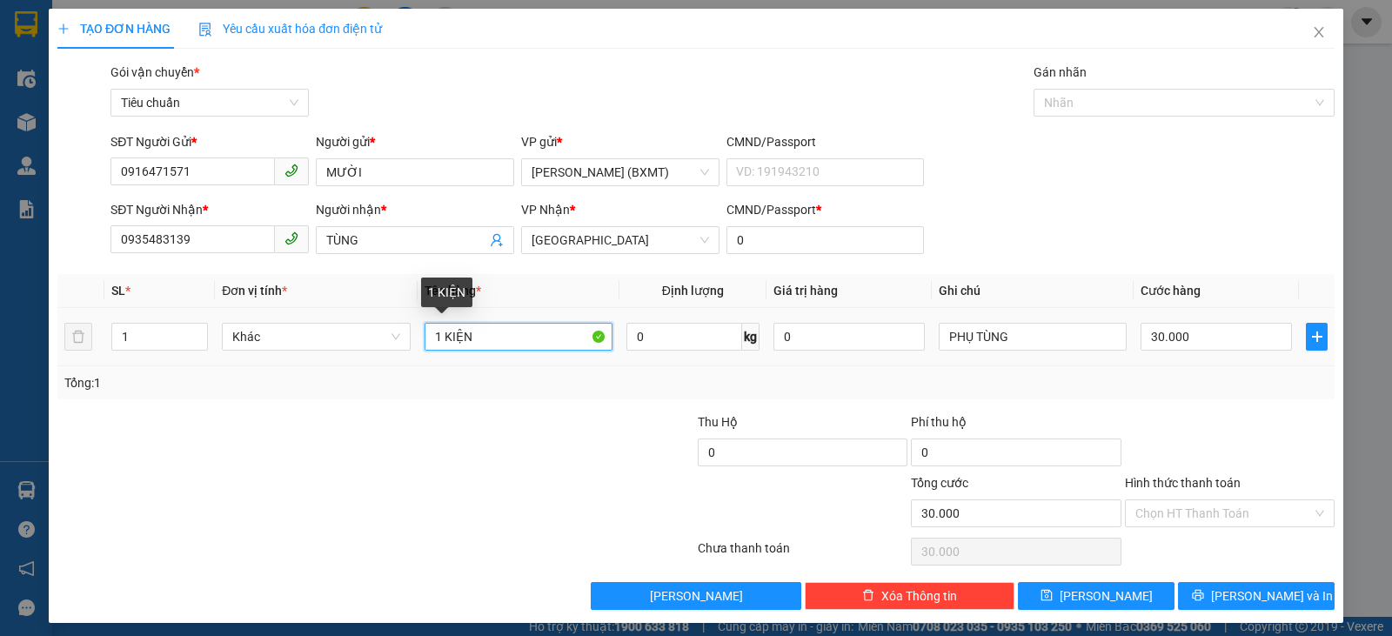
drag, startPoint x: 475, startPoint y: 327, endPoint x: 438, endPoint y: 331, distance: 37.6
click at [438, 331] on input "1 KIỆN" at bounding box center [519, 337] width 188 height 28
type input "1THÙNG"
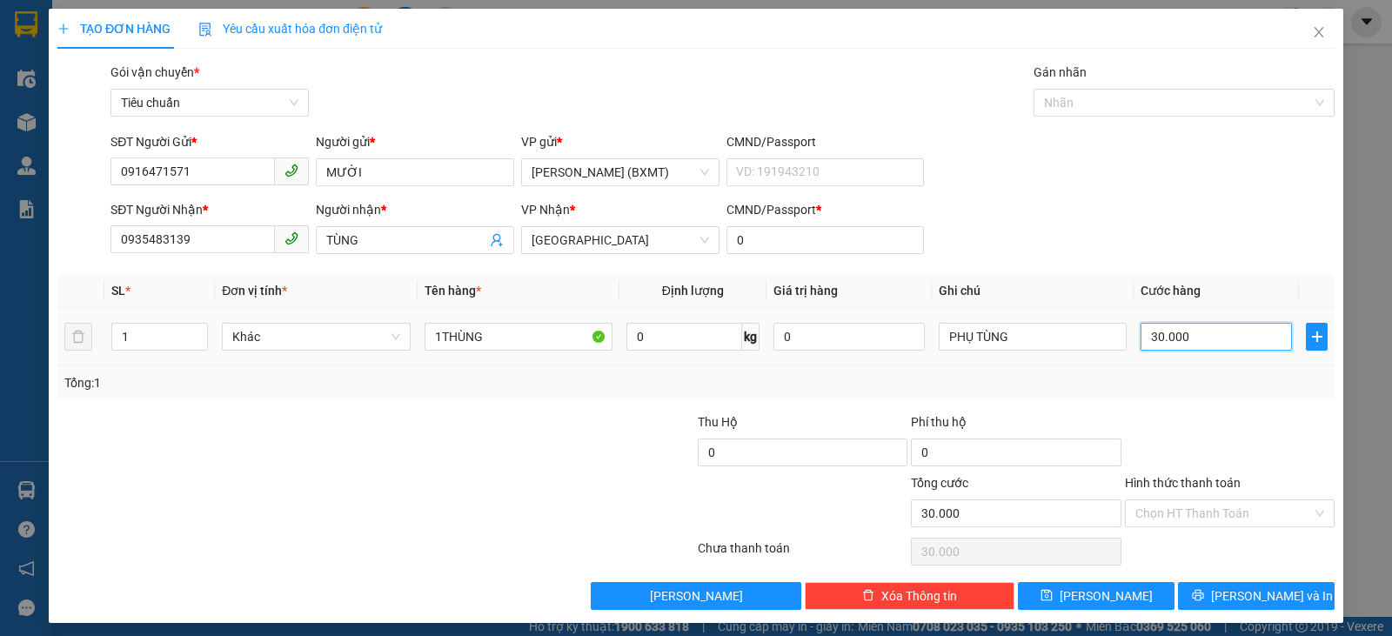
click at [1203, 332] on input "30.000" at bounding box center [1216, 337] width 151 height 28
type input "6"
type input "60"
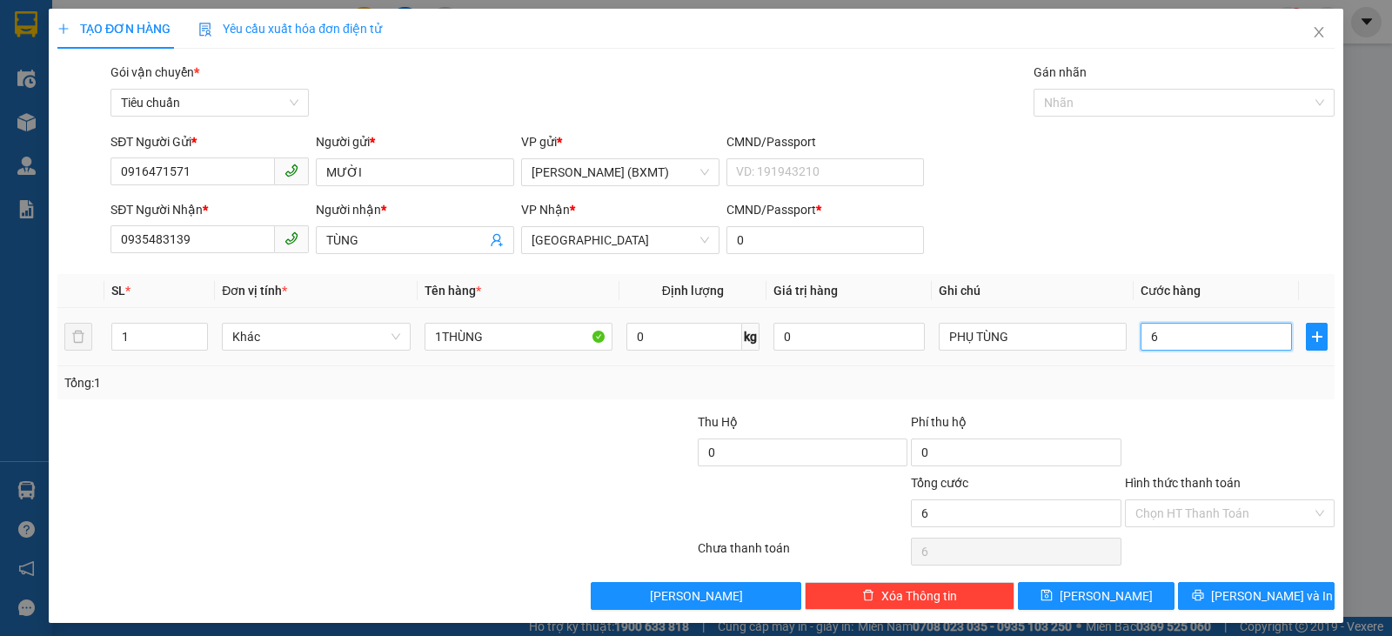
type input "60"
type input "60.000"
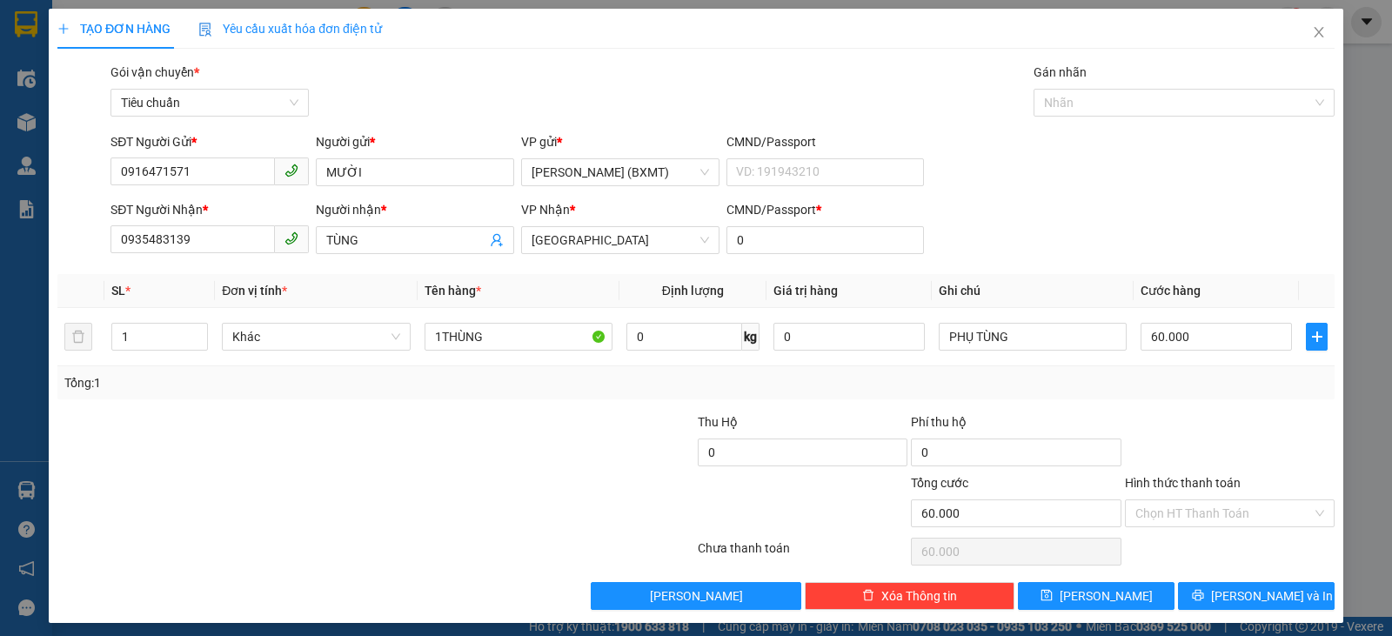
drag, startPoint x: 1143, startPoint y: 407, endPoint x: 1158, endPoint y: 389, distance: 23.5
click at [1144, 407] on div "Transit Pickup Surcharge Ids Transit Deliver Surcharge Ids Transit Deliver Surc…" at bounding box center [695, 336] width 1277 height 547
click at [1203, 597] on icon "printer" at bounding box center [1197, 595] width 11 height 11
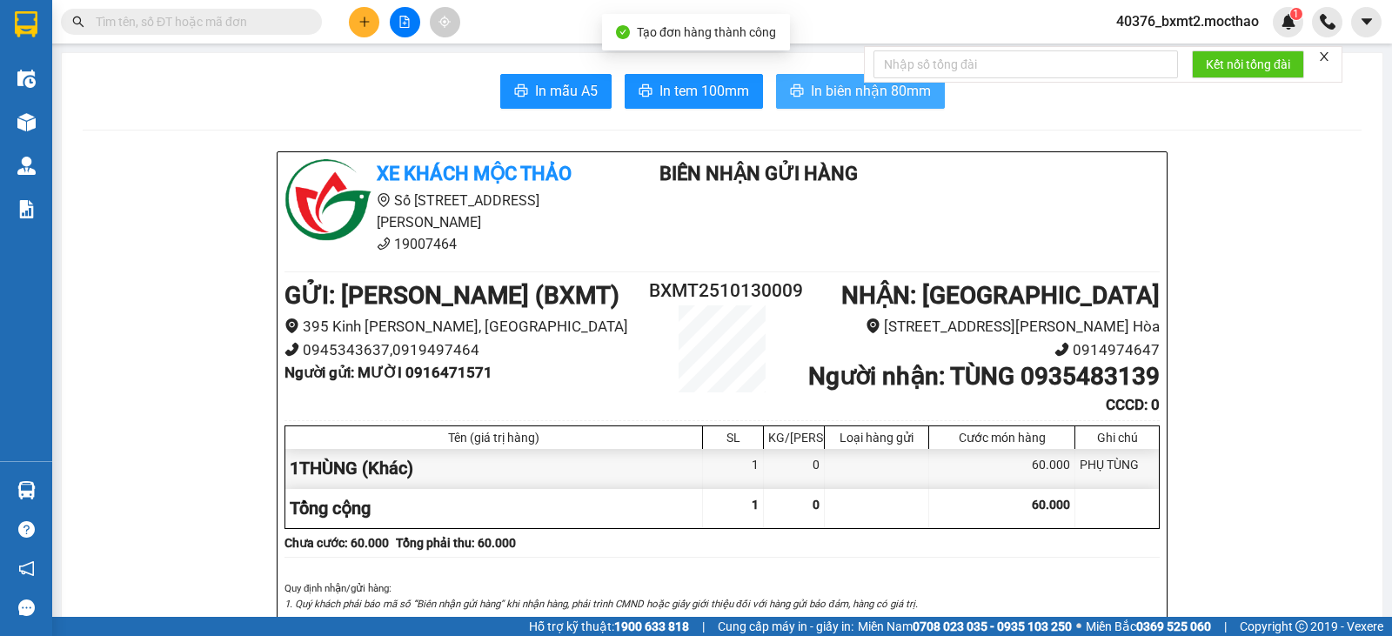
click at [800, 94] on button "In biên nhận 80mm" at bounding box center [860, 91] width 169 height 35
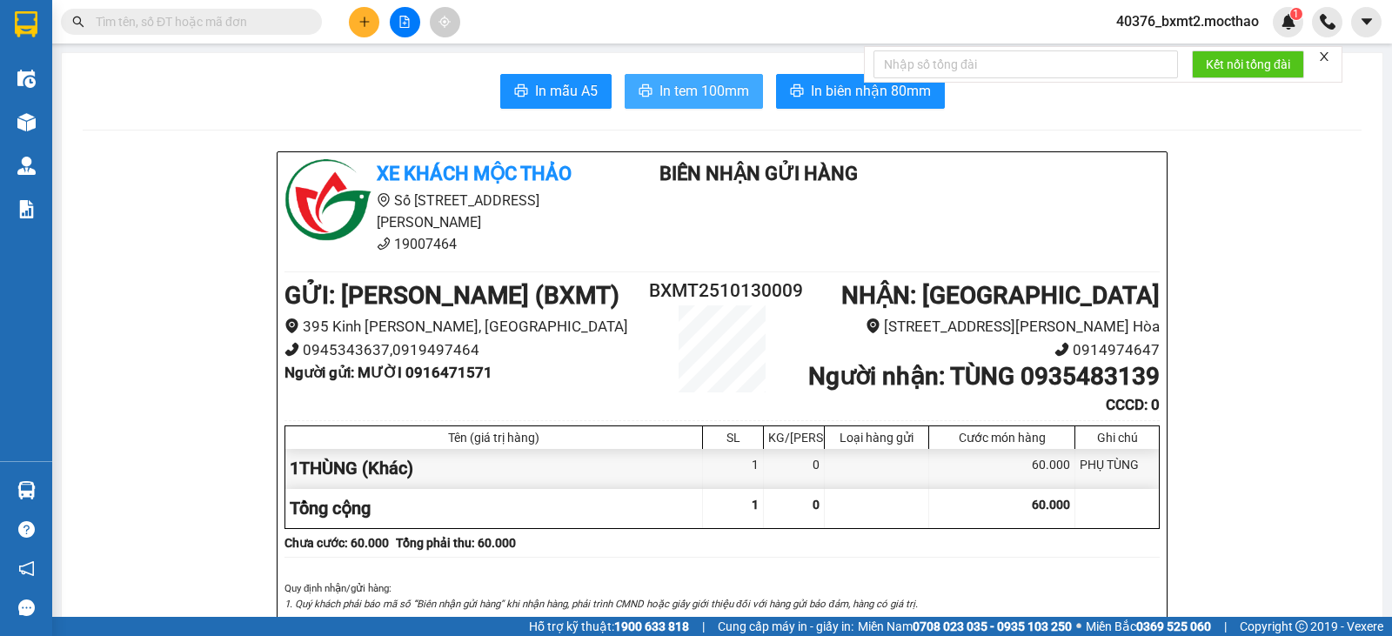
click at [702, 107] on button "In tem 100mm" at bounding box center [694, 91] width 138 height 35
